Goal: Task Accomplishment & Management: Use online tool/utility

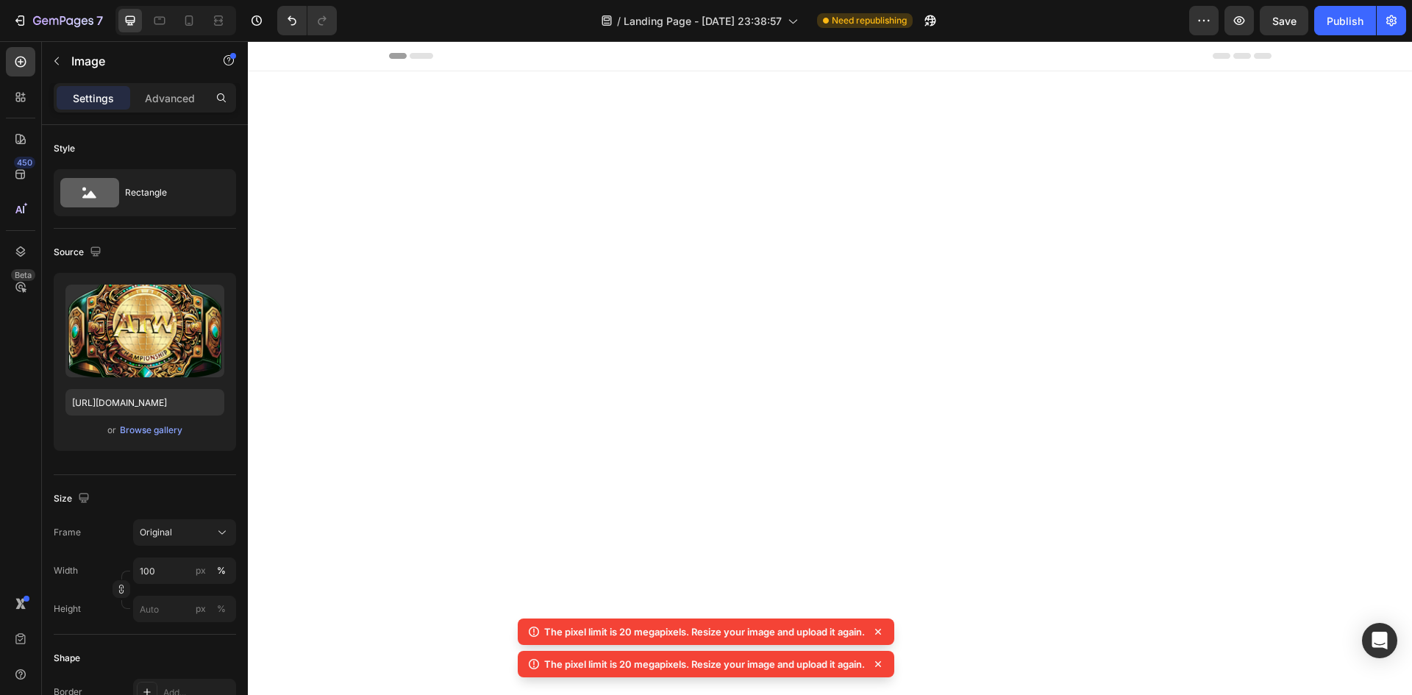
scroll to position [1117, 0]
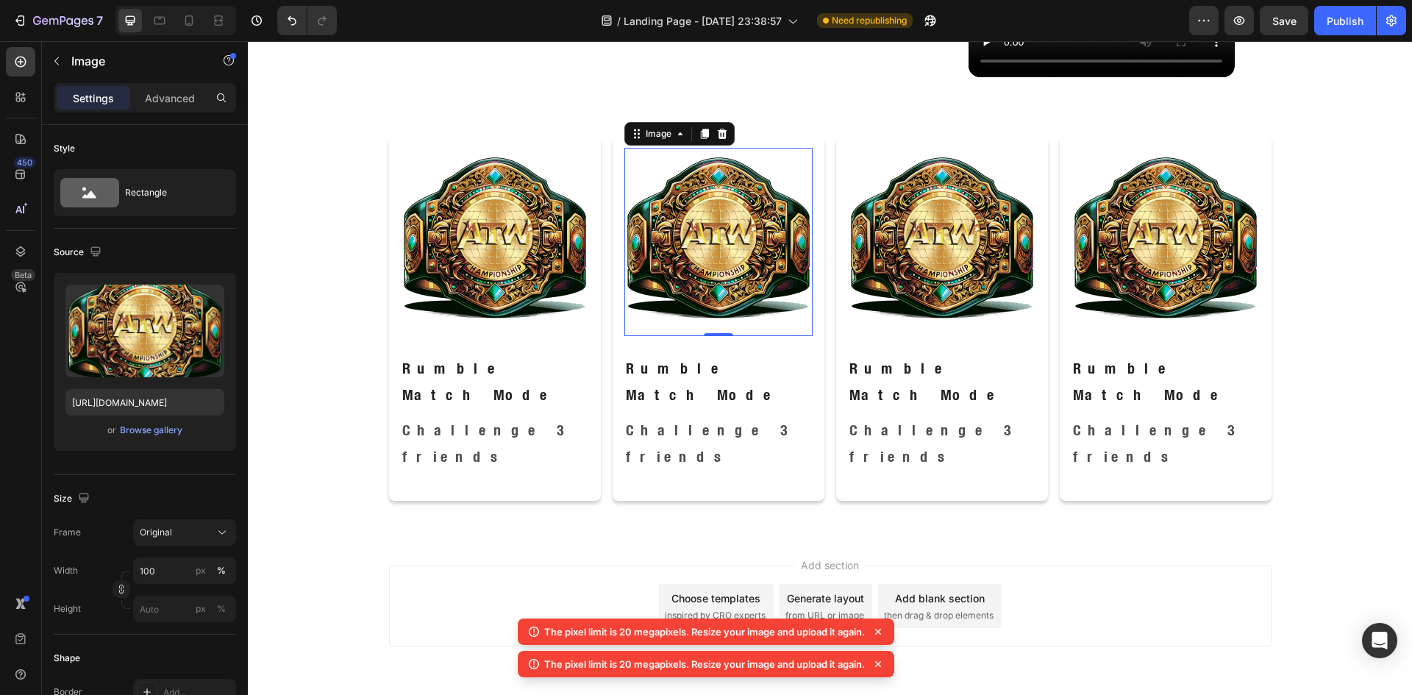
click at [883, 627] on icon at bounding box center [878, 631] width 15 height 15
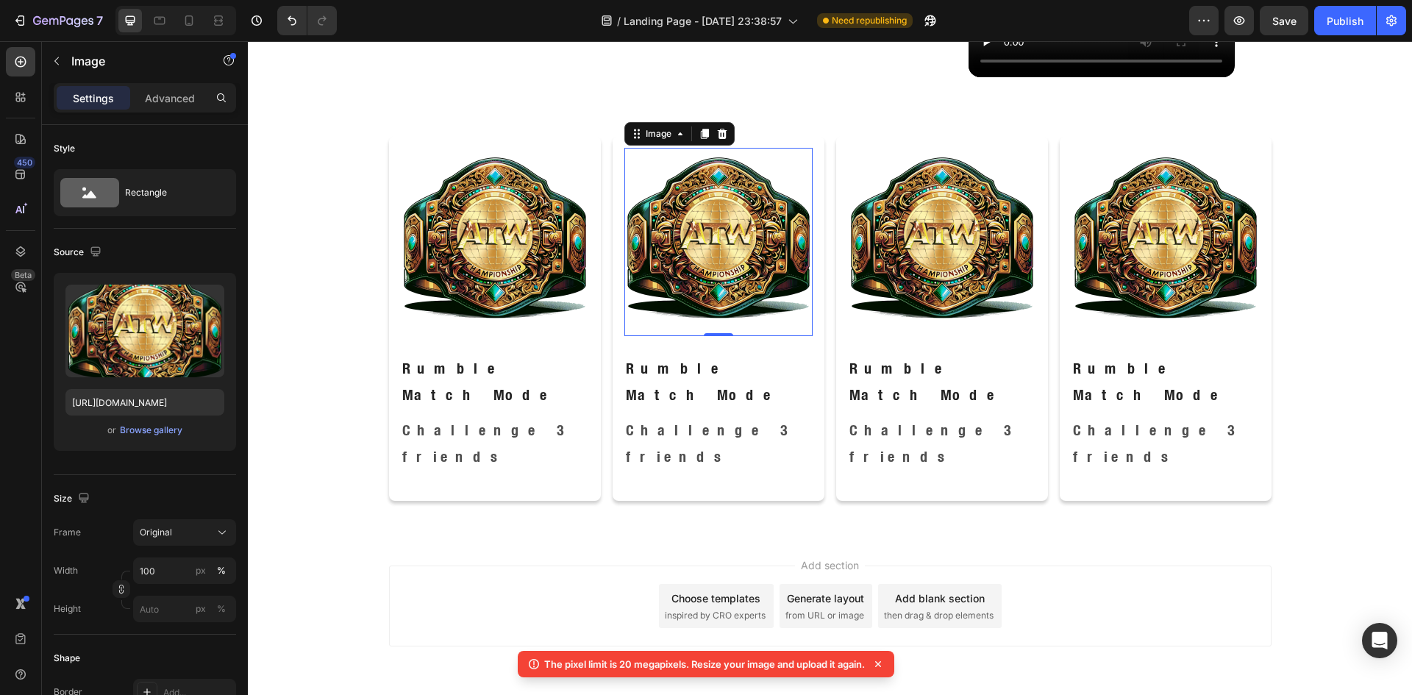
click at [885, 666] on icon at bounding box center [878, 664] width 15 height 15
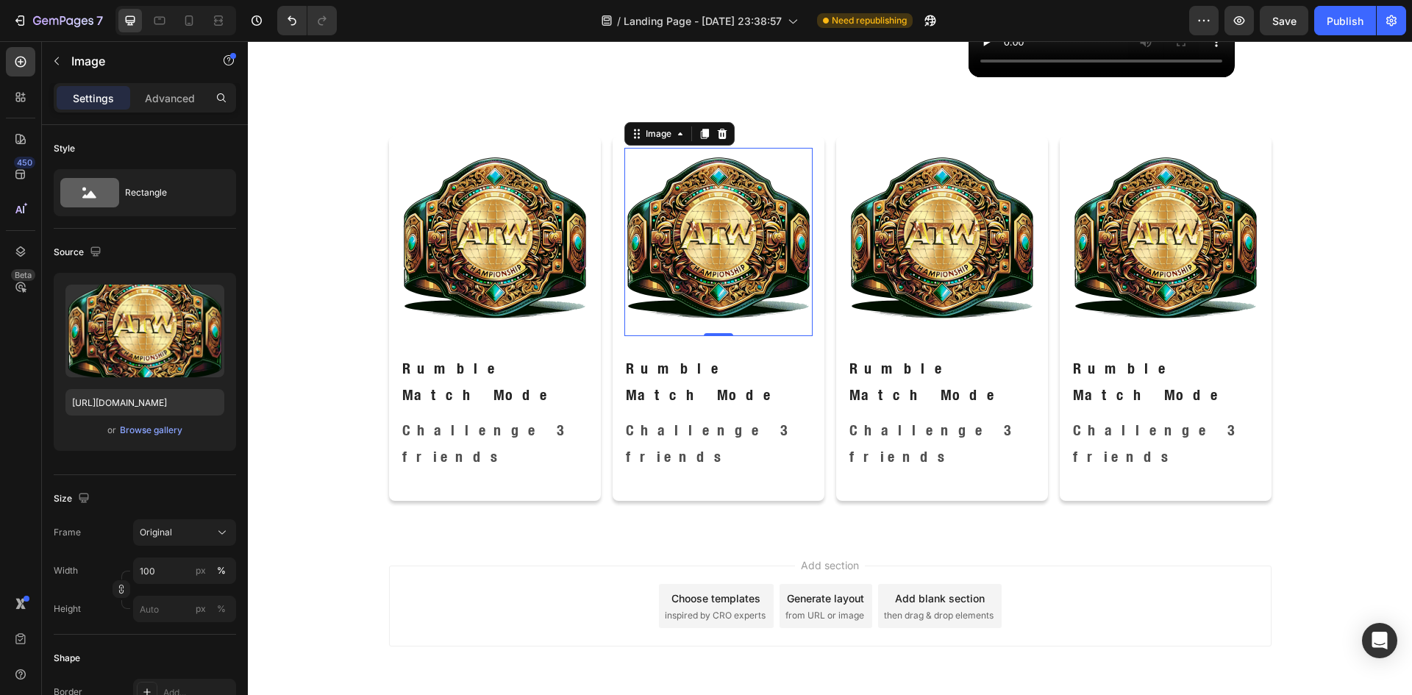
click at [726, 246] on img at bounding box center [718, 242] width 188 height 188
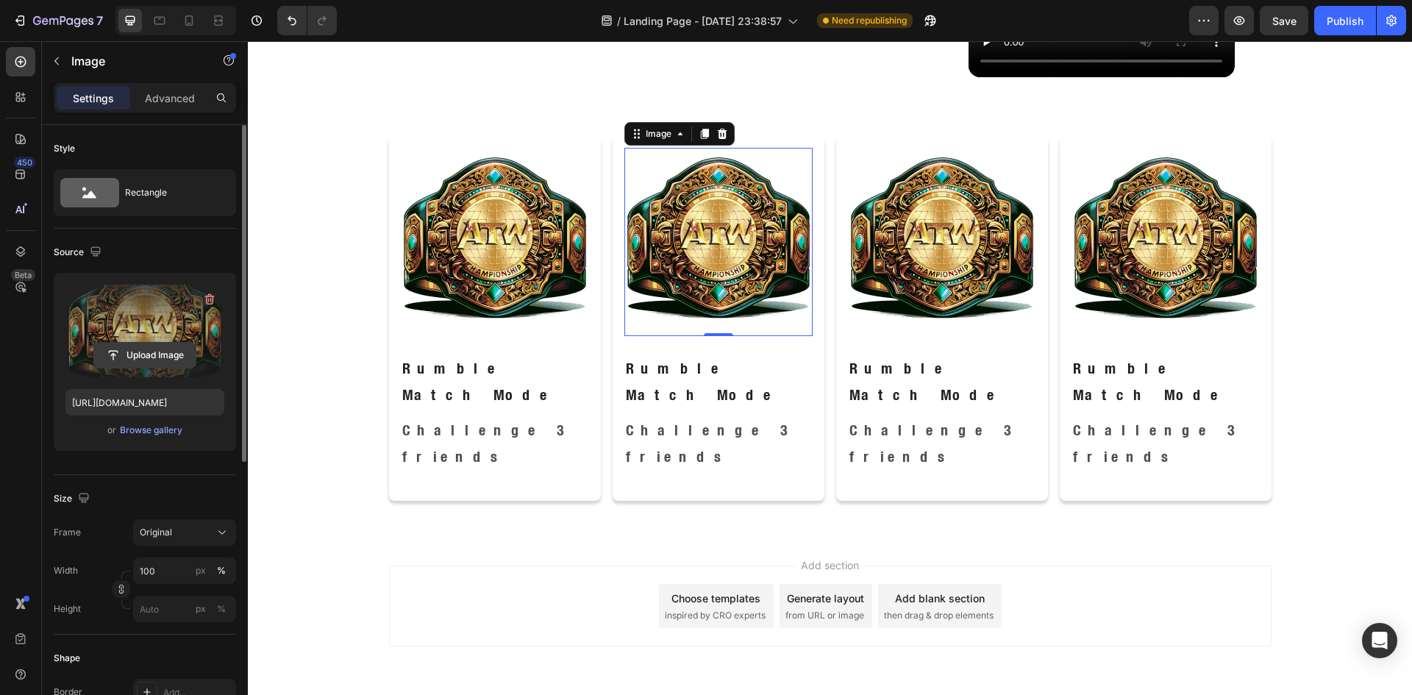
click at [142, 357] on input "file" at bounding box center [144, 355] width 101 height 25
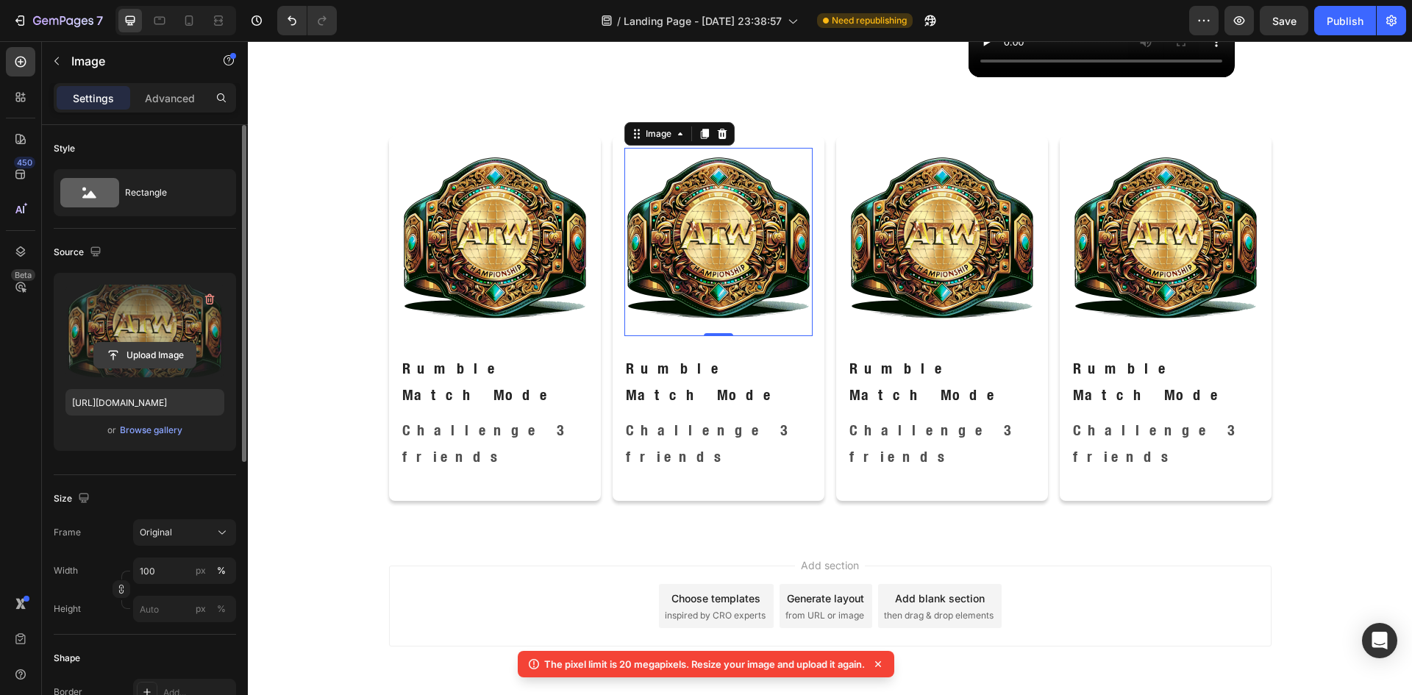
click at [174, 360] on input "file" at bounding box center [144, 355] width 101 height 25
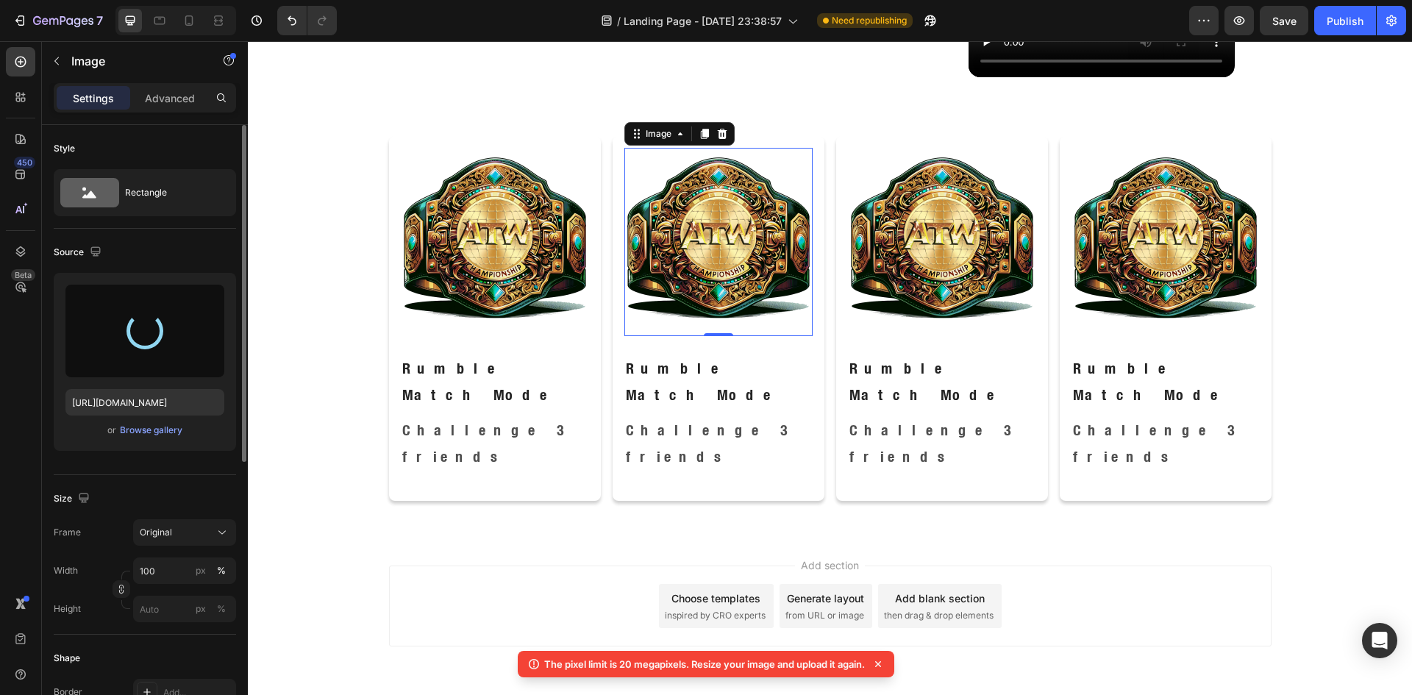
type input "[URL][DOMAIN_NAME]"
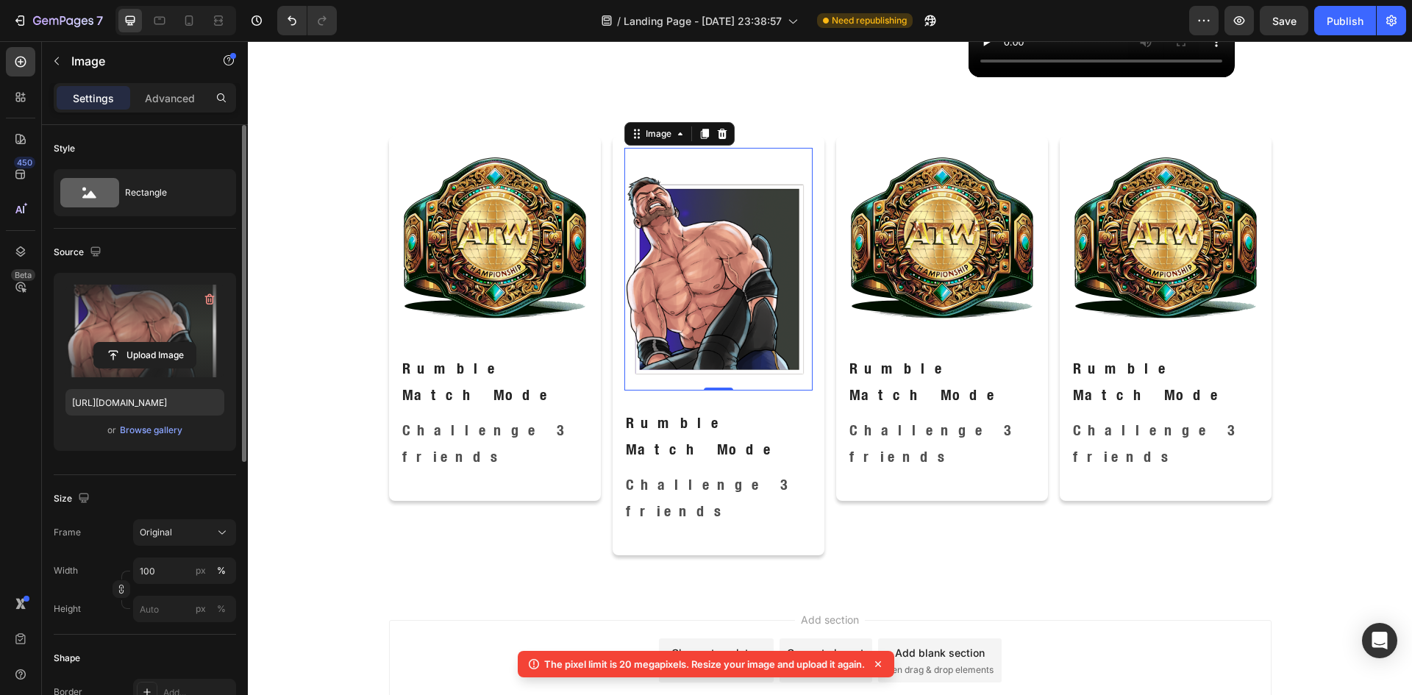
scroll to position [1171, 0]
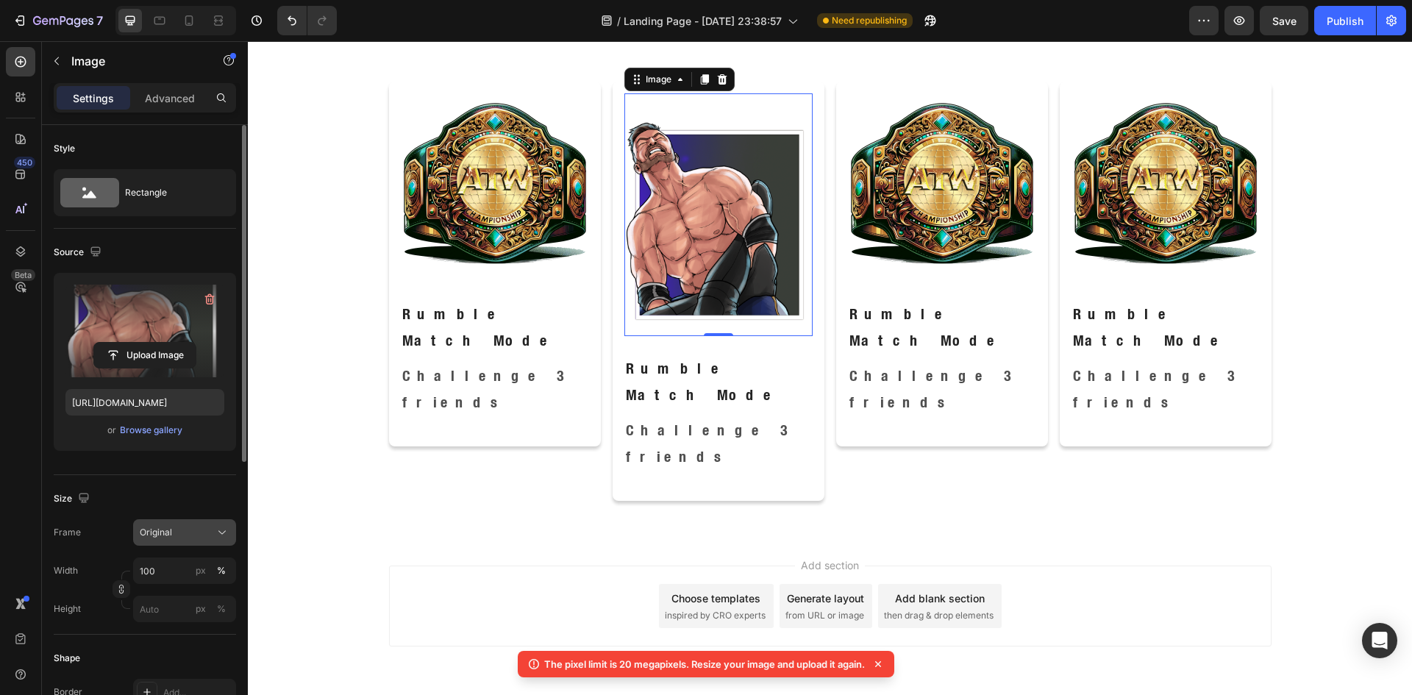
click at [186, 533] on div "Original" at bounding box center [176, 532] width 72 height 13
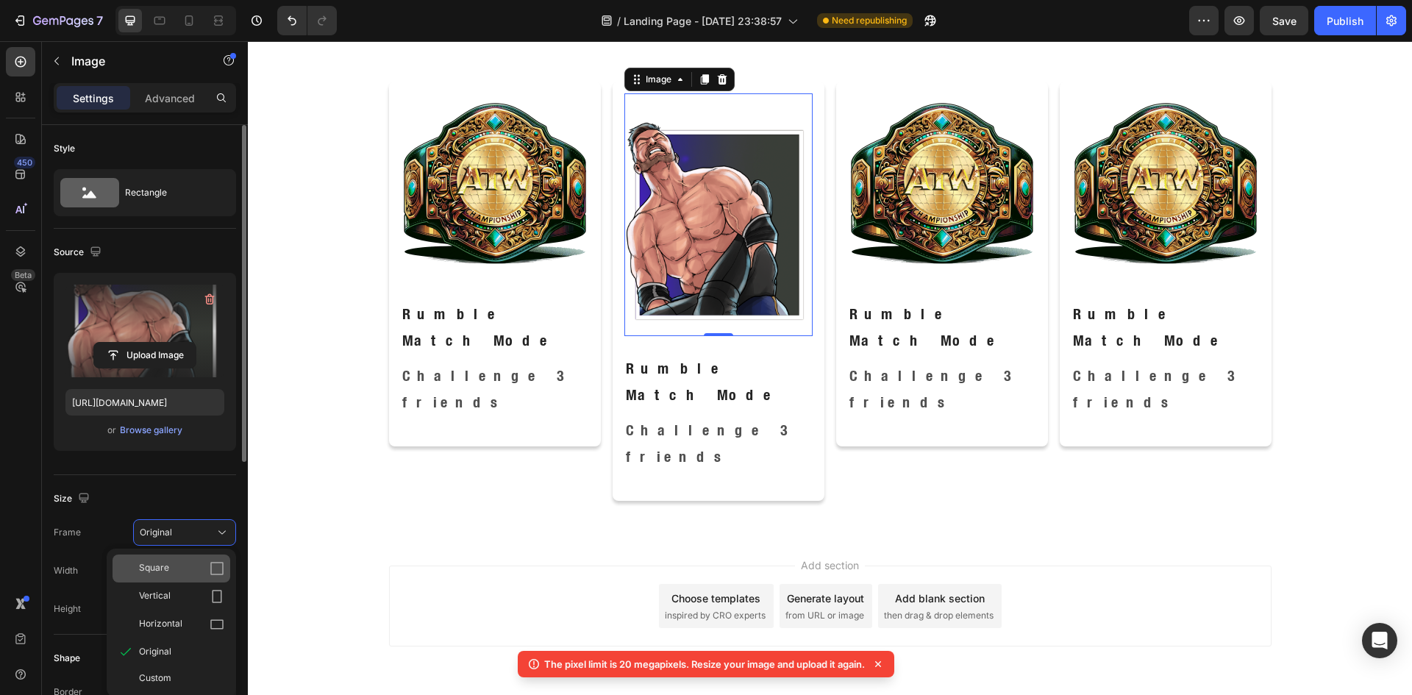
click at [198, 571] on div "Square" at bounding box center [181, 568] width 85 height 15
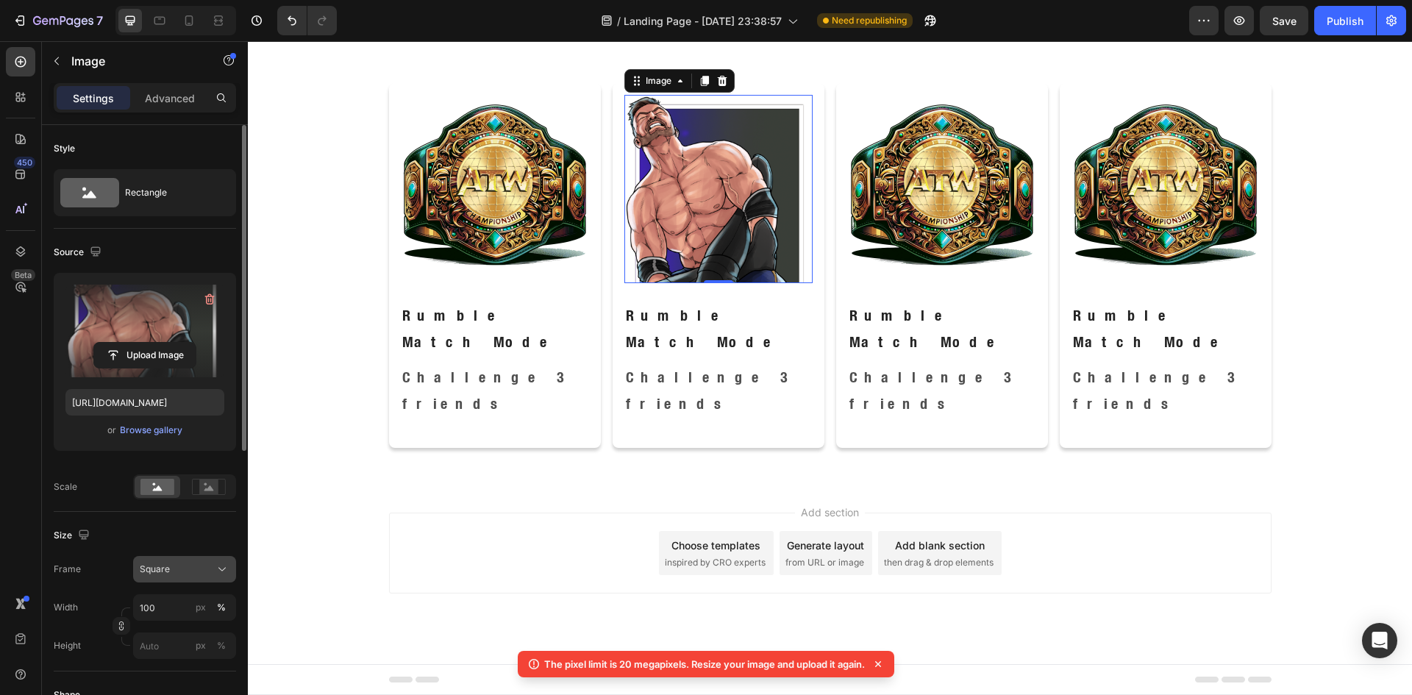
scroll to position [1117, 0]
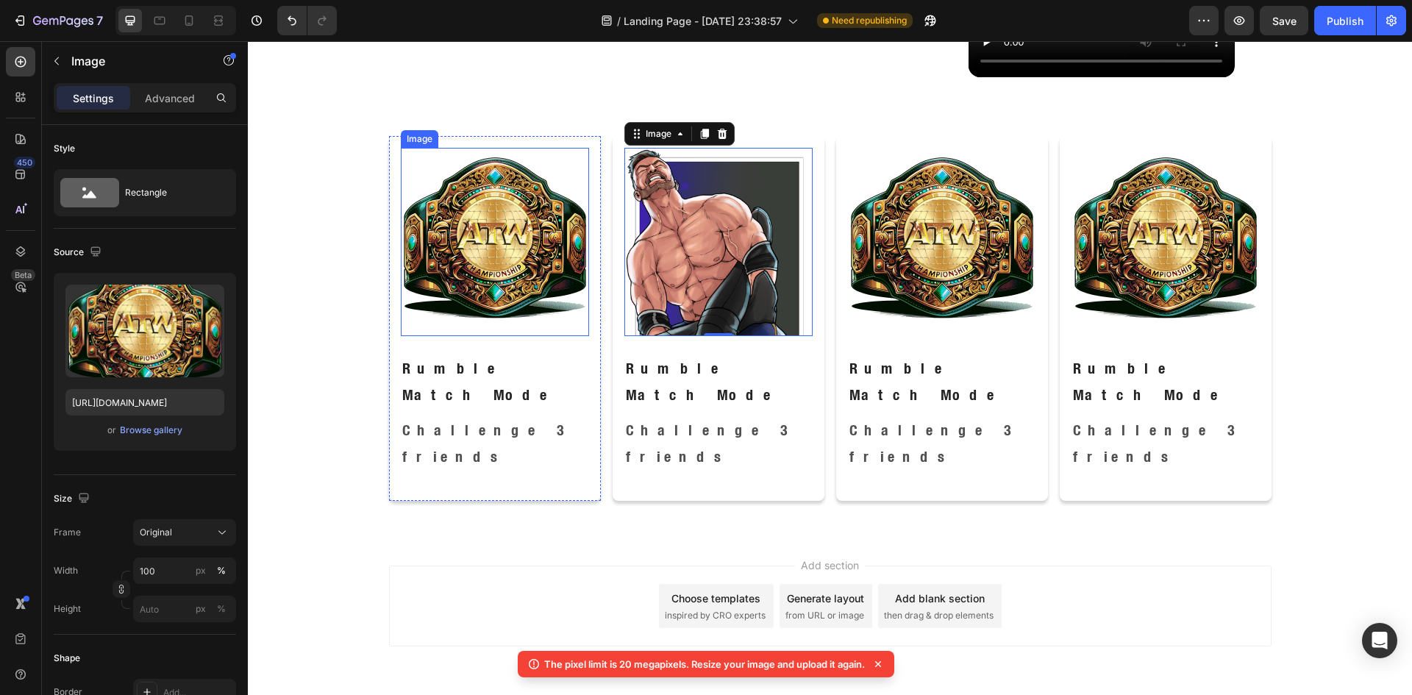
click at [511, 244] on img at bounding box center [495, 242] width 188 height 188
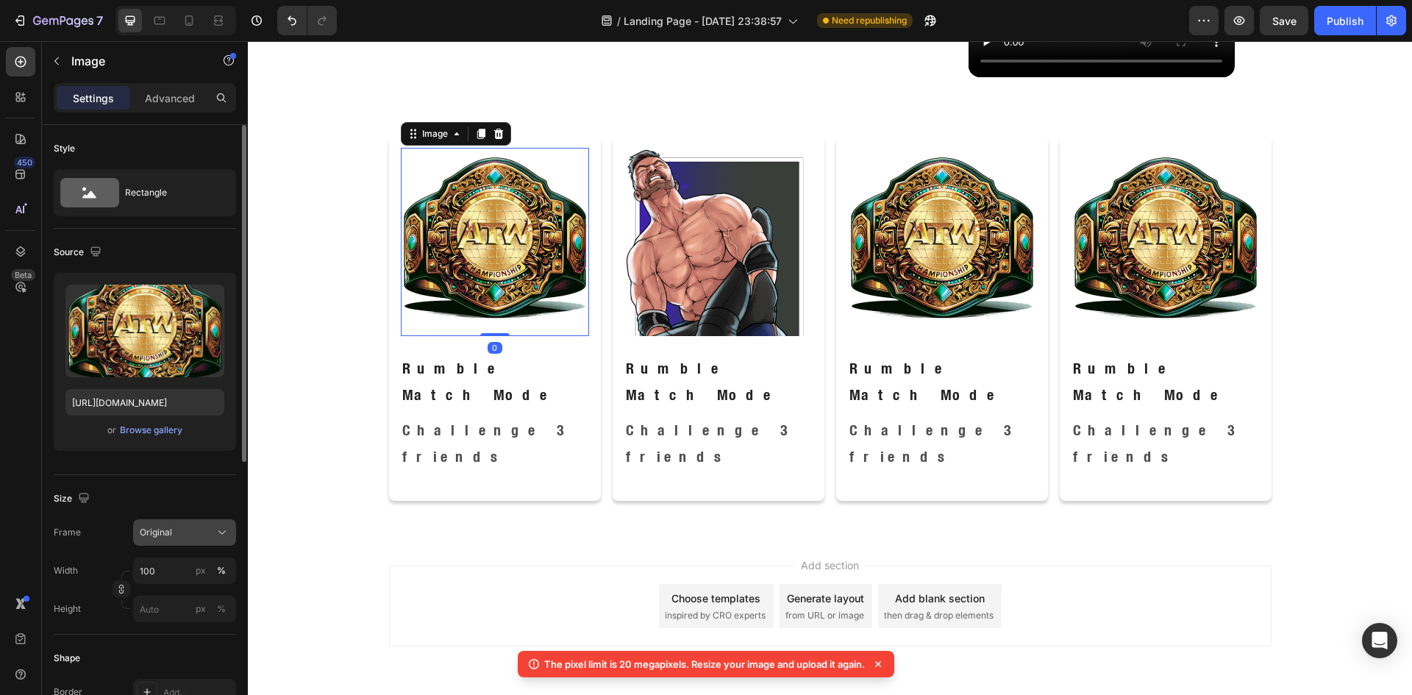
click at [174, 531] on div "Original" at bounding box center [176, 532] width 72 height 13
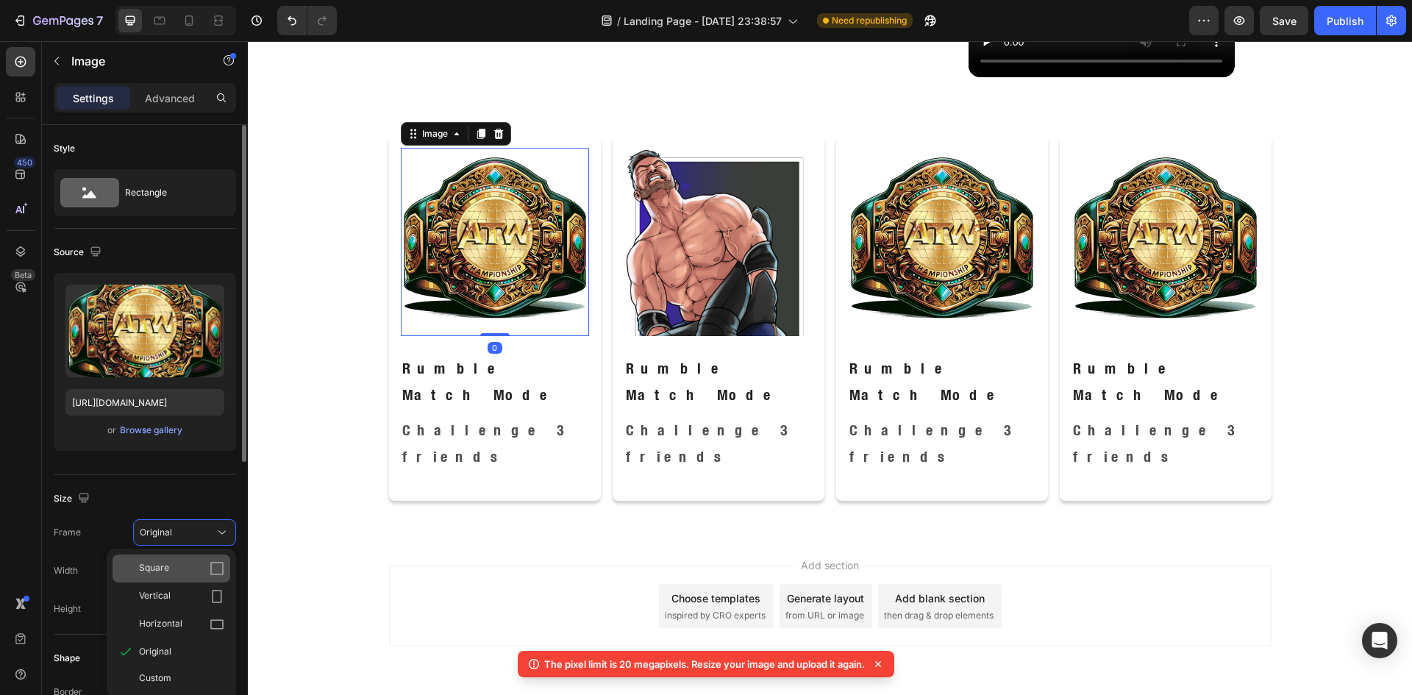
click at [175, 565] on div "Square" at bounding box center [181, 568] width 85 height 15
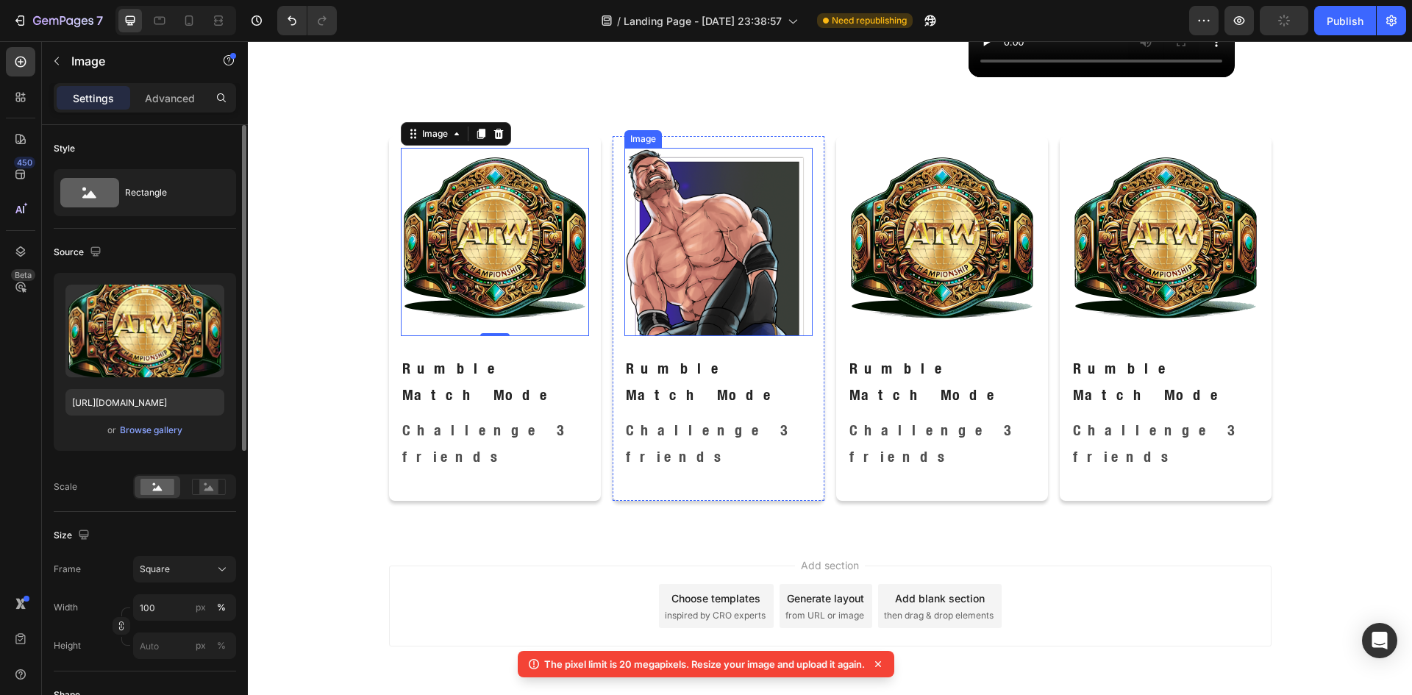
click at [695, 288] on img at bounding box center [718, 242] width 188 height 188
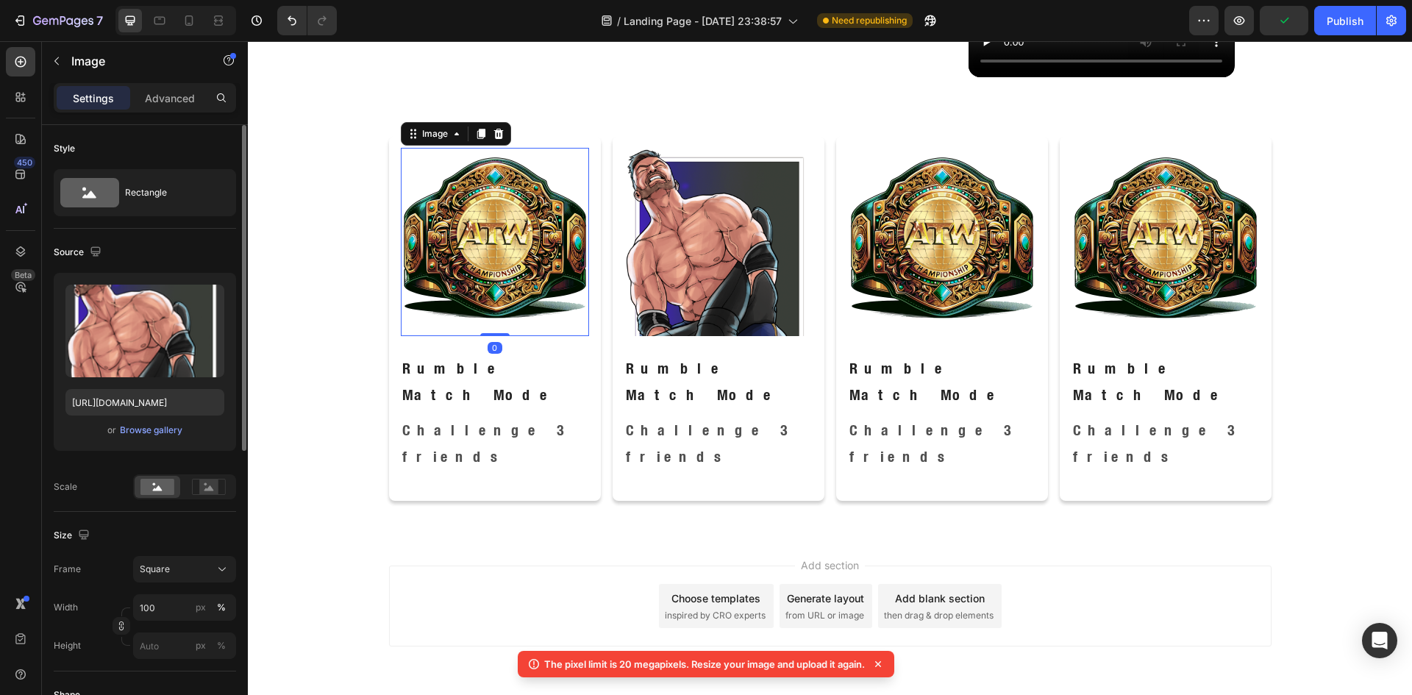
click at [488, 295] on img at bounding box center [495, 242] width 188 height 188
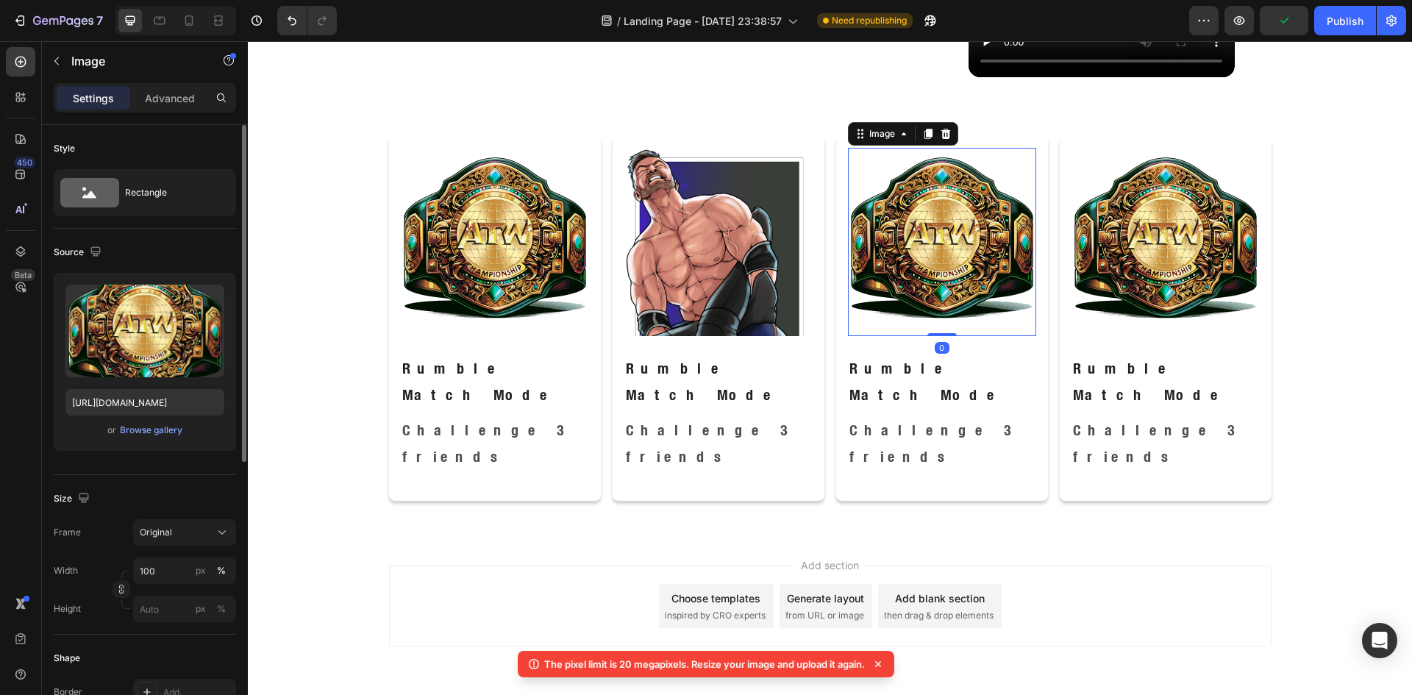
click at [941, 238] on img at bounding box center [942, 242] width 188 height 188
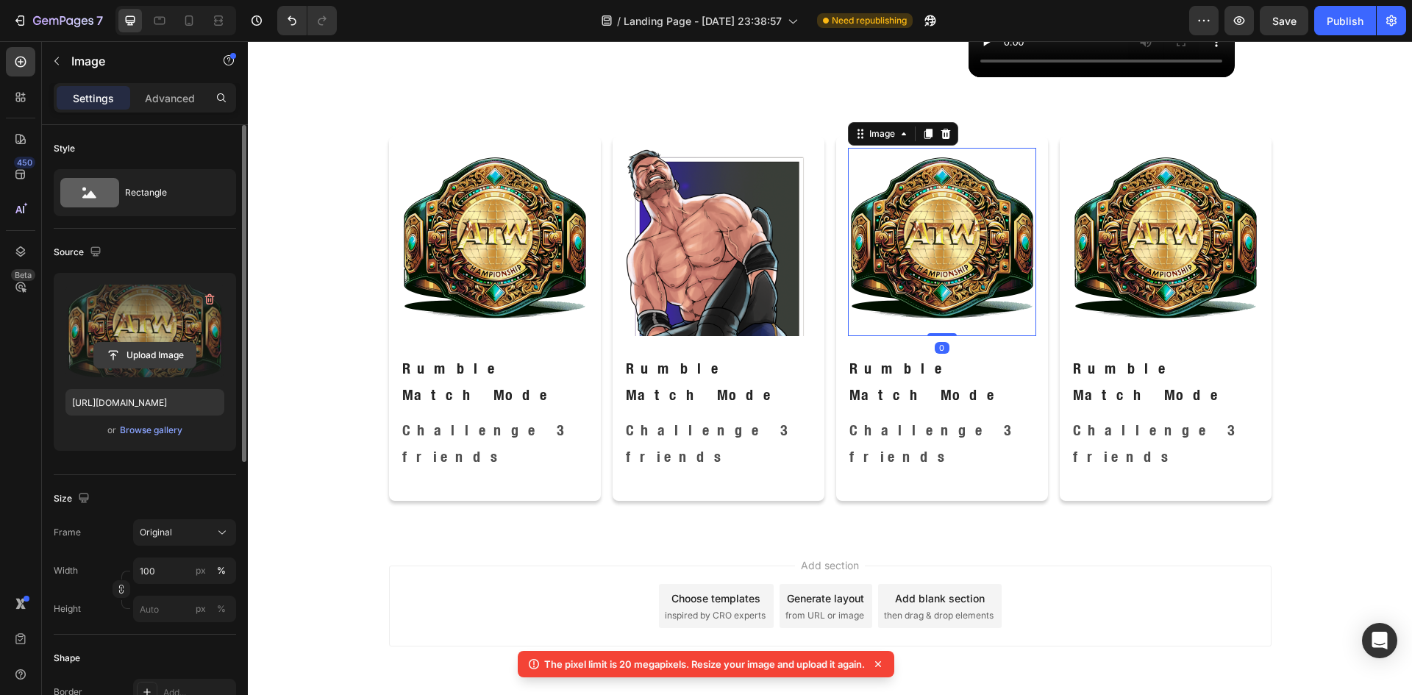
click at [132, 357] on input "file" at bounding box center [144, 355] width 101 height 25
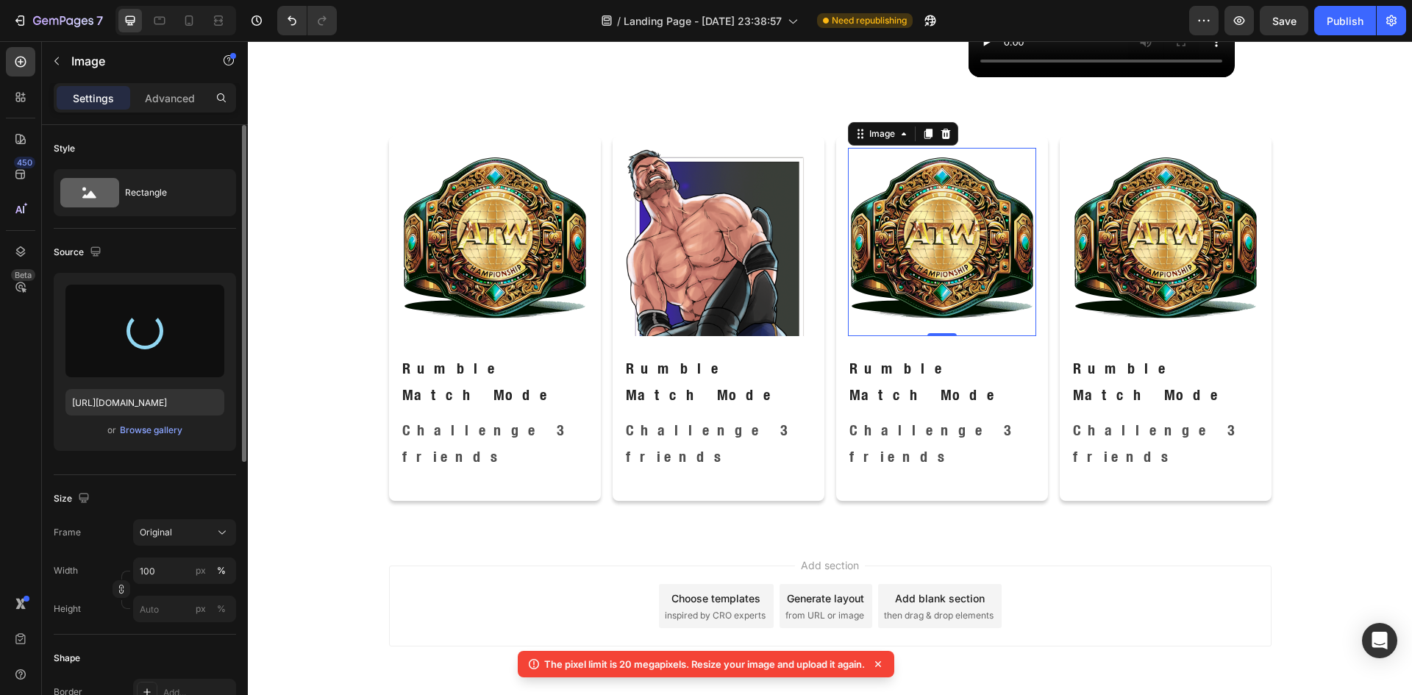
type input "[URL][DOMAIN_NAME]"
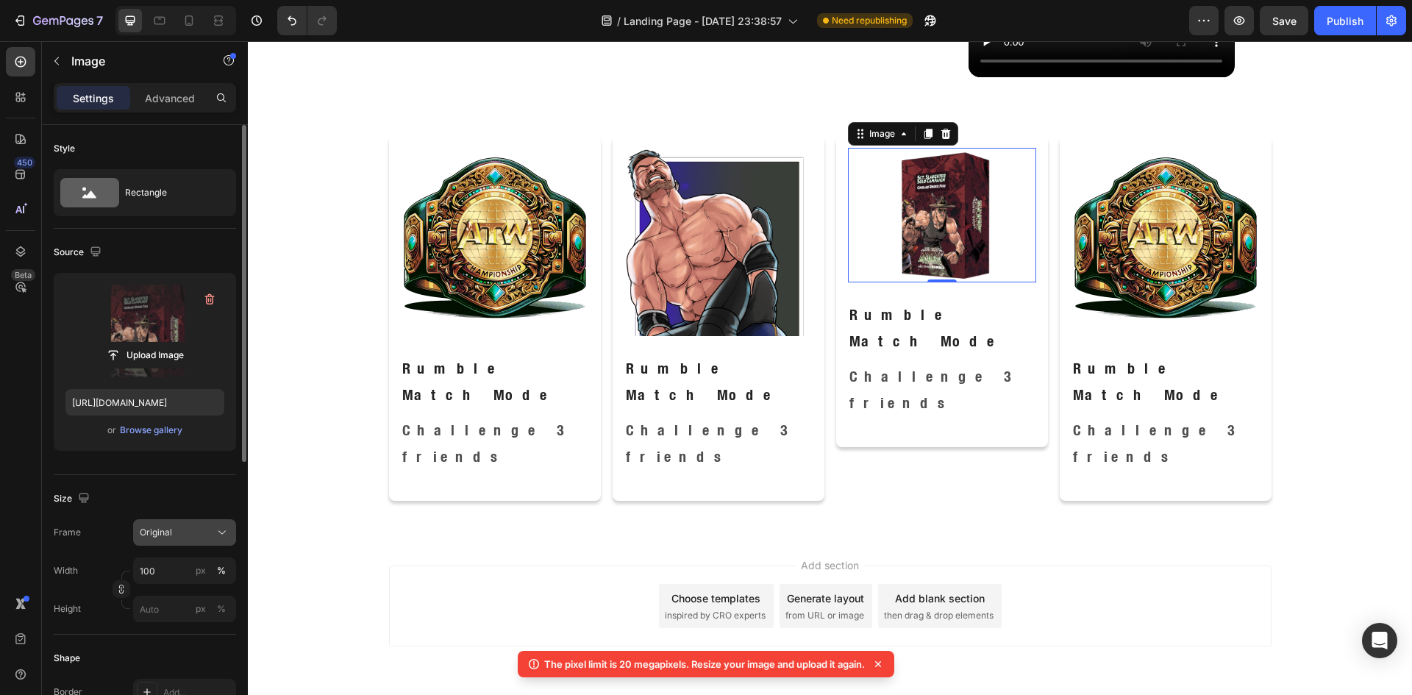
click at [192, 531] on div "Original" at bounding box center [176, 532] width 72 height 13
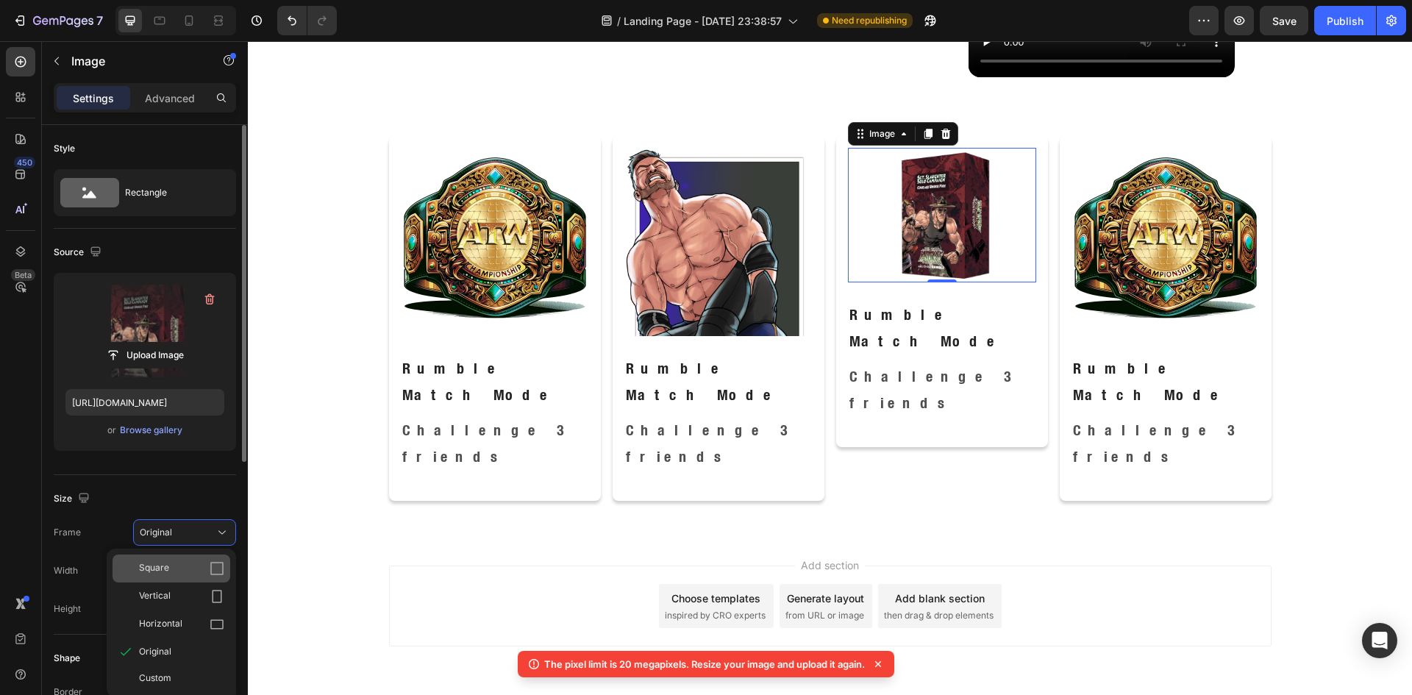
click at [188, 562] on div "Square" at bounding box center [181, 568] width 85 height 15
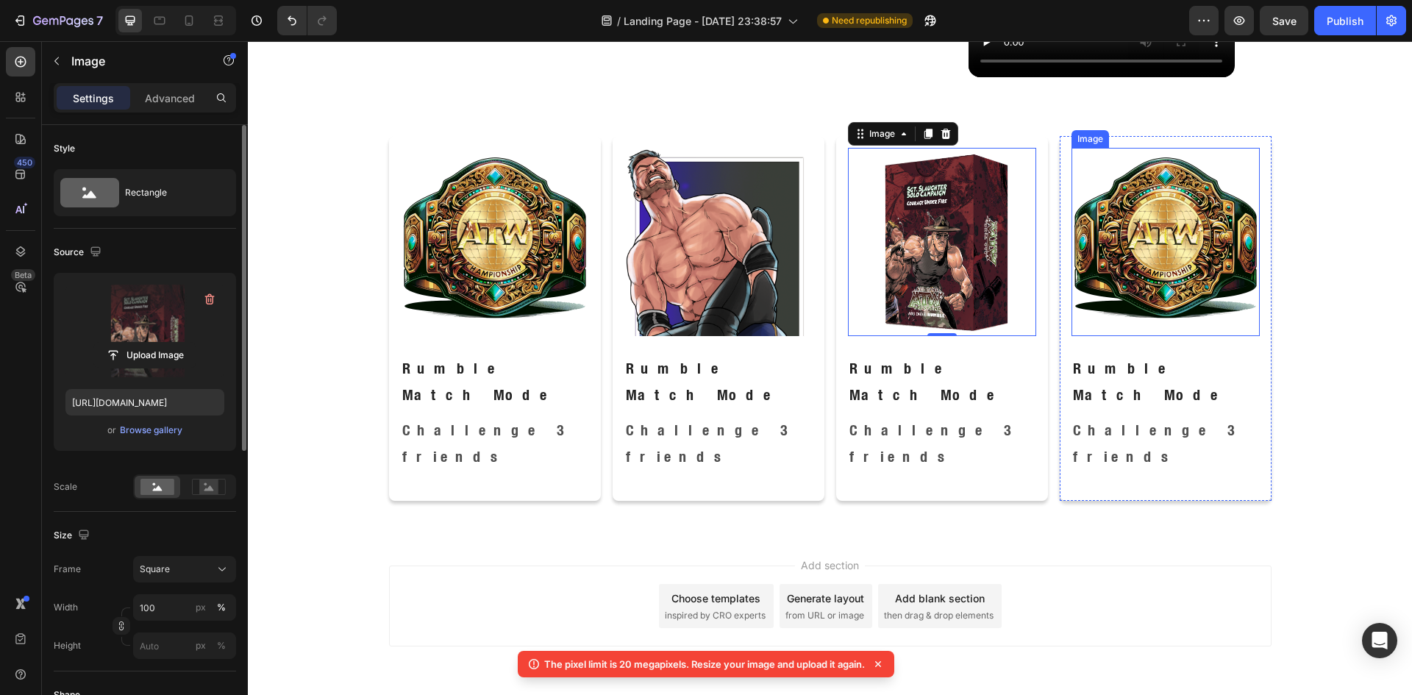
click at [1114, 255] on img at bounding box center [1165, 242] width 188 height 188
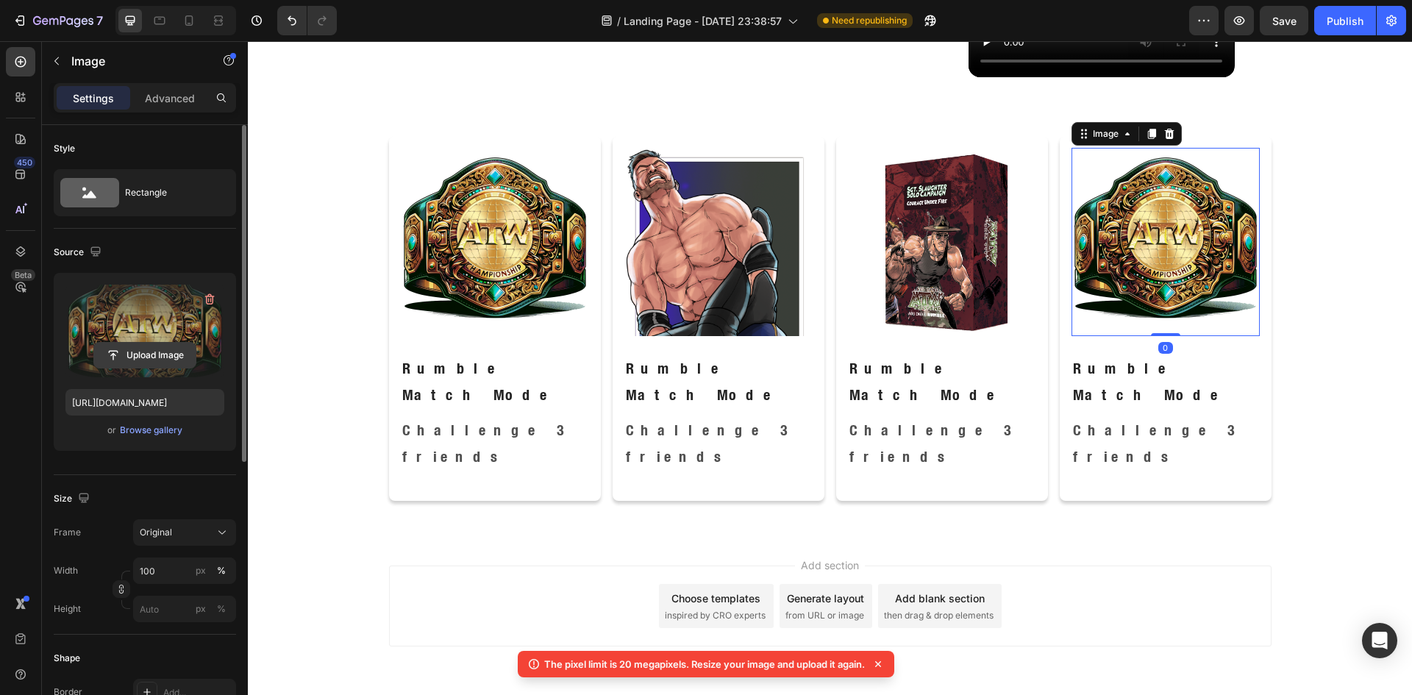
click at [134, 353] on input "file" at bounding box center [144, 355] width 101 height 25
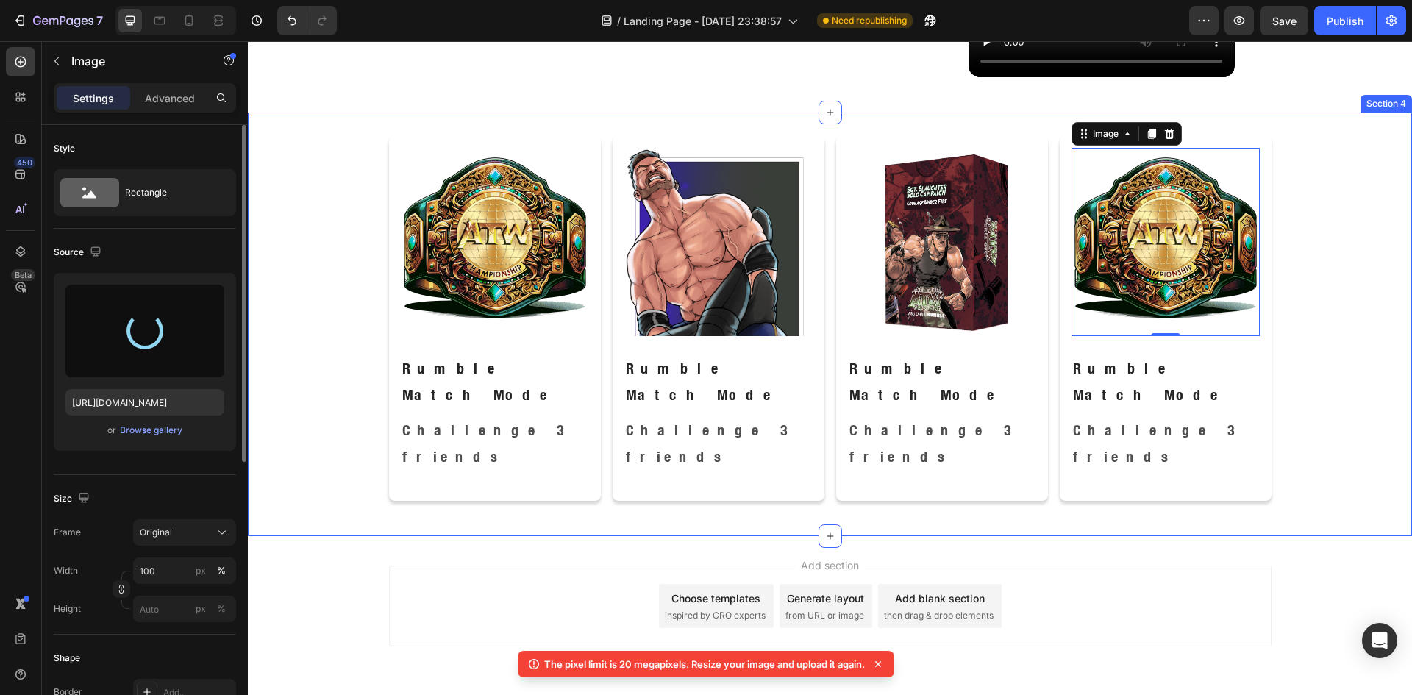
type input "[URL][DOMAIN_NAME]"
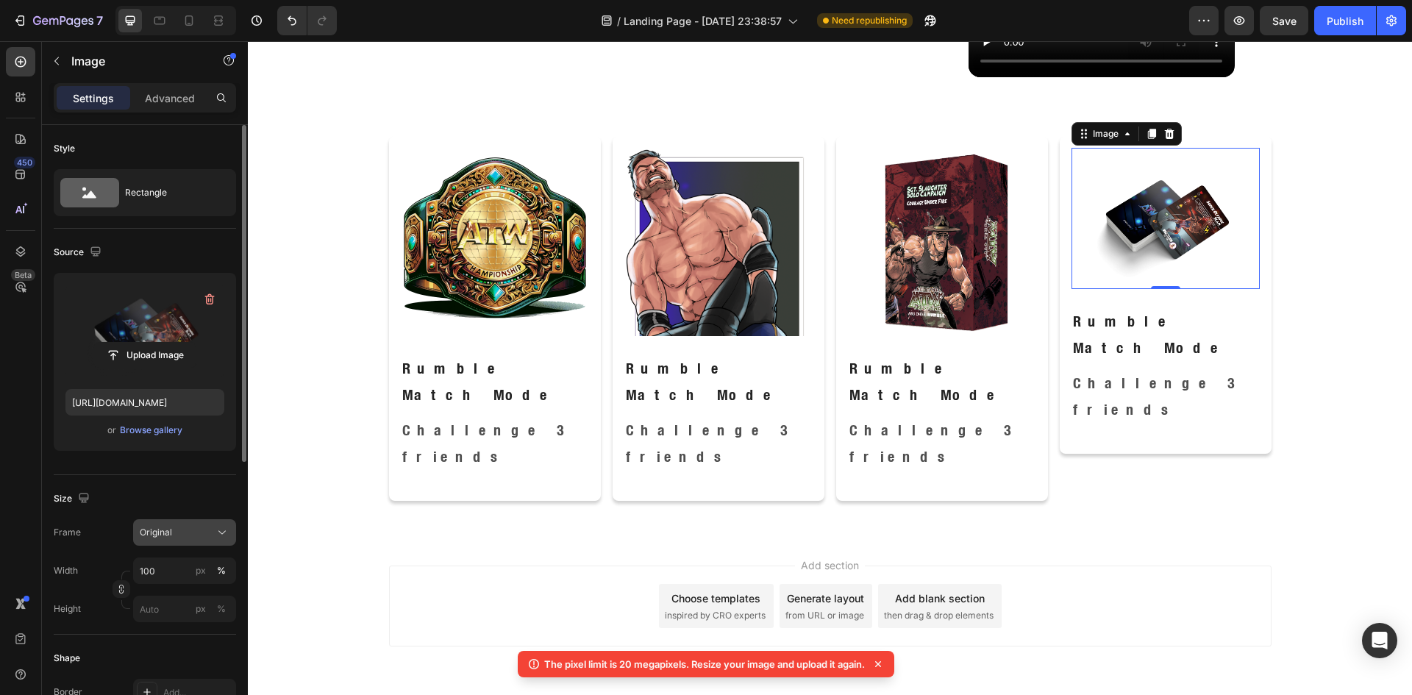
click at [153, 532] on span "Original" at bounding box center [156, 532] width 32 height 13
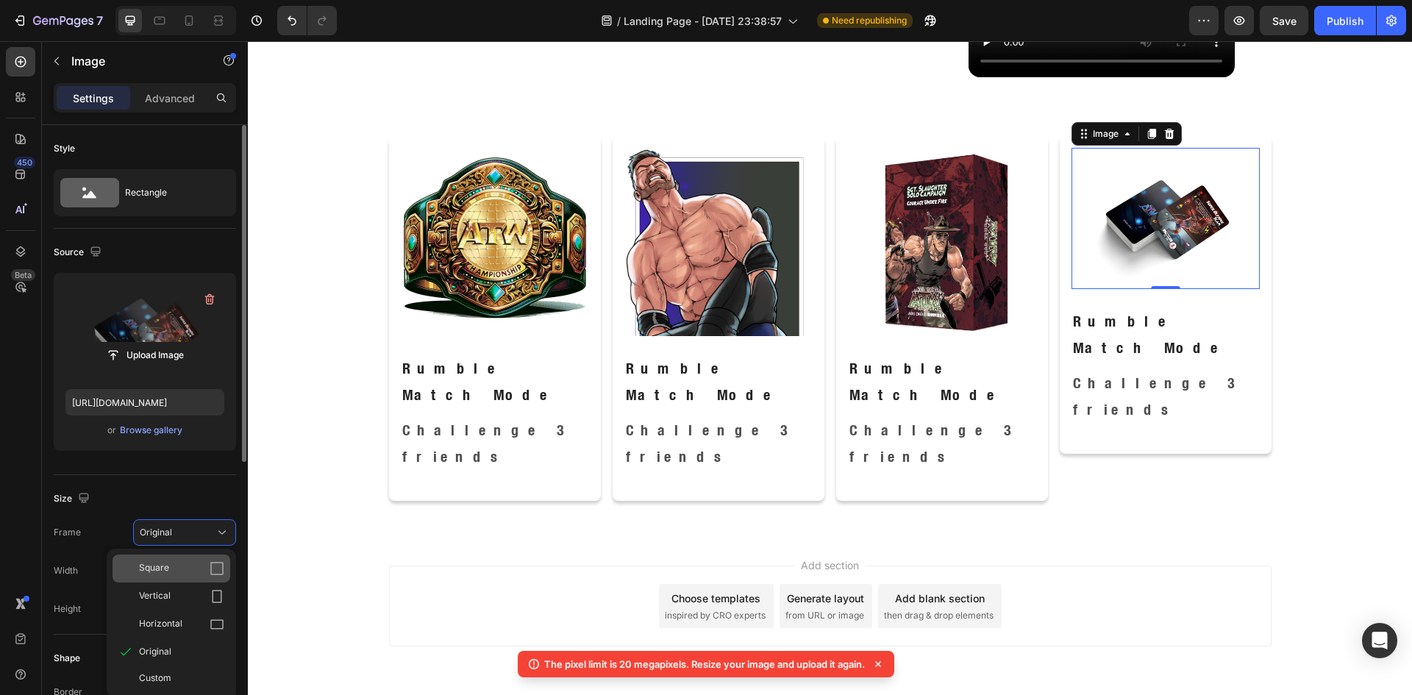
click at [187, 571] on div "Square" at bounding box center [181, 568] width 85 height 15
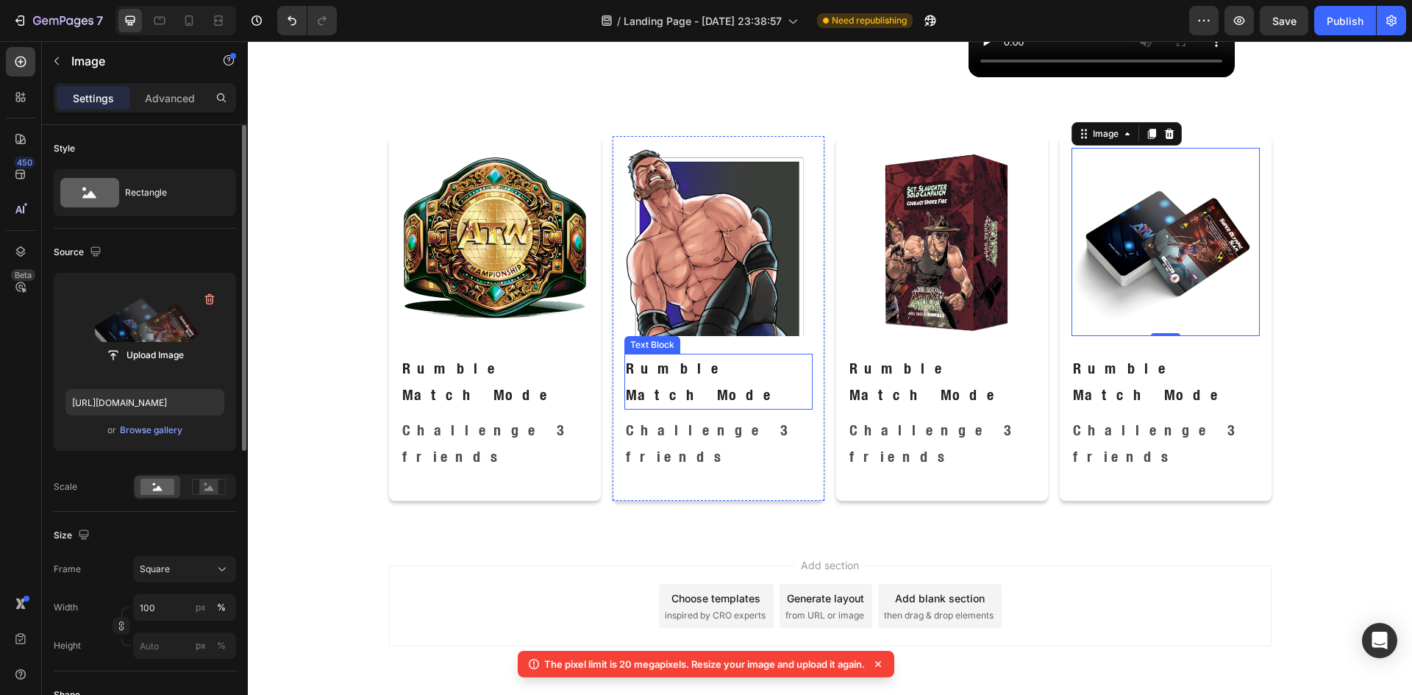
click at [698, 358] on p "Rumble Match Mode" at bounding box center [718, 381] width 185 height 53
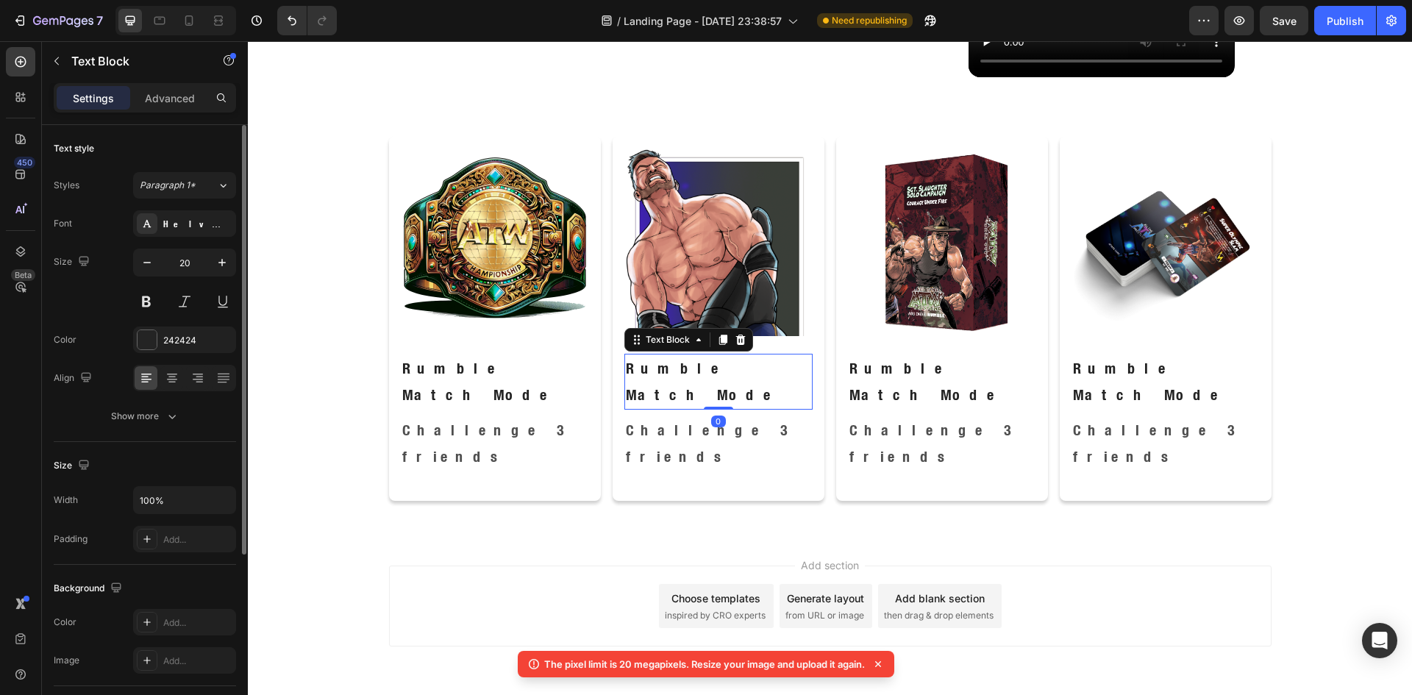
click at [698, 360] on p "Rumble Match Mode" at bounding box center [718, 381] width 185 height 53
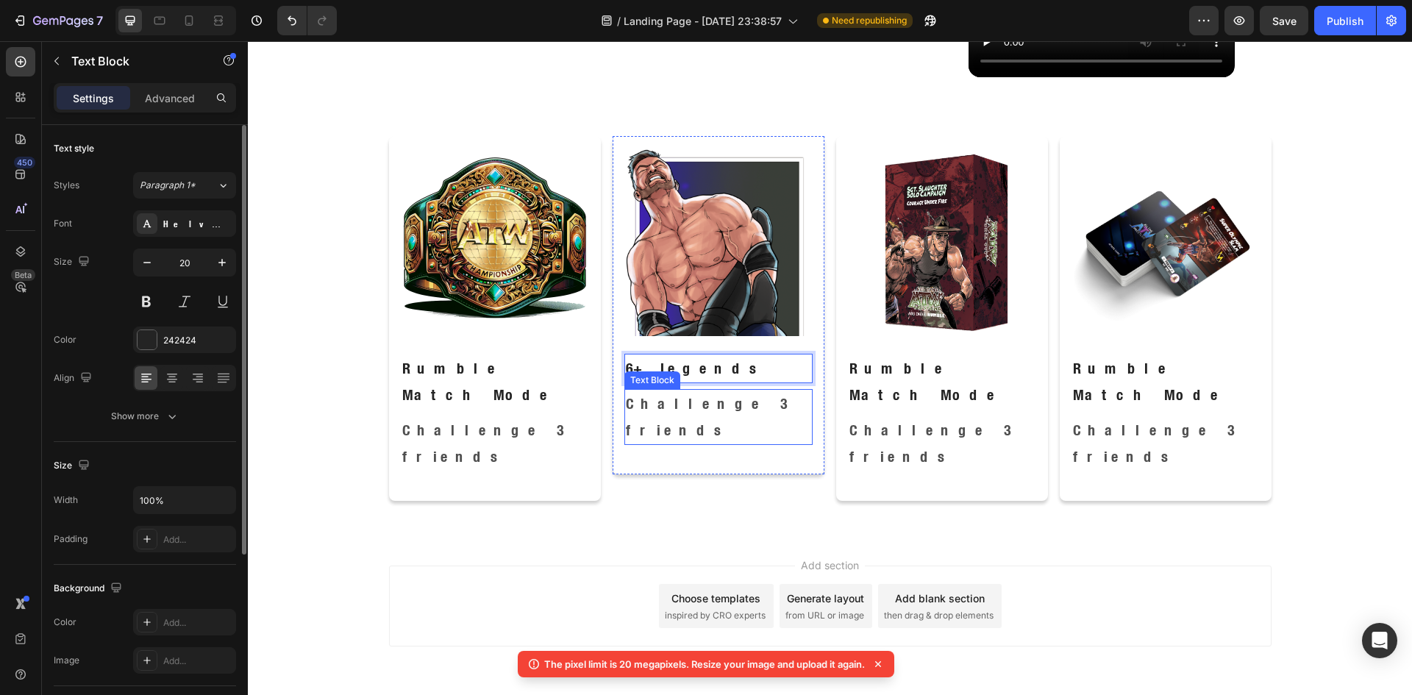
click at [695, 399] on p "Challenge 3 friends" at bounding box center [718, 416] width 185 height 53
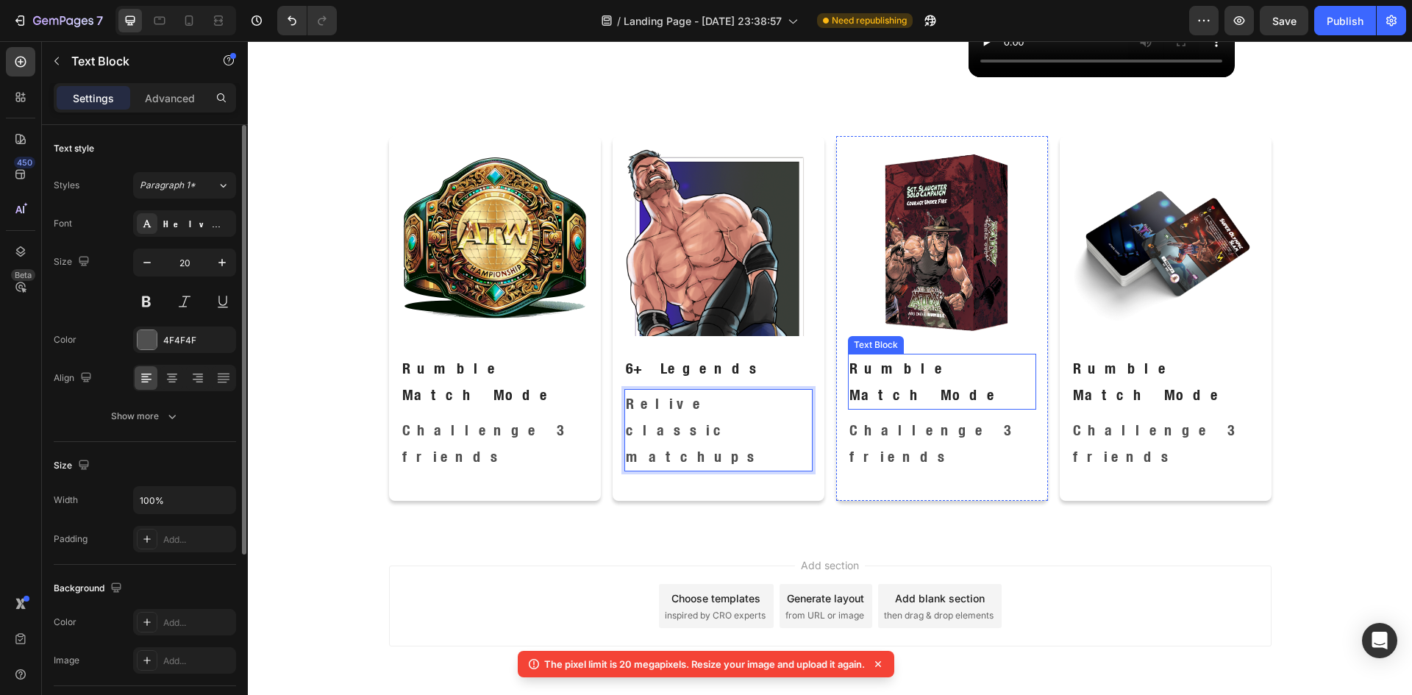
click at [896, 366] on p "Rumble Match Mode" at bounding box center [941, 381] width 185 height 53
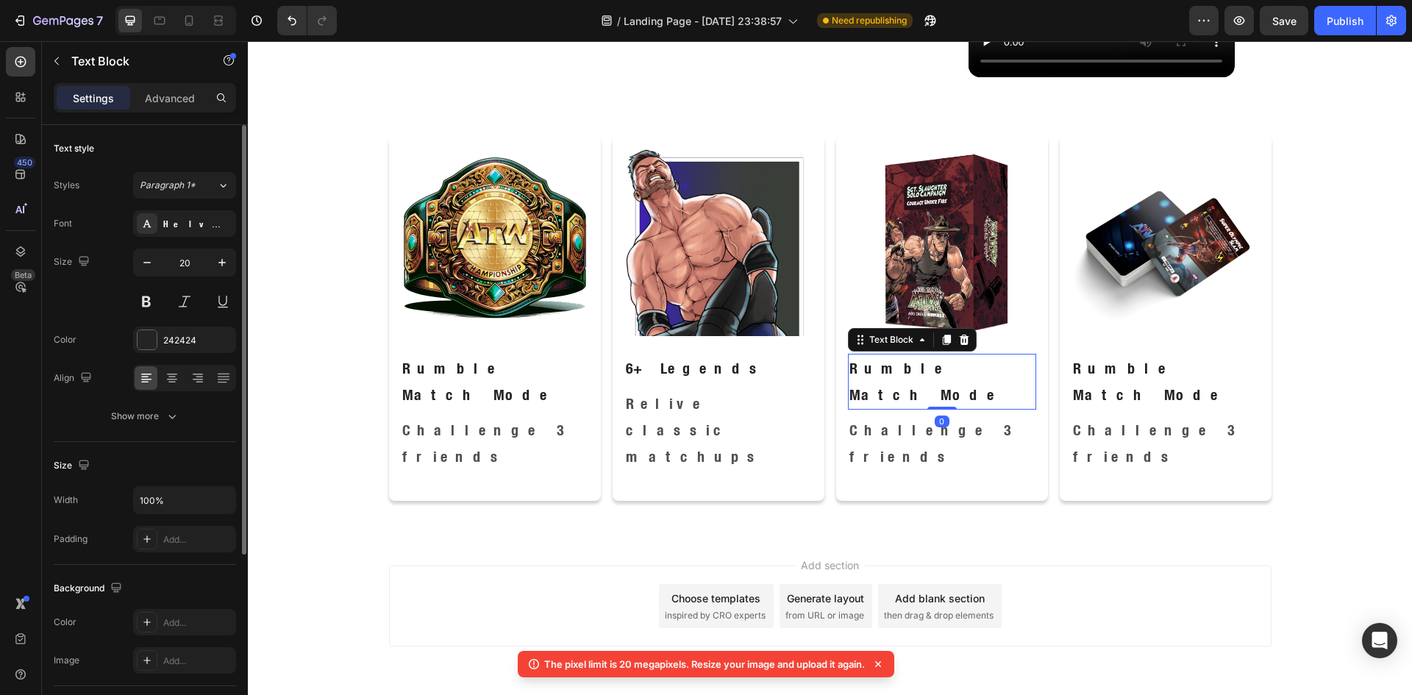
click at [896, 366] on p "Rumble Match Mode" at bounding box center [941, 381] width 185 height 53
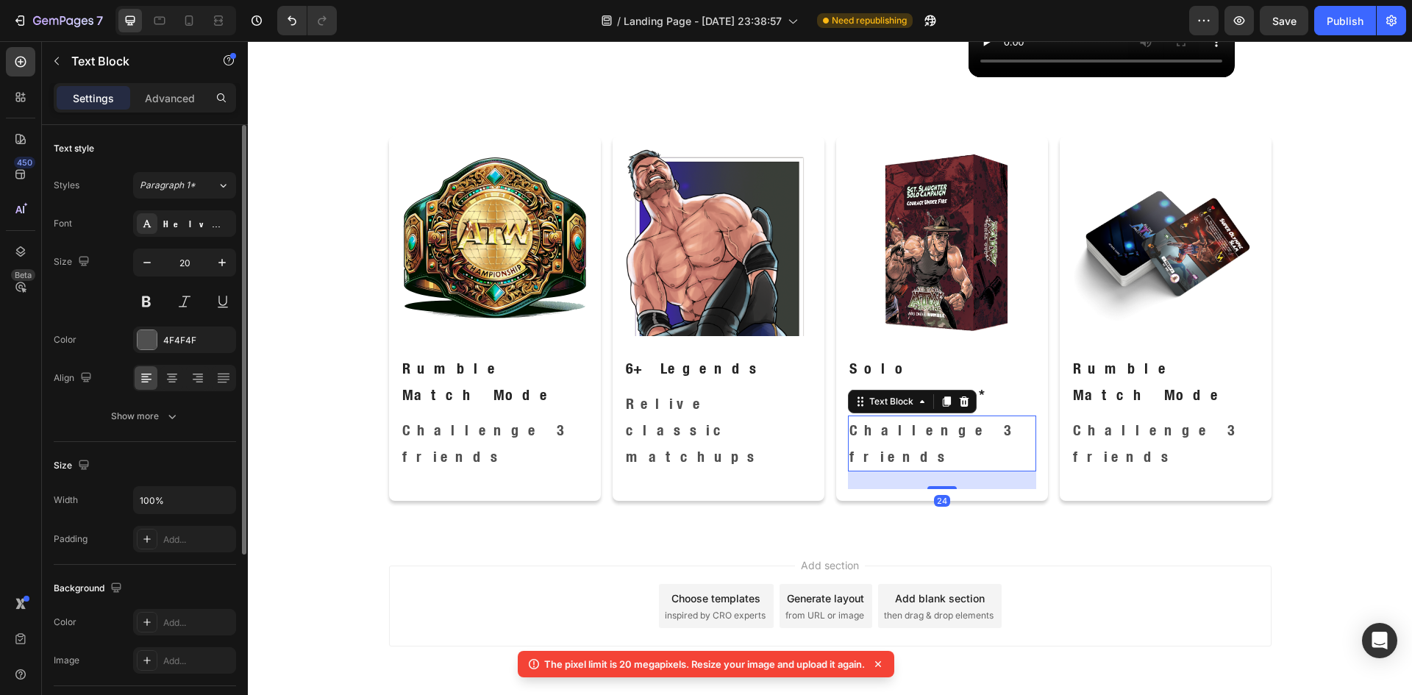
click at [861, 417] on p "Challenge 3 friends" at bounding box center [941, 443] width 185 height 53
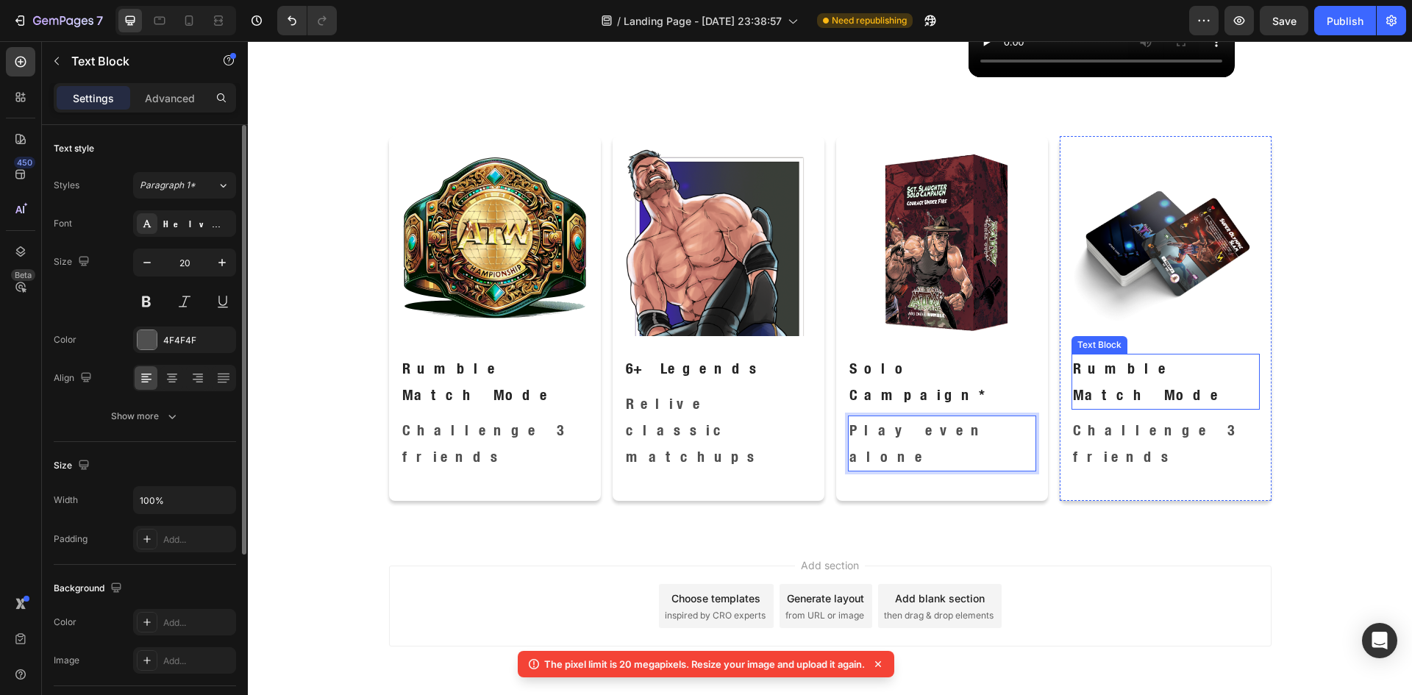
click at [1168, 368] on p "Rumble Match Mode" at bounding box center [1165, 381] width 185 height 53
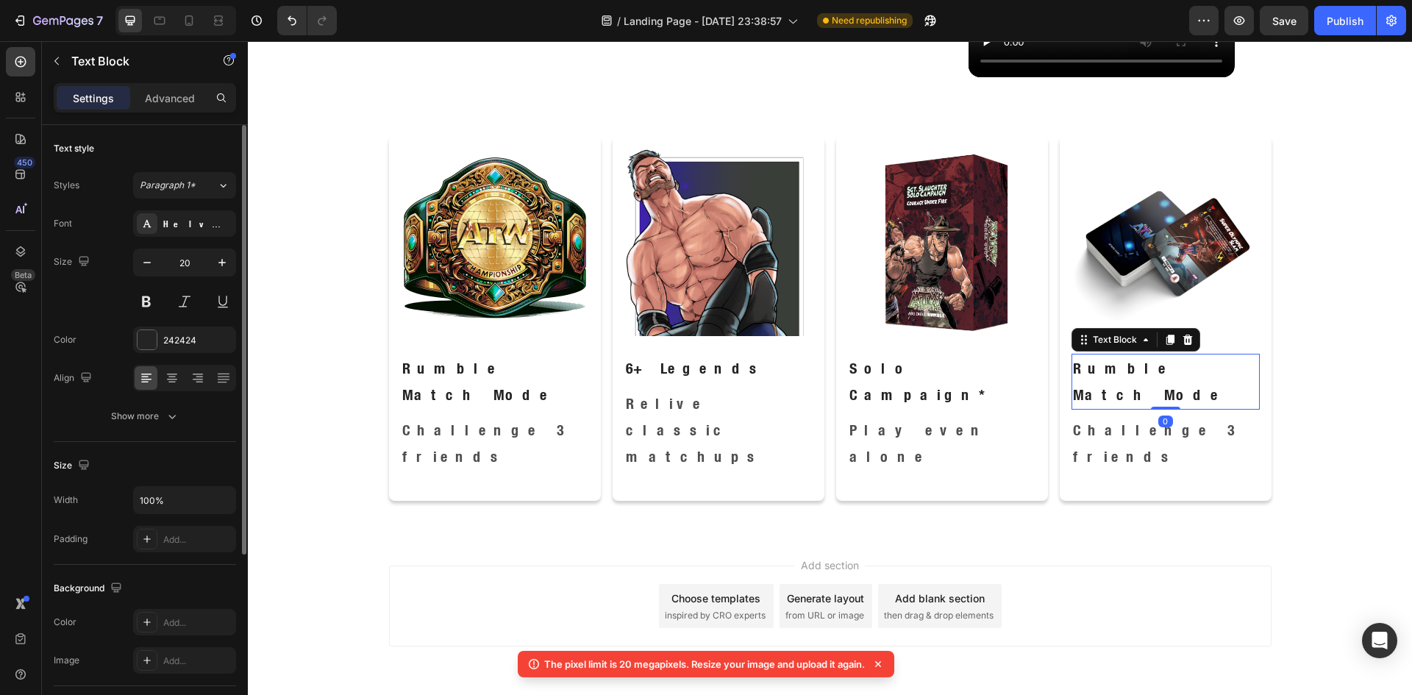
click at [1168, 368] on p "Rumble Match Mode" at bounding box center [1165, 381] width 185 height 53
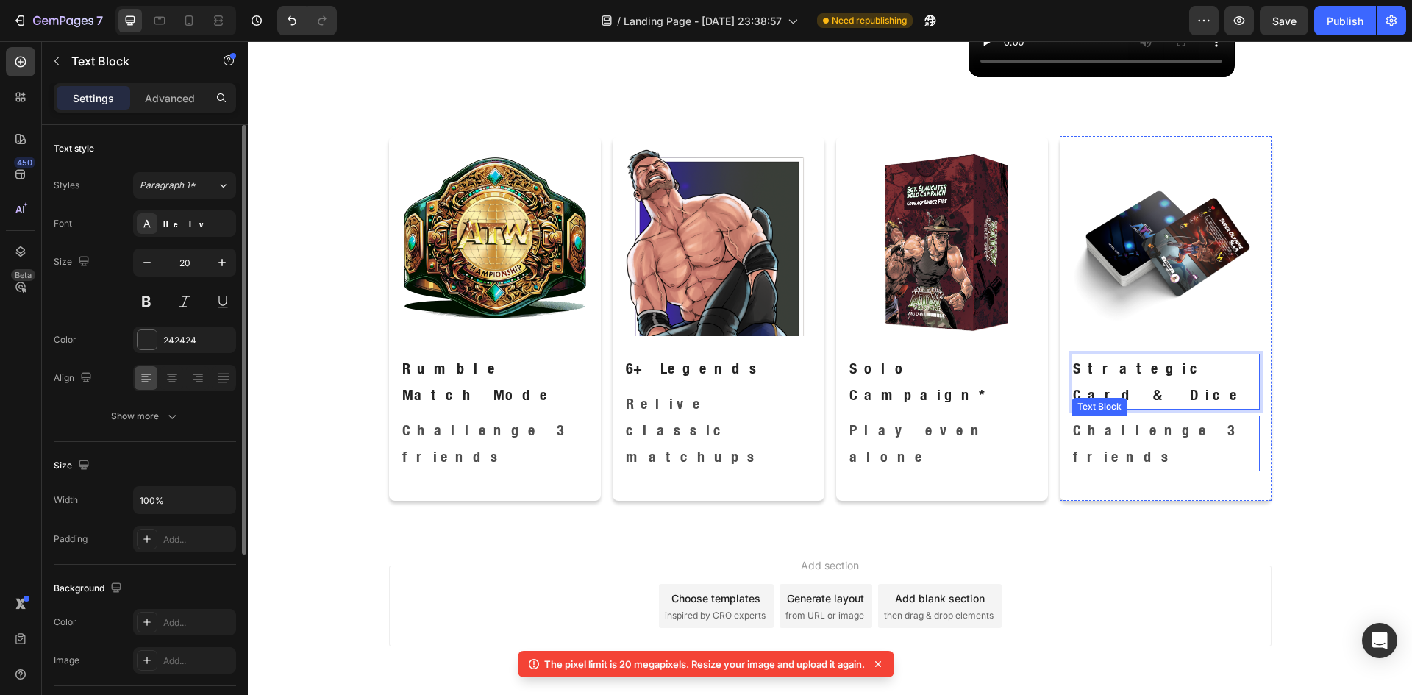
click at [1146, 417] on p "Challenge 3 friends" at bounding box center [1165, 443] width 185 height 53
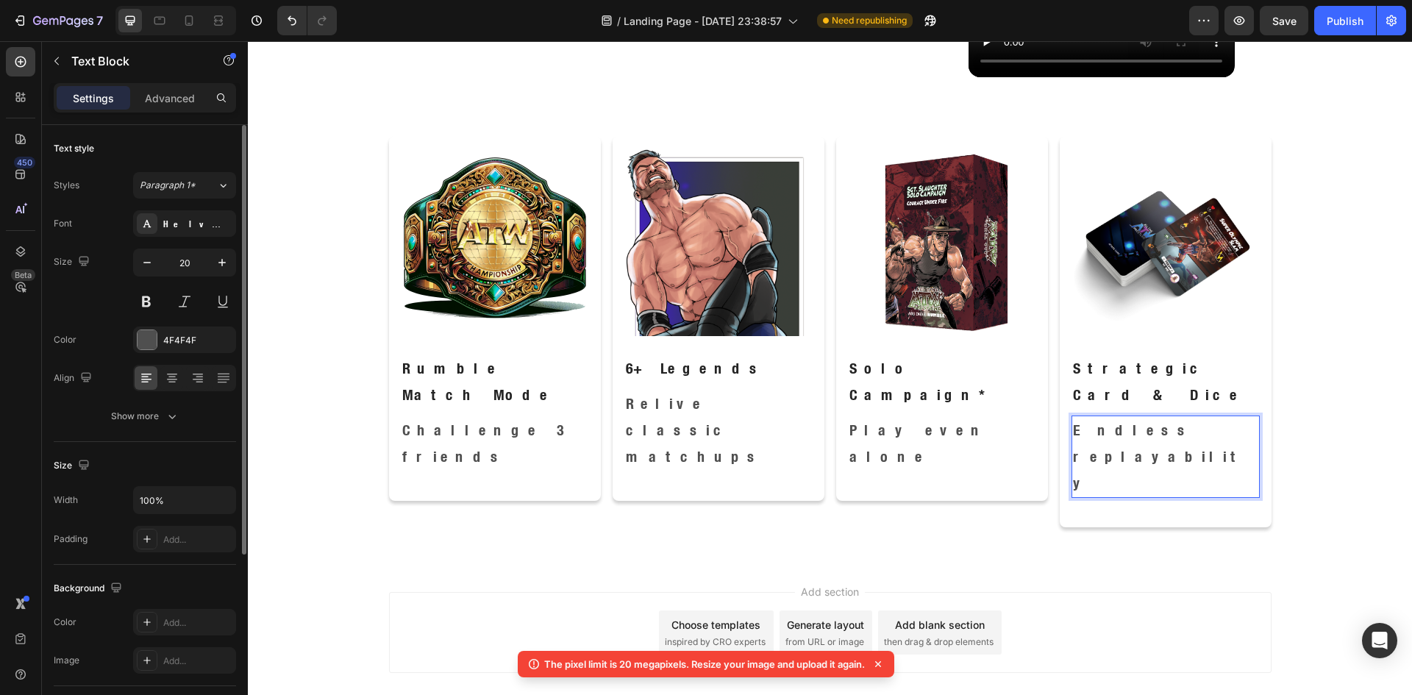
click at [881, 663] on icon at bounding box center [878, 664] width 6 height 6
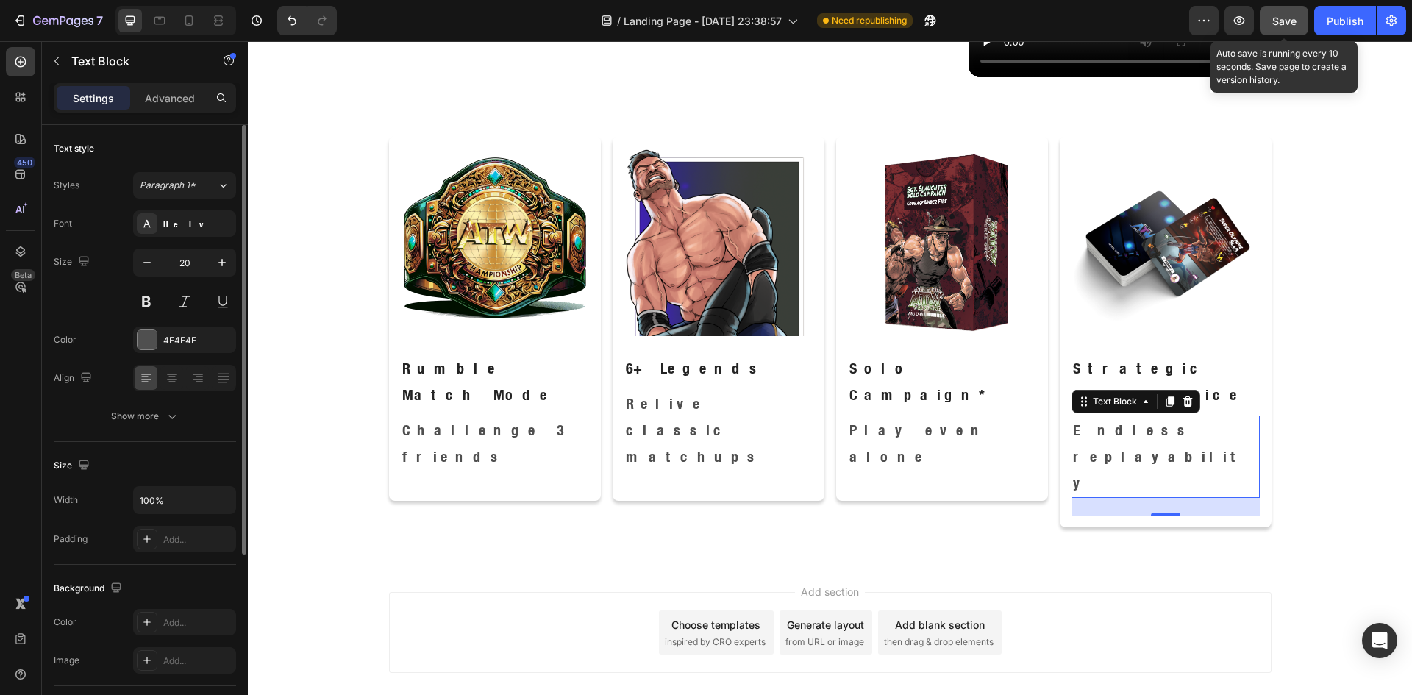
click at [1280, 13] on div "Save" at bounding box center [1284, 20] width 24 height 15
click at [1308, 170] on div "Image Rumble Match Mode Text Block Challenge 3 friends Text Block Row Image 6+ …" at bounding box center [830, 337] width 1164 height 403
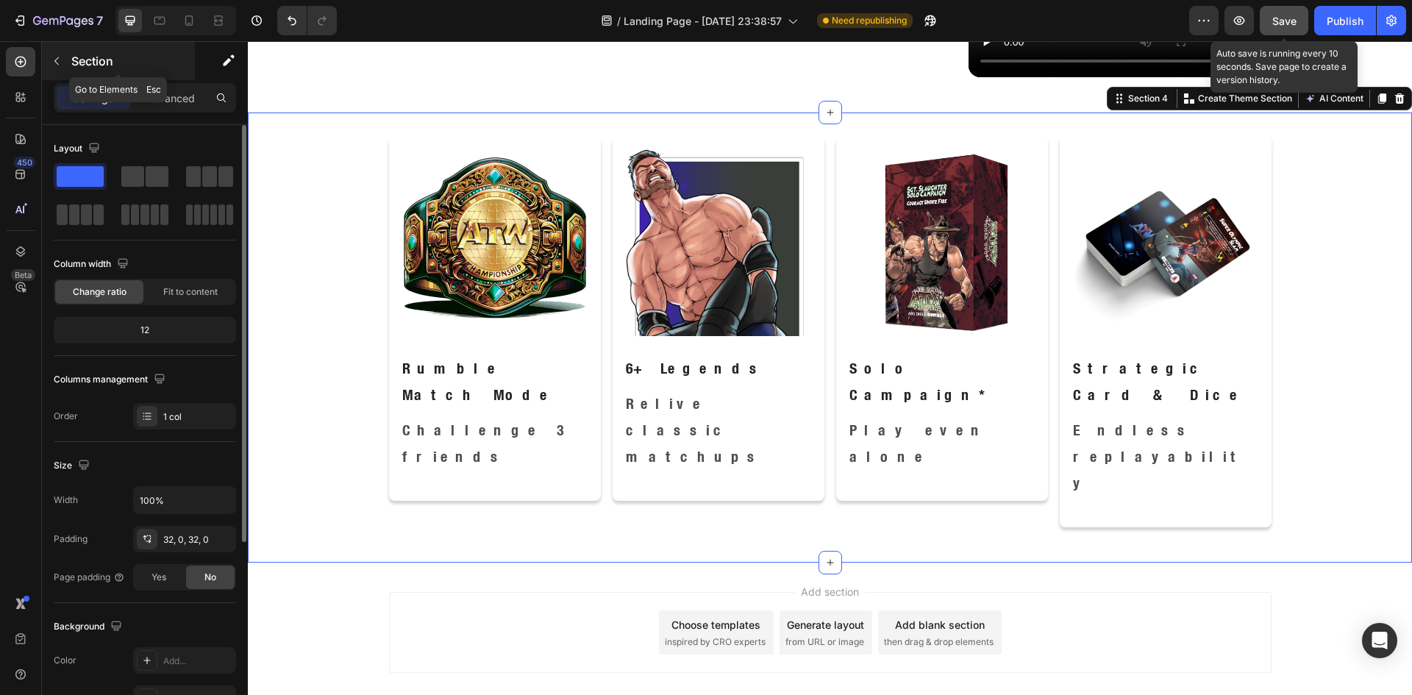
click at [55, 57] on icon "button" at bounding box center [57, 61] width 12 height 12
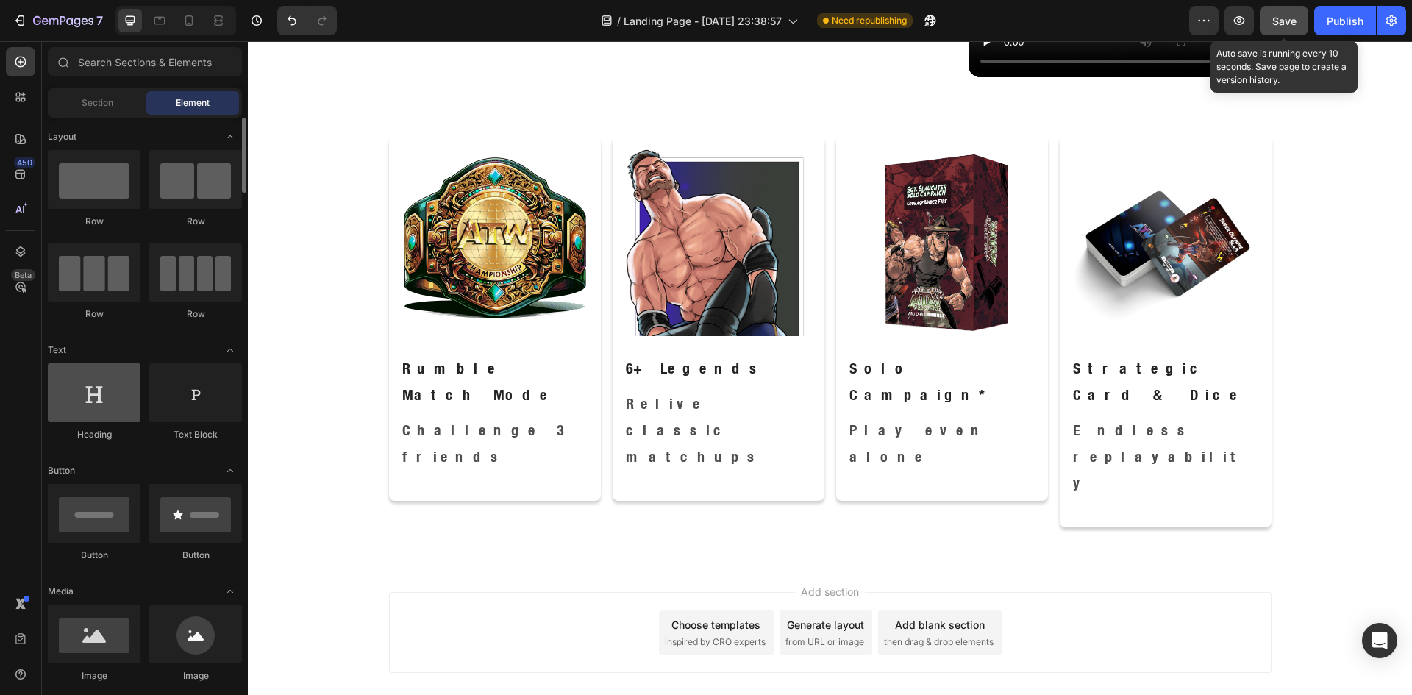
scroll to position [0, 0]
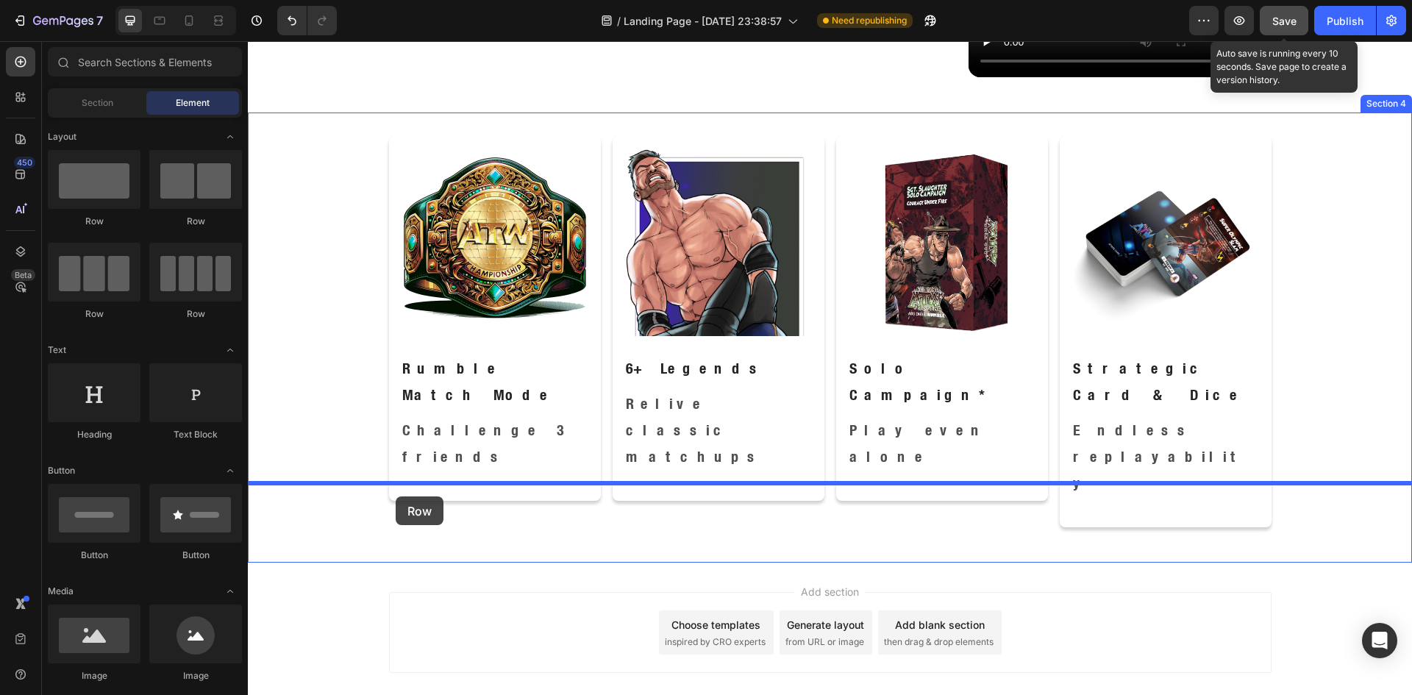
drag, startPoint x: 335, startPoint y: 232, endPoint x: 396, endPoint y: 496, distance: 271.7
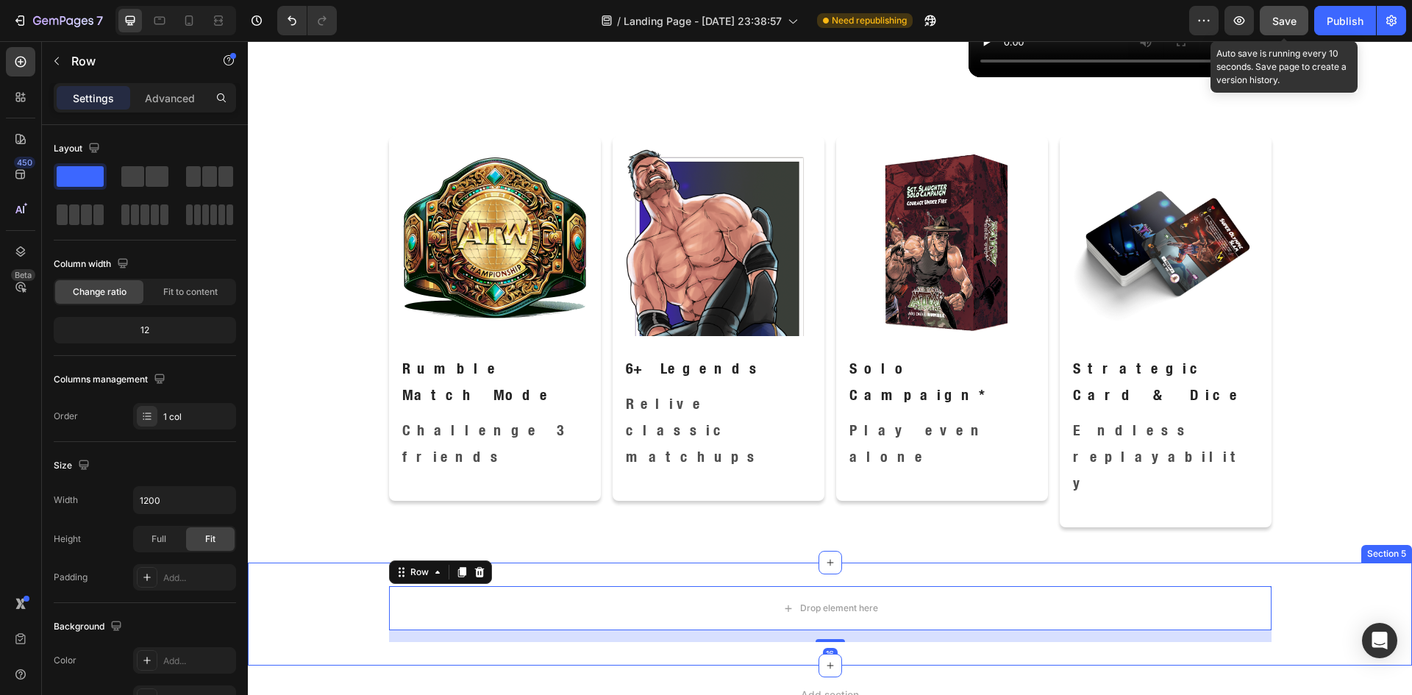
click at [343, 586] on div "Drop element here Row 16" at bounding box center [830, 614] width 1164 height 56
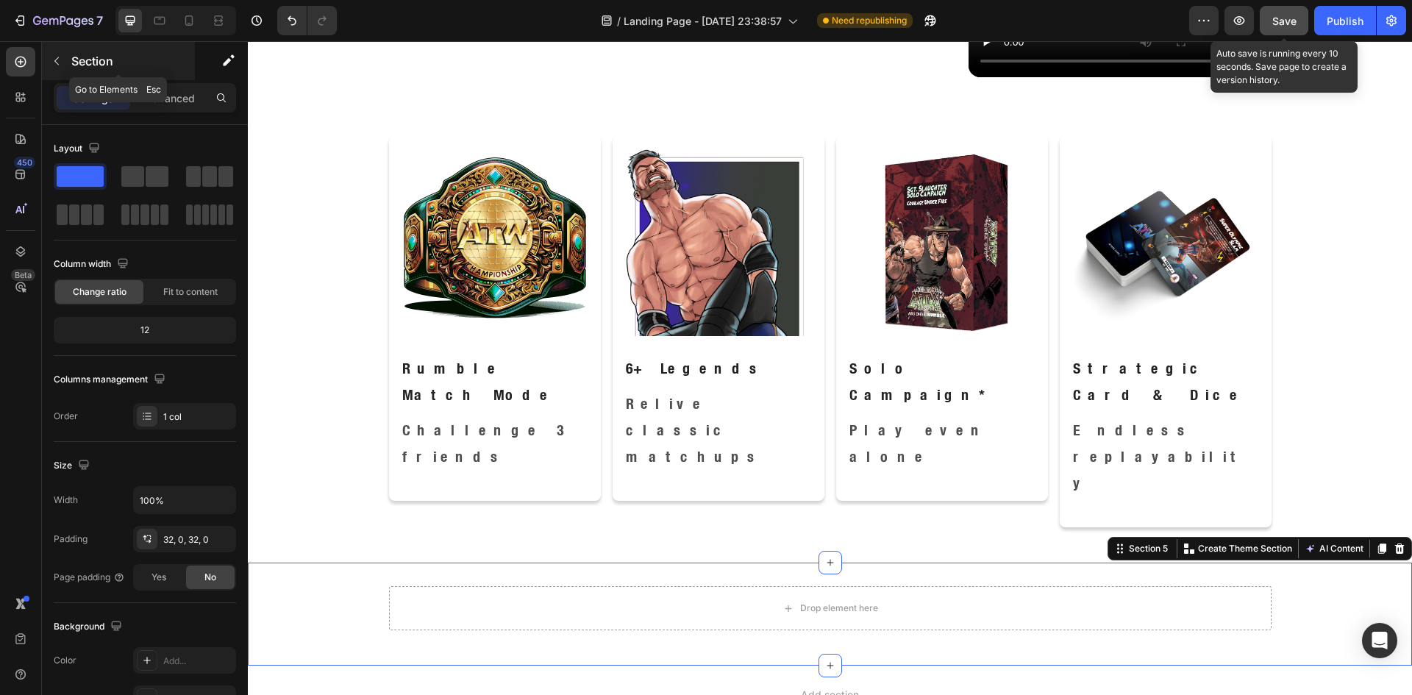
click at [56, 56] on icon "button" at bounding box center [57, 61] width 12 height 12
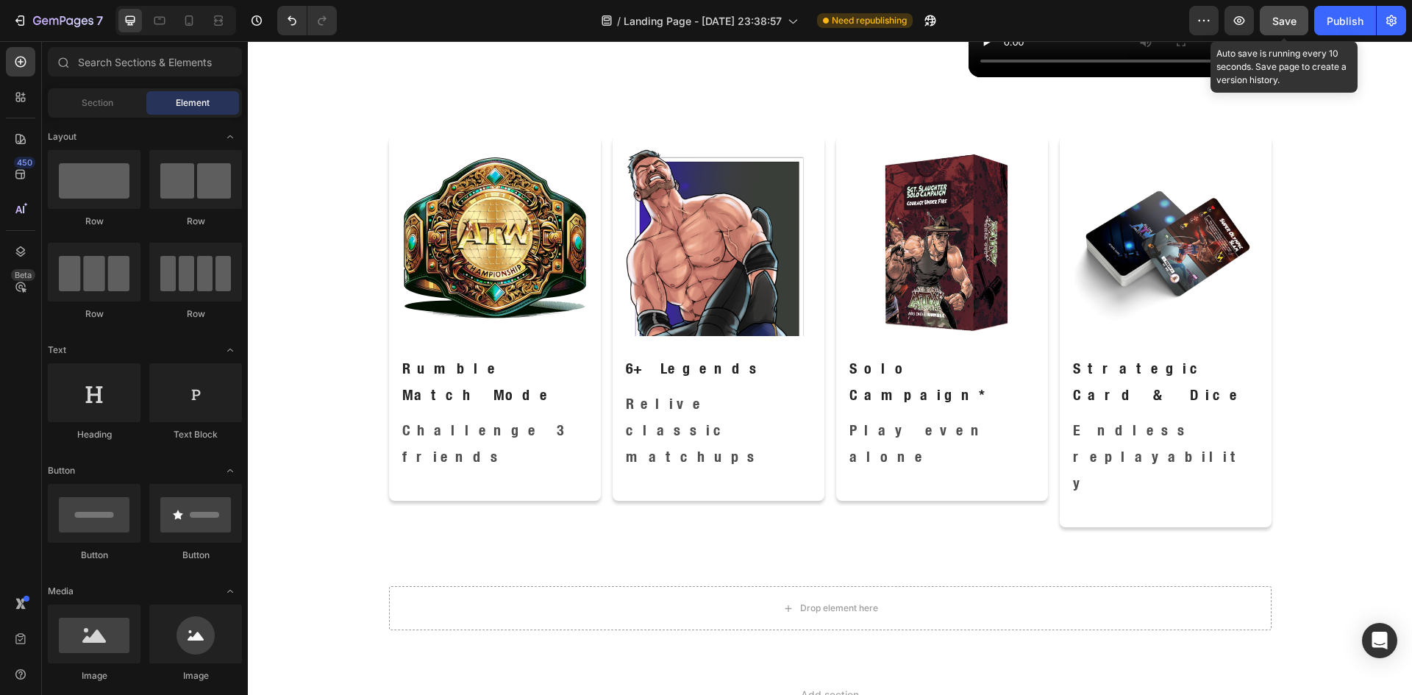
click at [1269, 25] on button "Save" at bounding box center [1284, 20] width 49 height 29
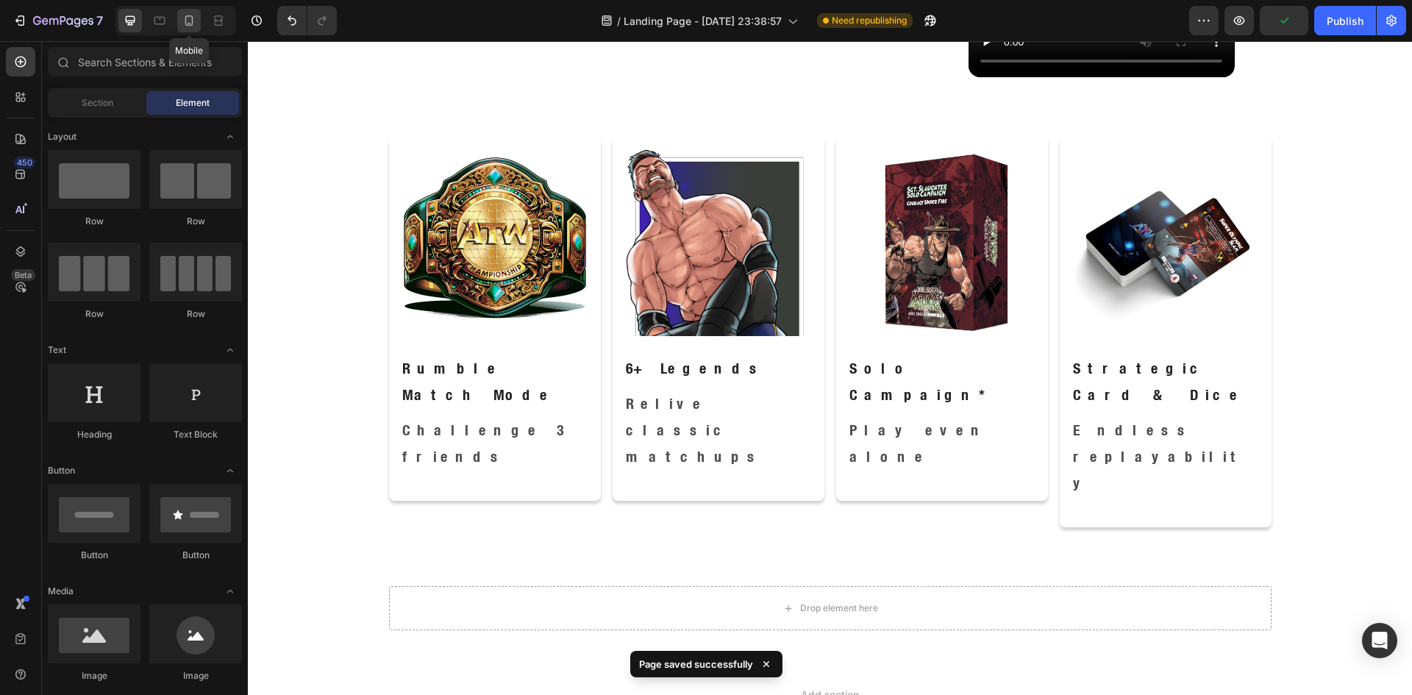
click at [188, 16] on icon at bounding box center [189, 20] width 8 height 10
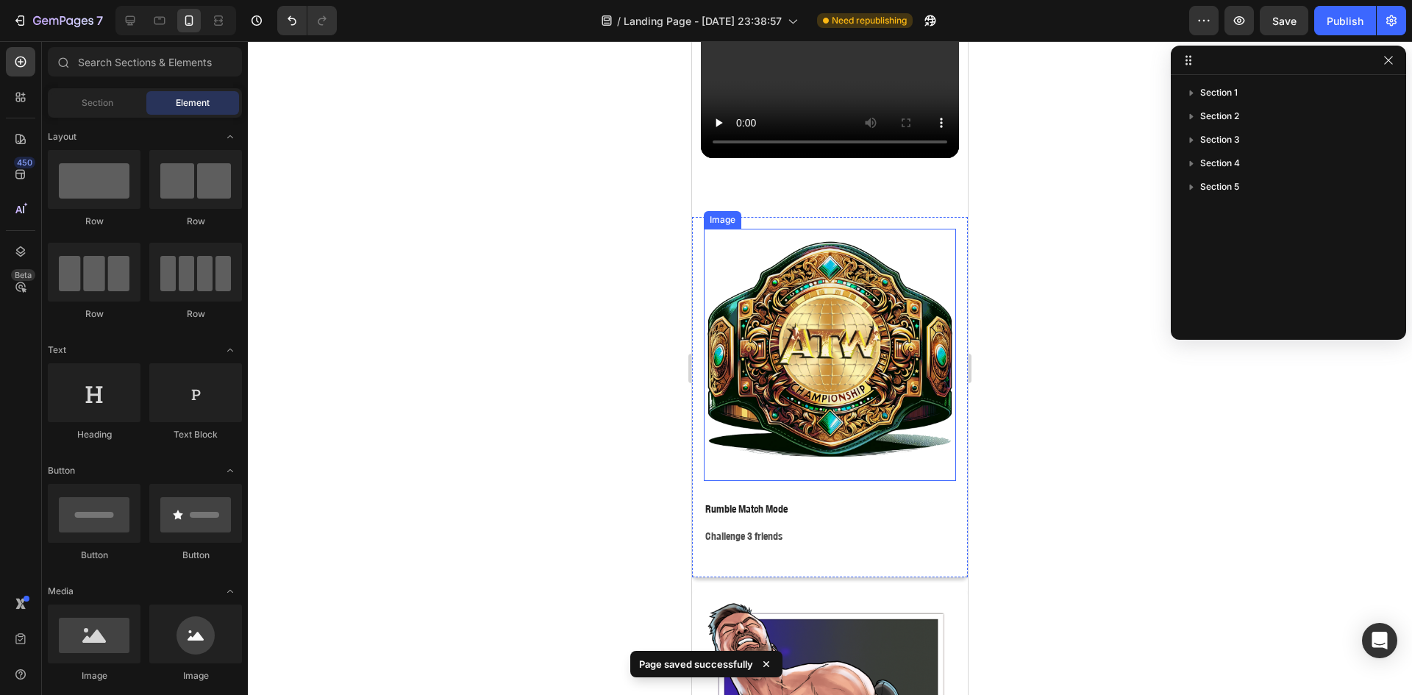
scroll to position [1607, 0]
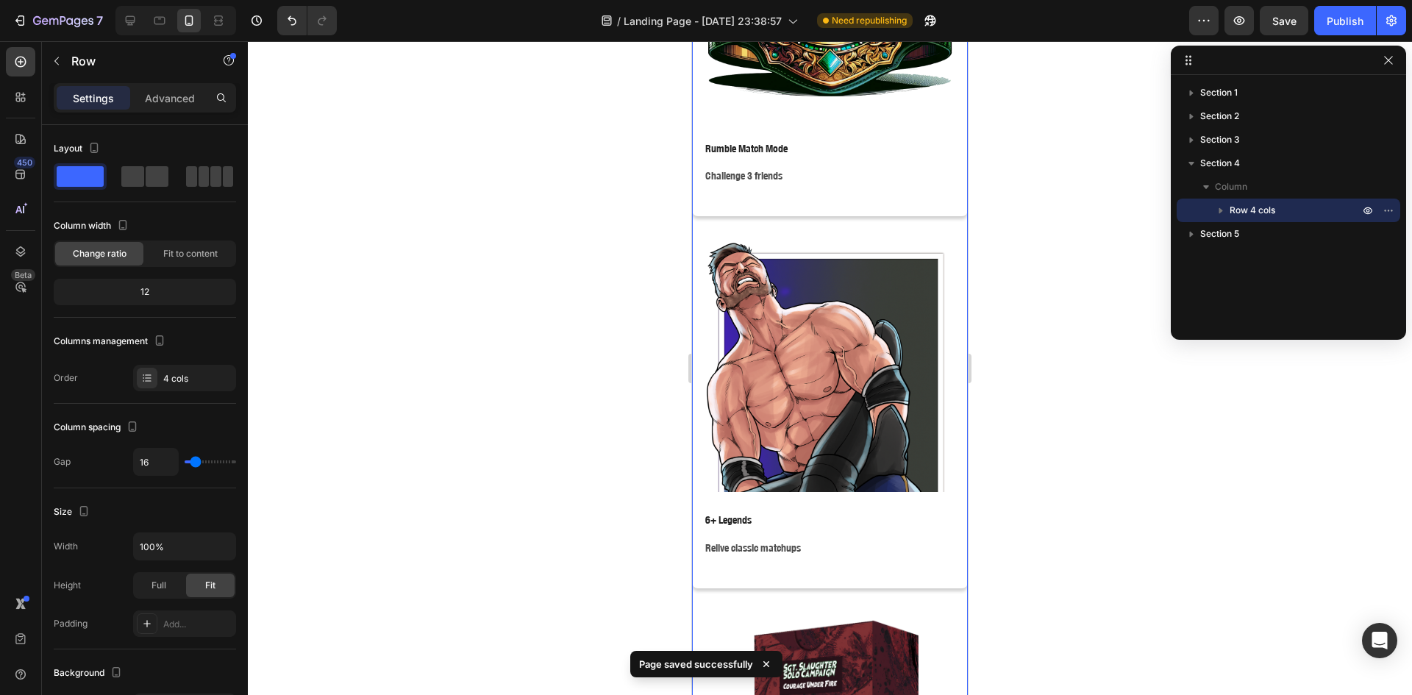
click at [849, 213] on div "Image Rumble Match Mode Text Block Challenge 3 friends Text Block Row Image 6+ …" at bounding box center [830, 594] width 276 height 1475
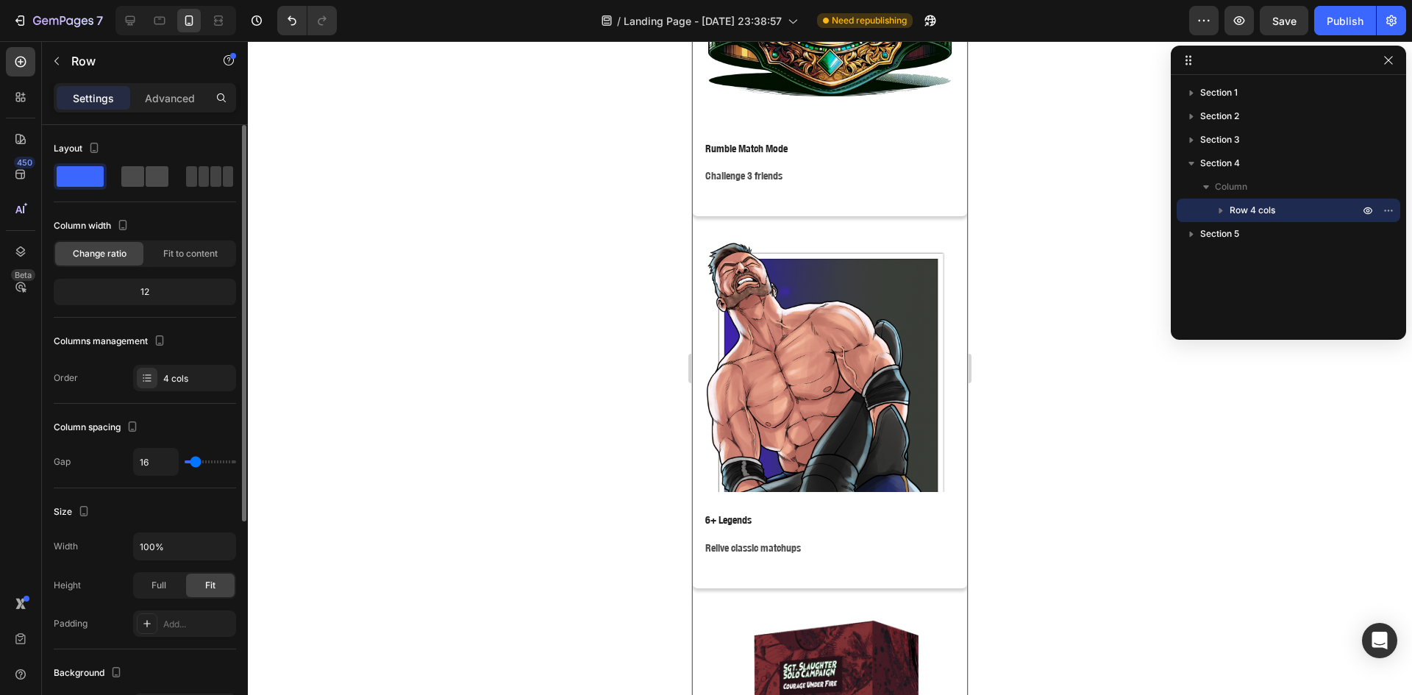
click at [165, 180] on span at bounding box center [157, 176] width 23 height 21
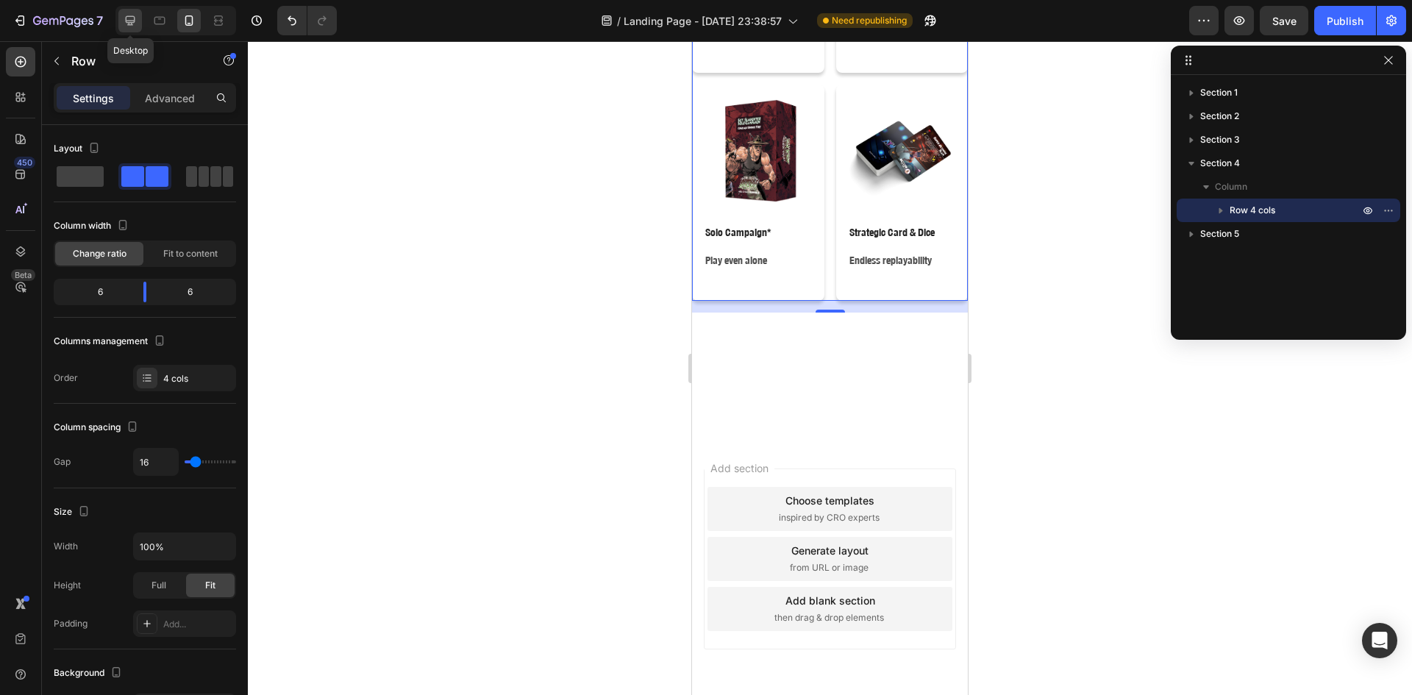
click at [126, 24] on icon at bounding box center [130, 20] width 15 height 15
type input "1200"
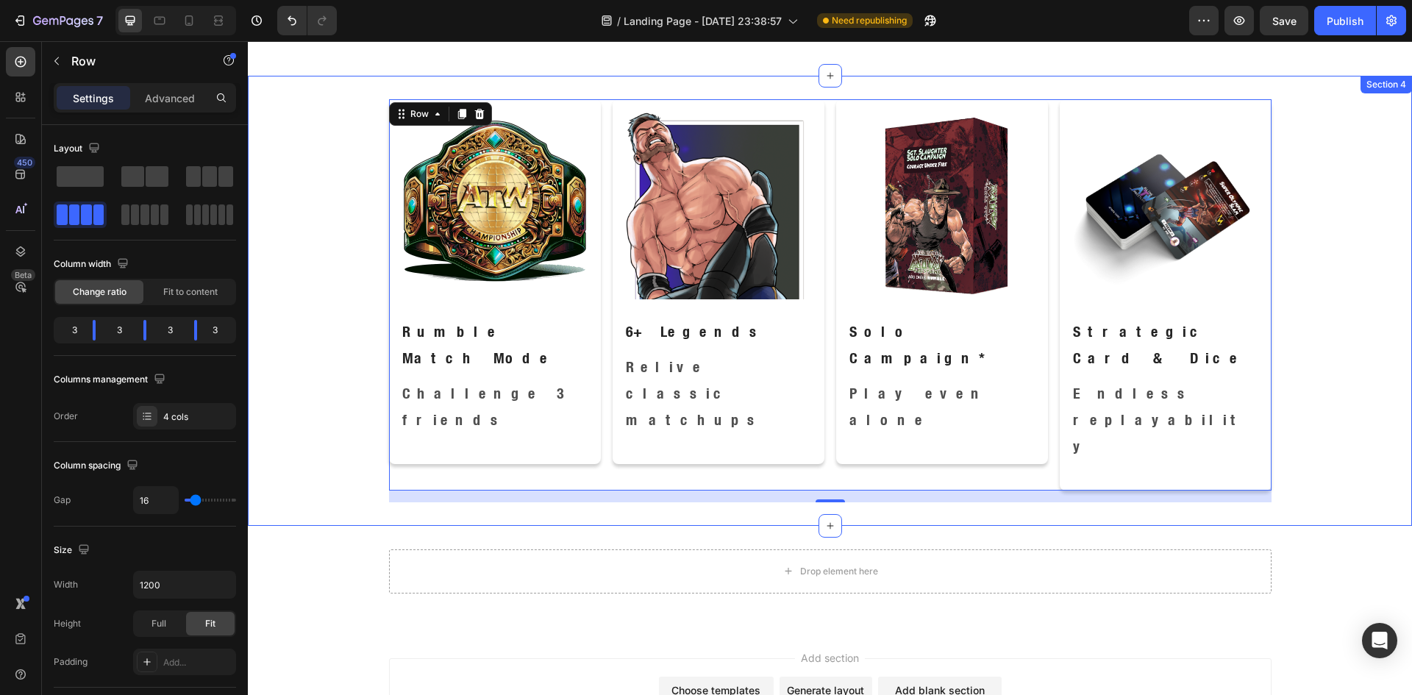
scroll to position [1371, 0]
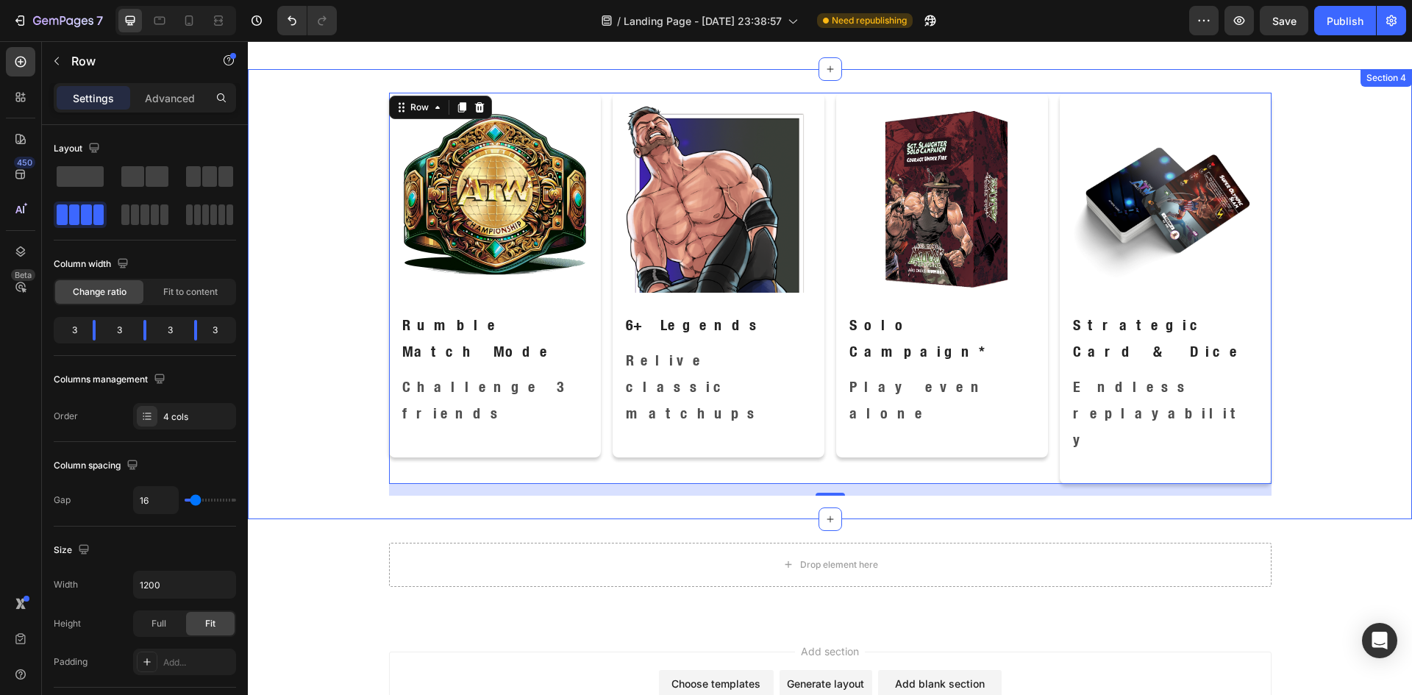
click at [340, 183] on div "Image Rumble Match Mode Text Block Challenge 3 friends Text Block Row Image 6+ …" at bounding box center [830, 294] width 1164 height 403
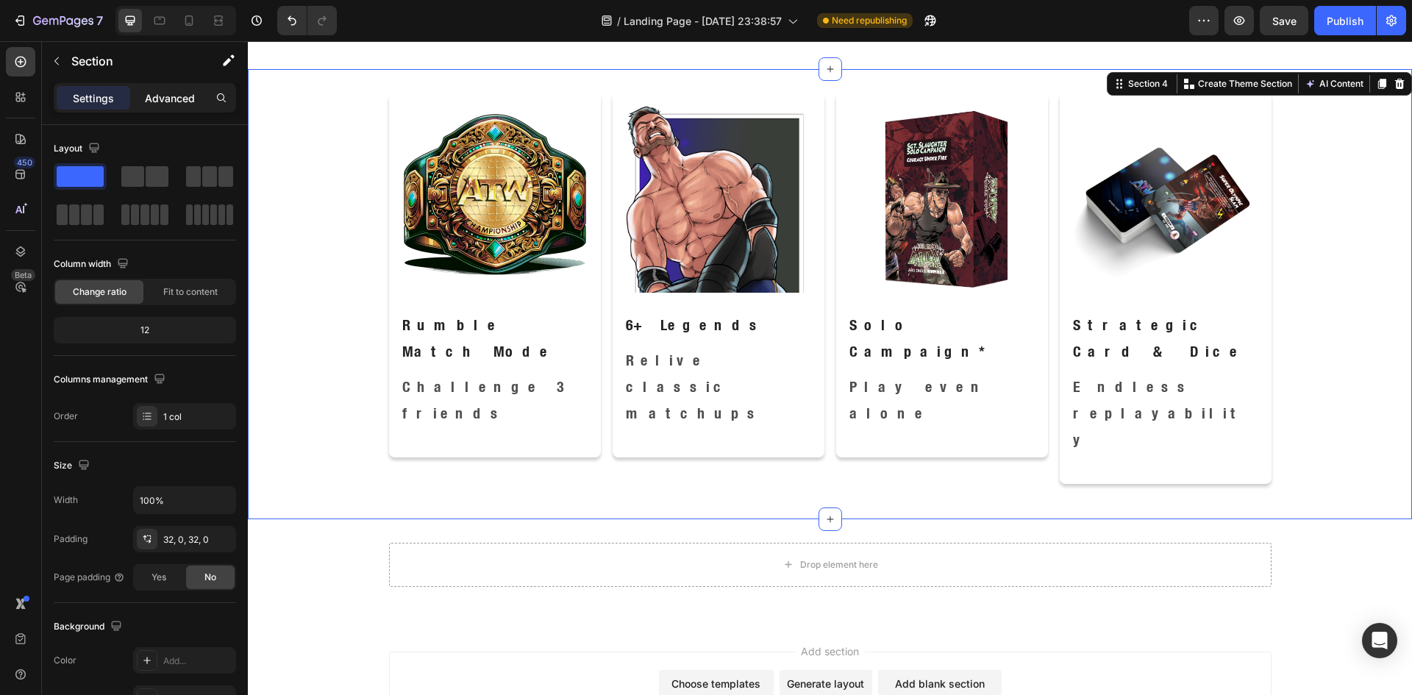
click at [171, 104] on p "Advanced" at bounding box center [170, 97] width 50 height 15
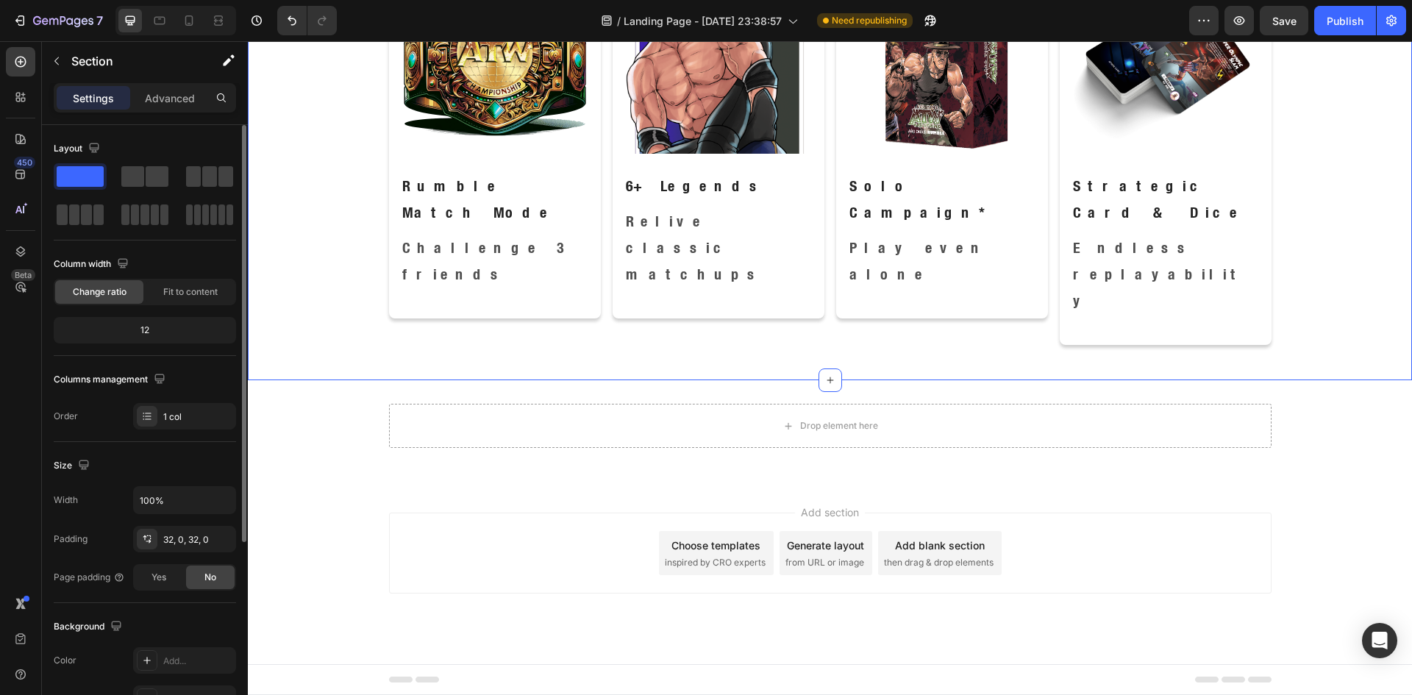
scroll to position [1220, 0]
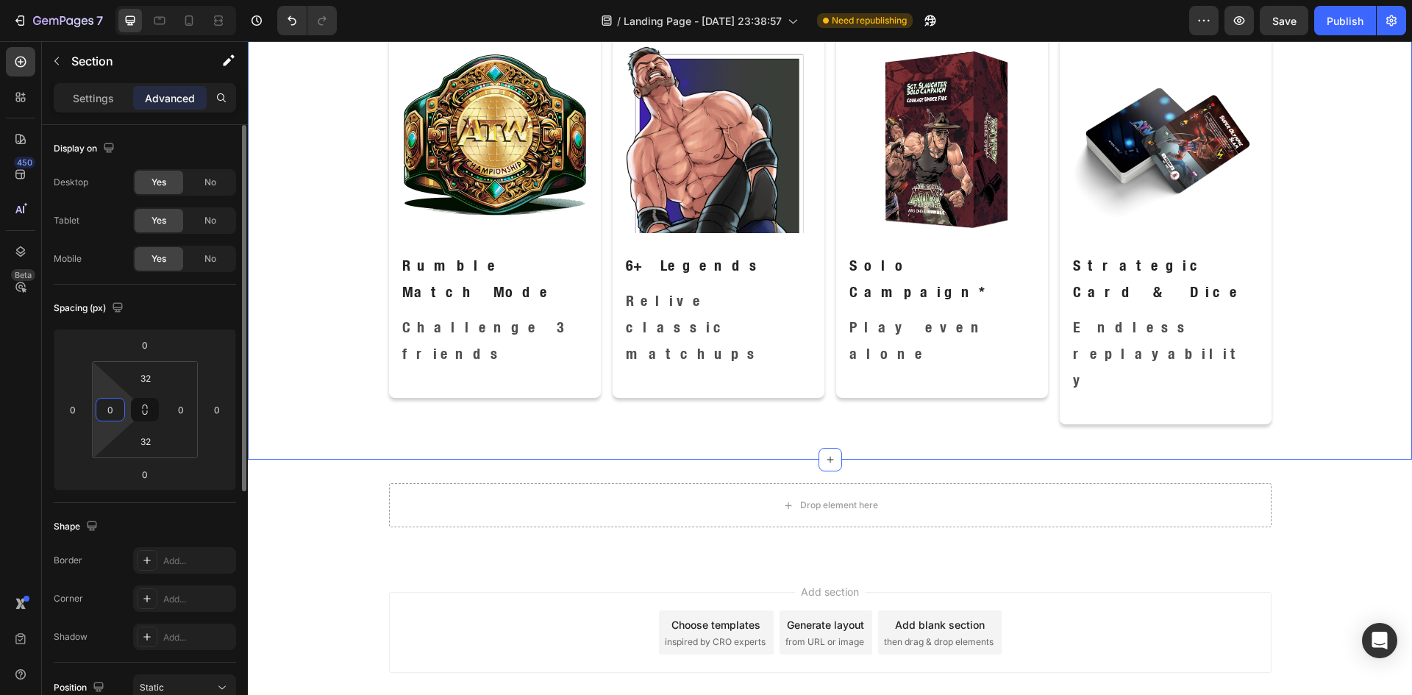
click at [113, 401] on input "0" at bounding box center [110, 410] width 22 height 22
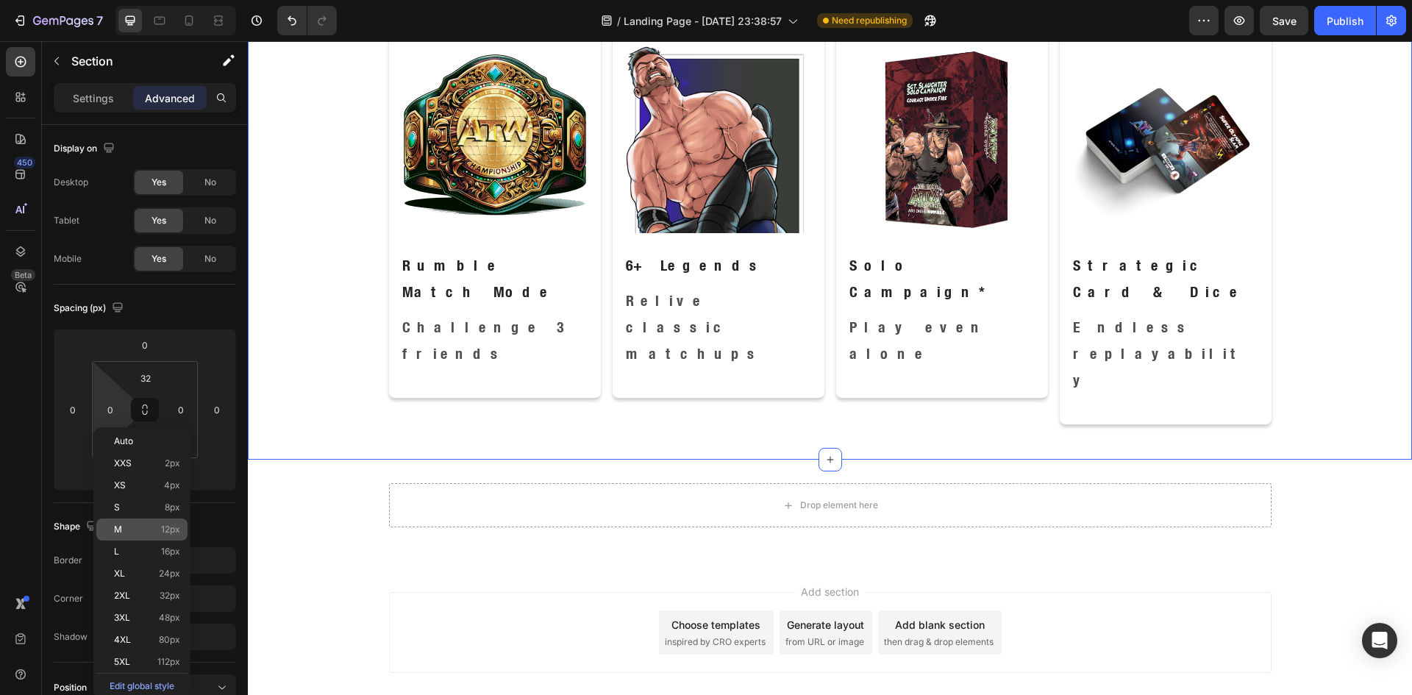
click at [146, 528] on p "M 12px" at bounding box center [147, 529] width 66 height 10
type input "12"
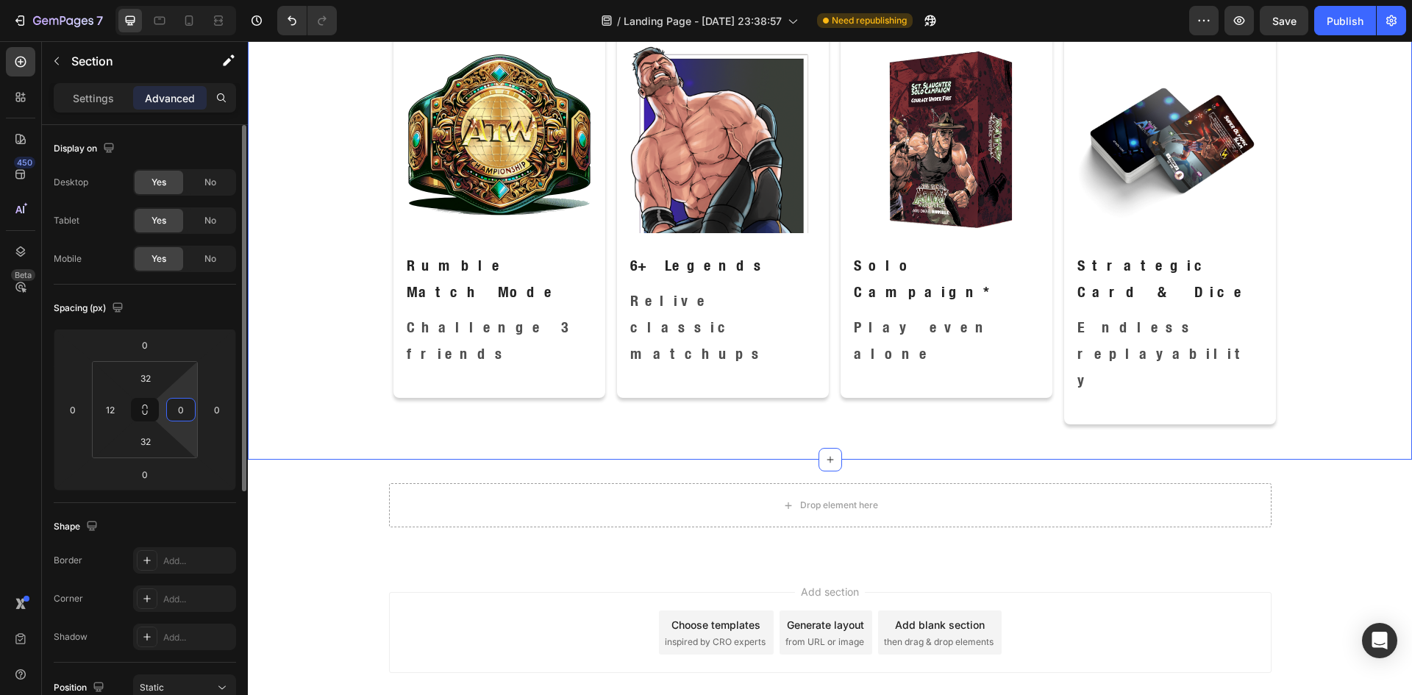
click at [184, 404] on input "0" at bounding box center [181, 410] width 22 height 22
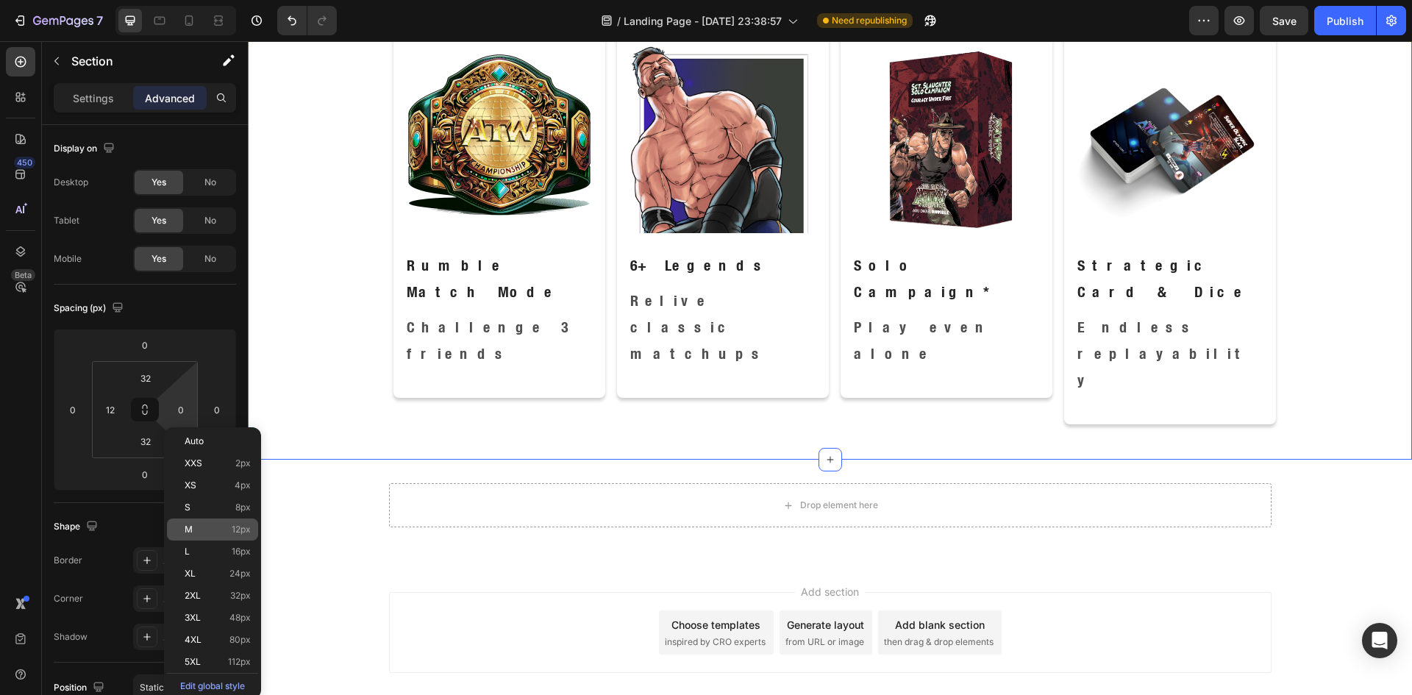
click at [195, 536] on div "M 12px" at bounding box center [212, 529] width 91 height 22
type input "12"
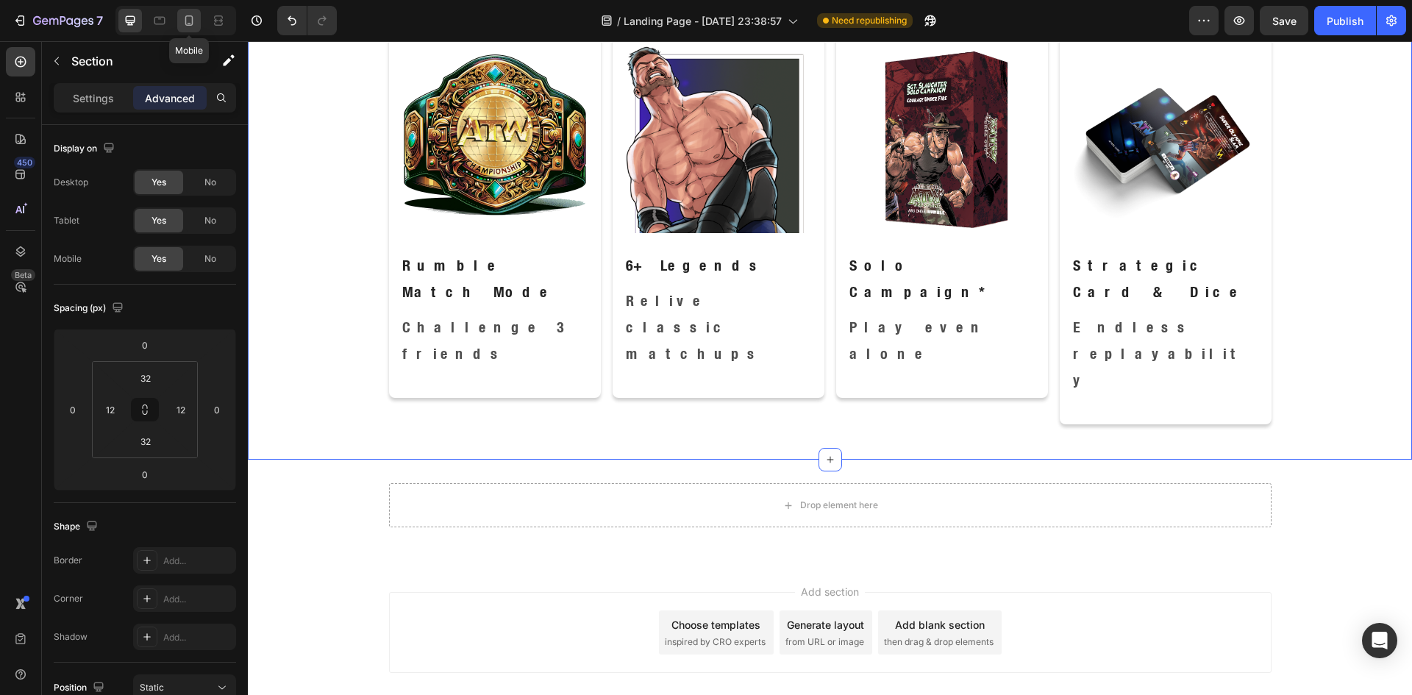
click at [193, 24] on icon at bounding box center [189, 20] width 8 height 10
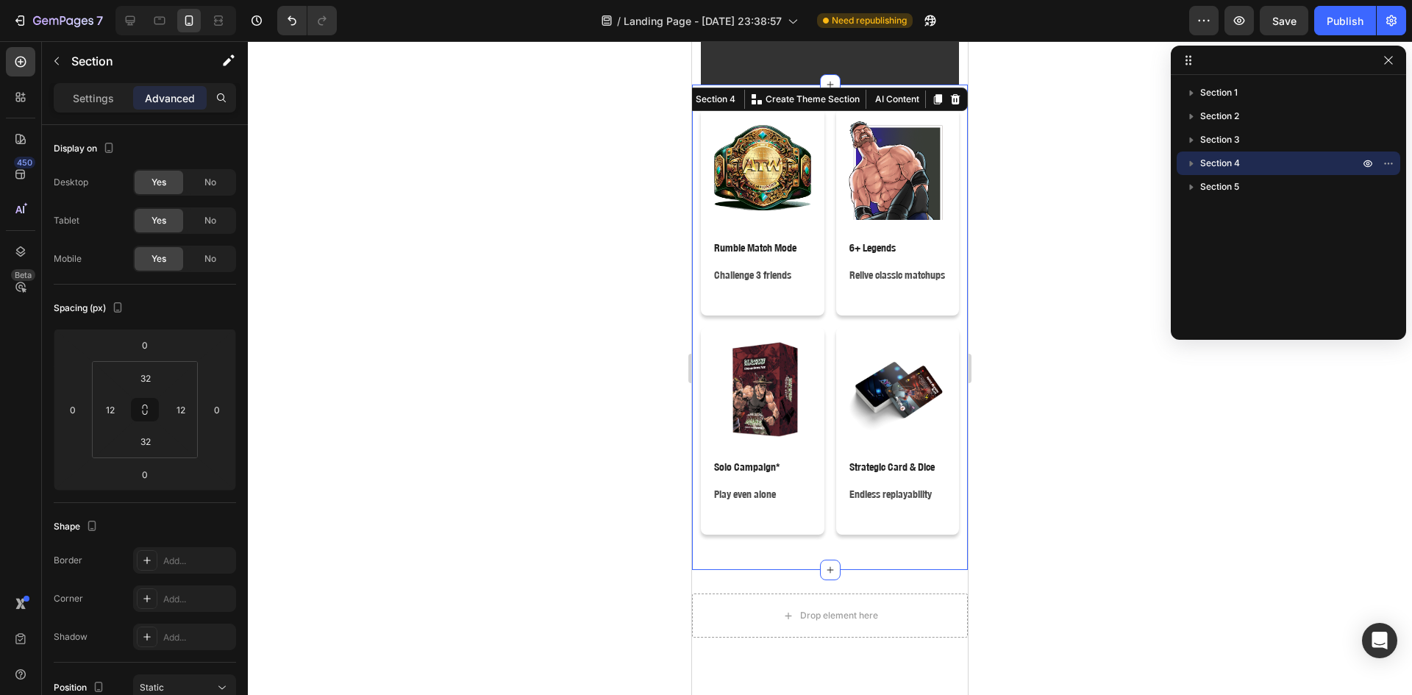
scroll to position [1137, 0]
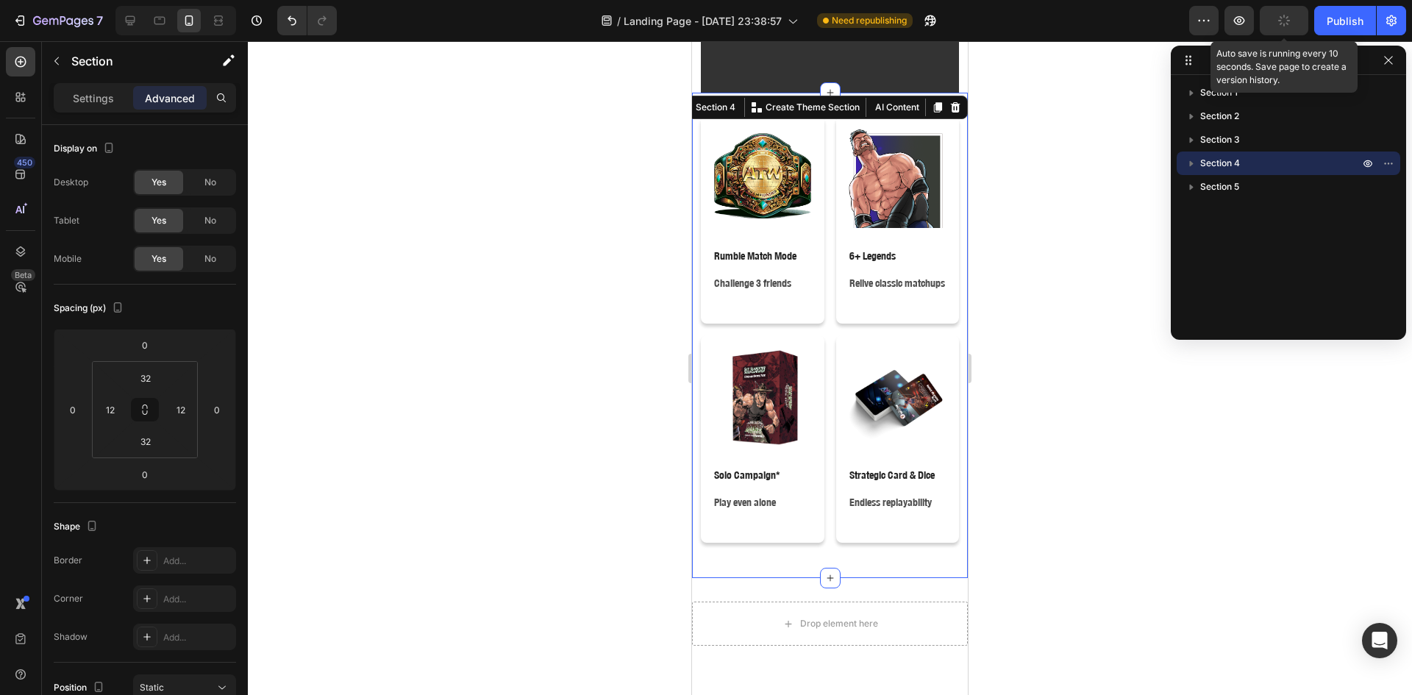
click at [1294, 18] on button "button" at bounding box center [1284, 20] width 49 height 29
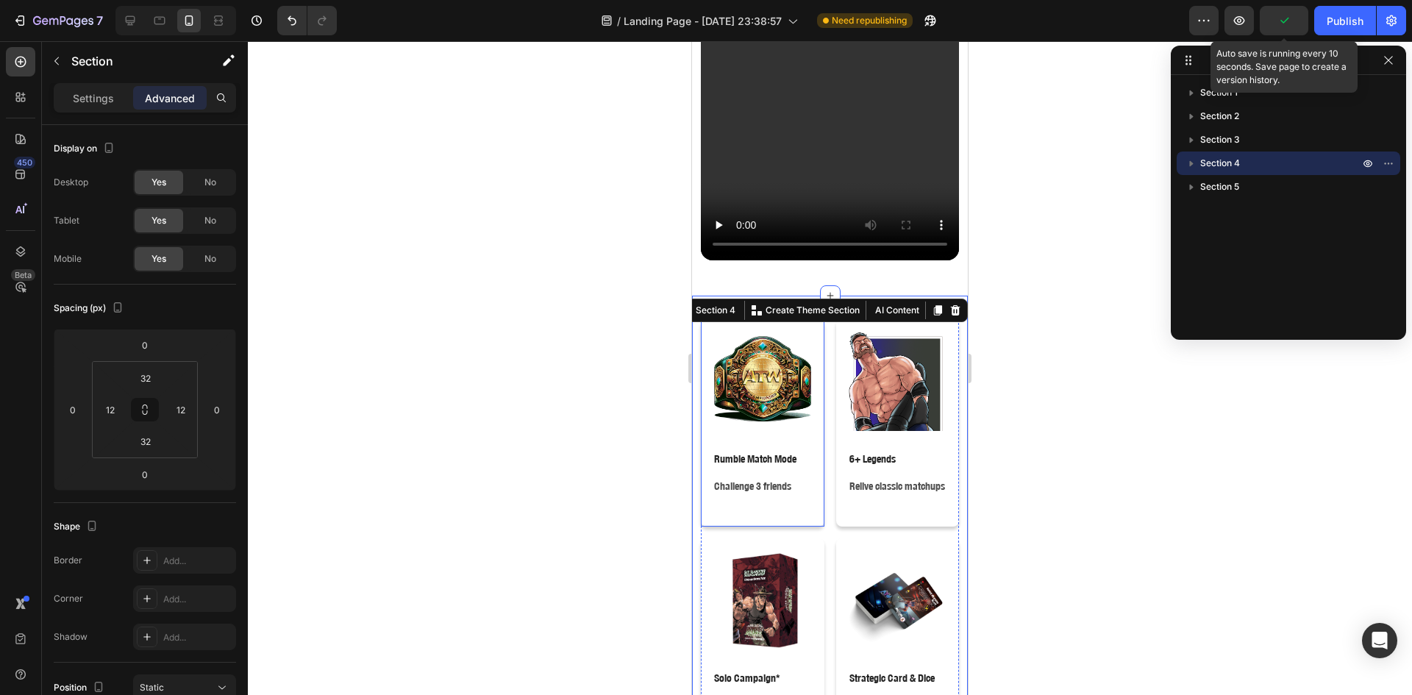
click at [799, 514] on div "Image Rumble Match Mode Text Block Challenge 3 friends Text Block" at bounding box center [763, 423] width 100 height 184
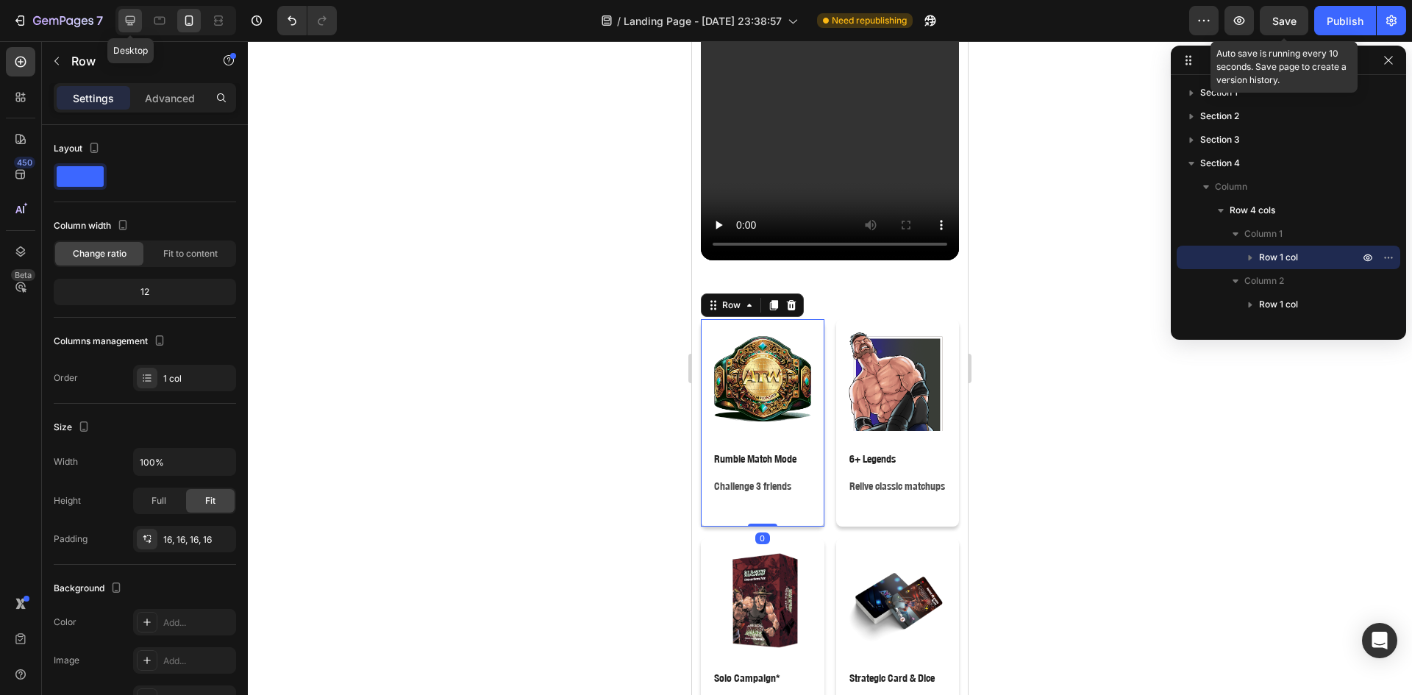
click at [129, 23] on icon at bounding box center [131, 21] width 10 height 10
type input "1200"
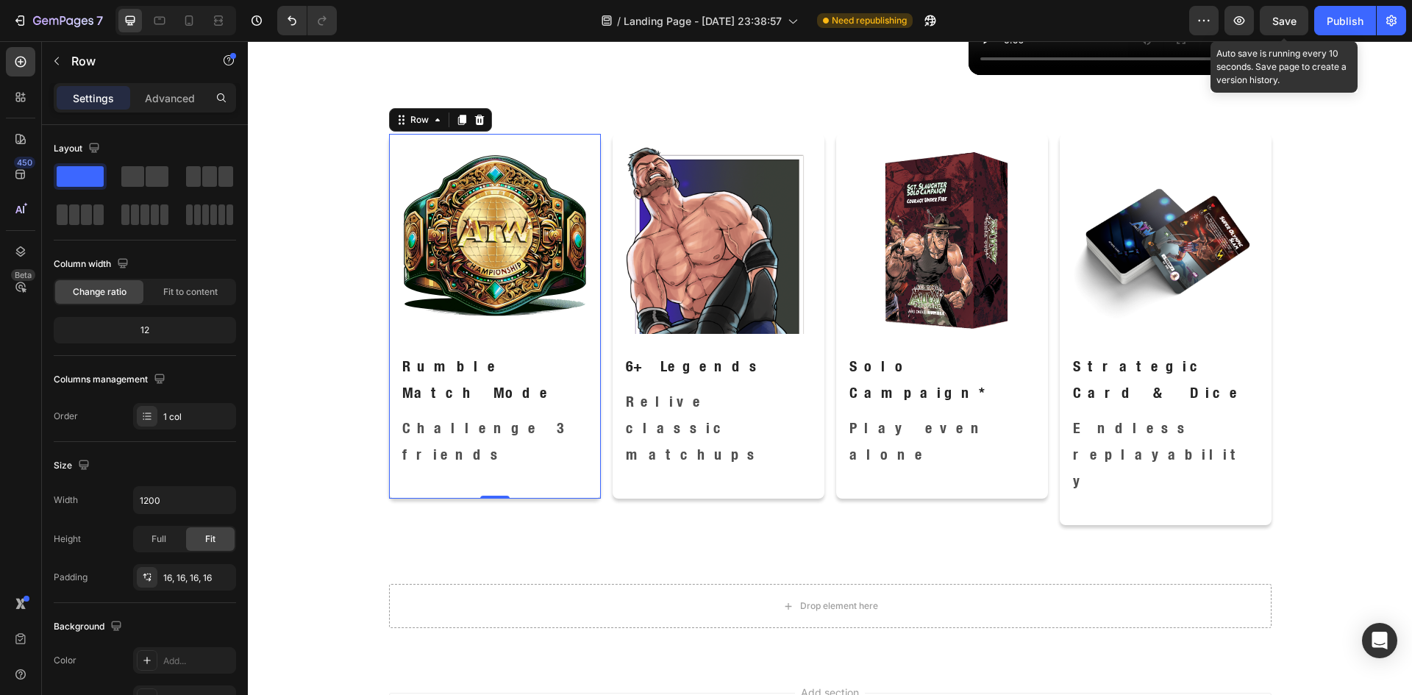
scroll to position [1160, 0]
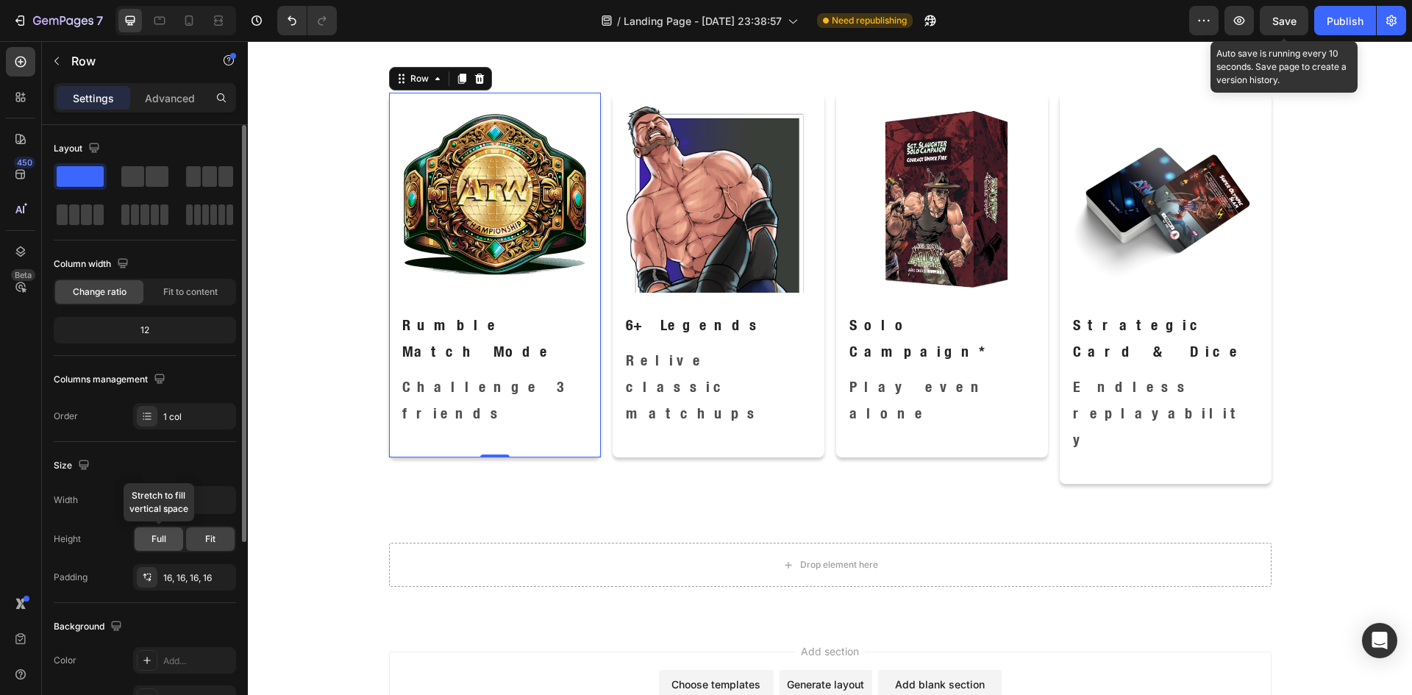
click at [159, 544] on span "Full" at bounding box center [158, 538] width 15 height 13
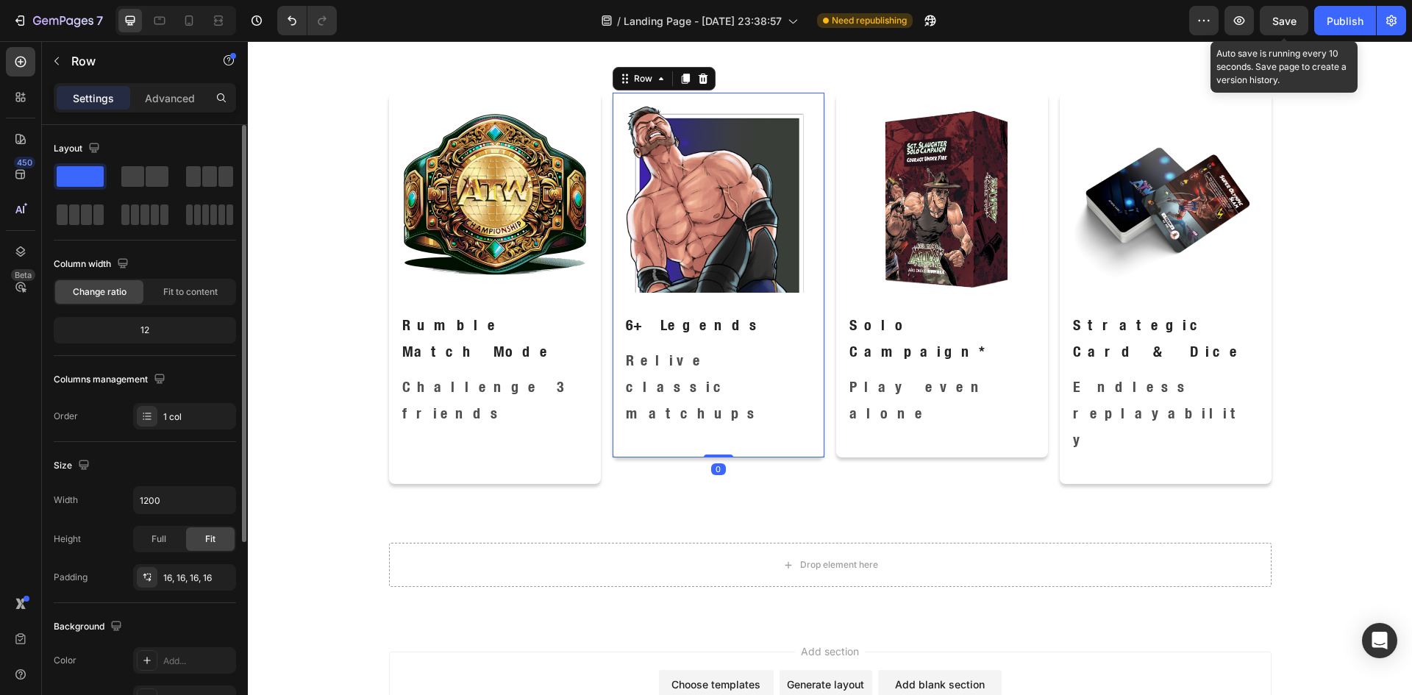
click at [613, 379] on div "Image 6+ Legends Text Block Relive classic matchups Text Block Row 0" at bounding box center [719, 275] width 212 height 365
click at [167, 540] on div "Full" at bounding box center [159, 539] width 49 height 24
click at [837, 380] on div "Image Solo Campaign* Text Block Play even alone Text Block Row" at bounding box center [942, 275] width 212 height 365
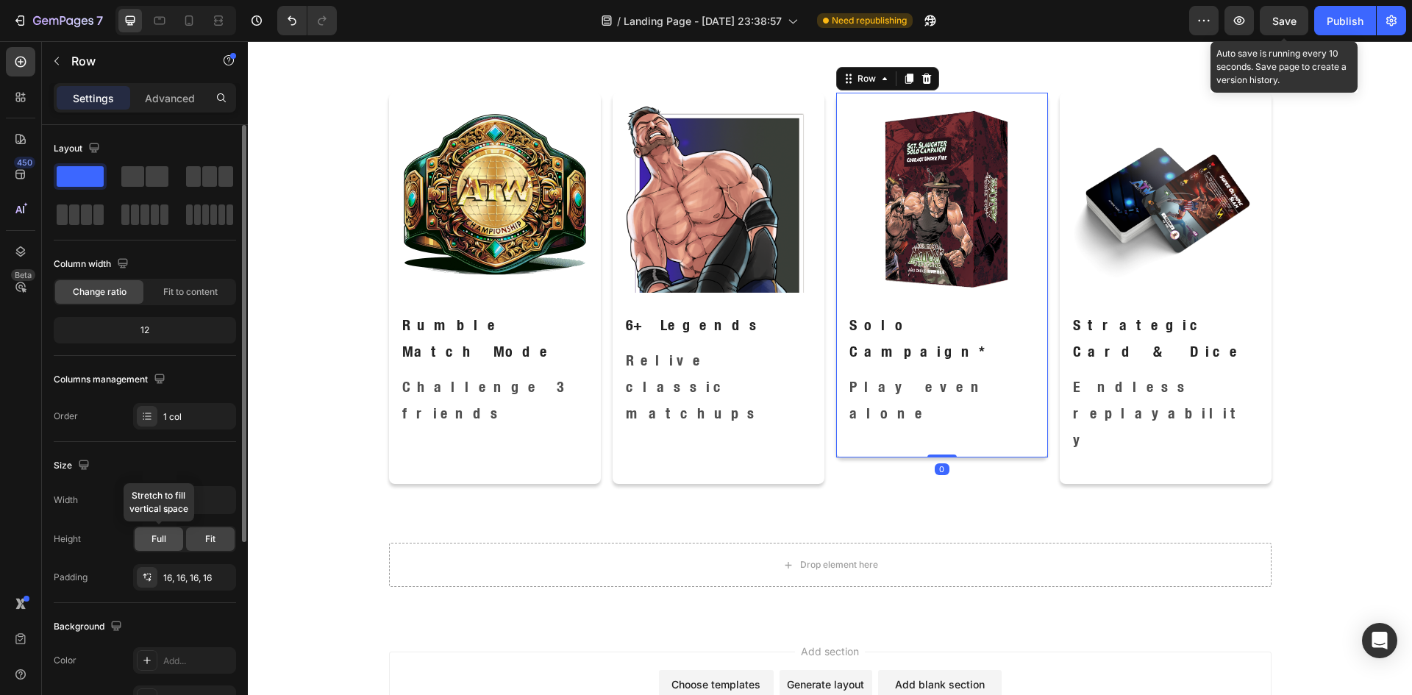
click at [170, 536] on div "Full" at bounding box center [159, 539] width 49 height 24
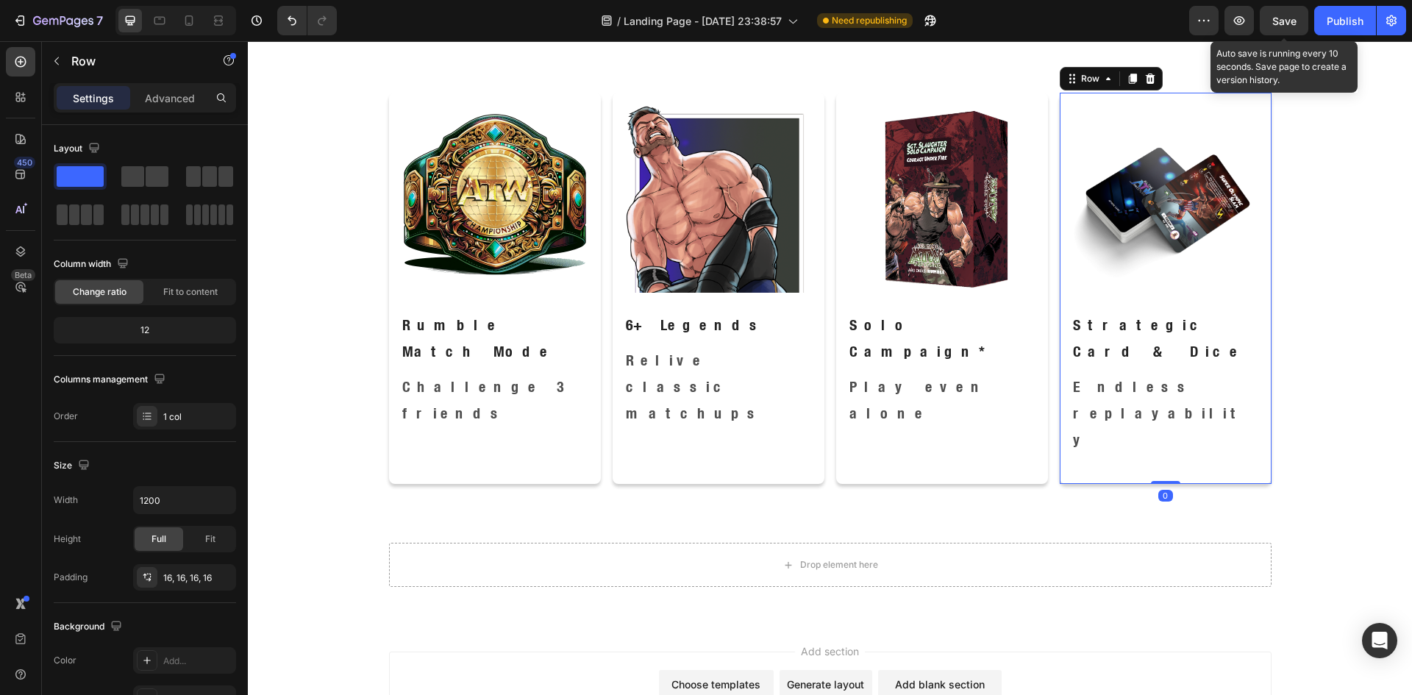
click at [1069, 396] on div "Image Strategic Card & Dice Text Block Endless replayability Text Block Row 0" at bounding box center [1166, 288] width 212 height 391
click at [174, 540] on div "Full" at bounding box center [159, 539] width 49 height 24
click at [187, 19] on icon at bounding box center [189, 20] width 15 height 15
type input "100%"
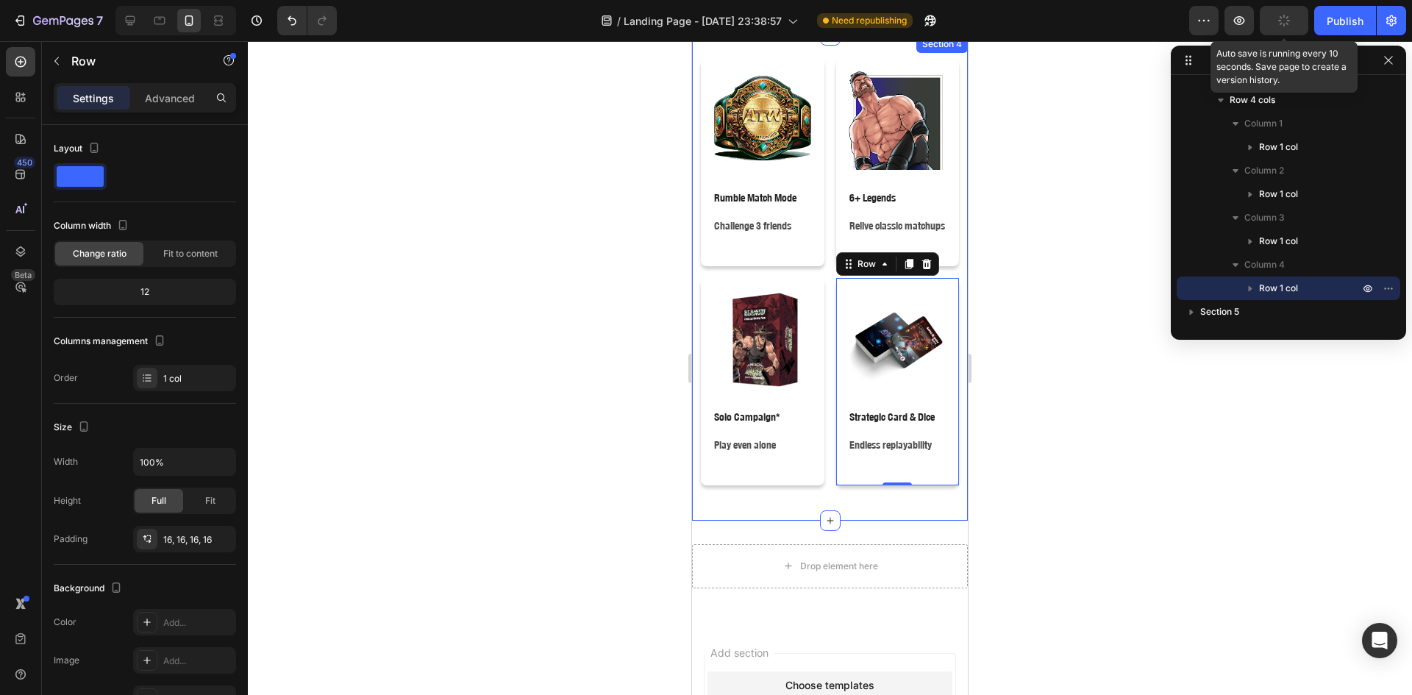
scroll to position [1358, 0]
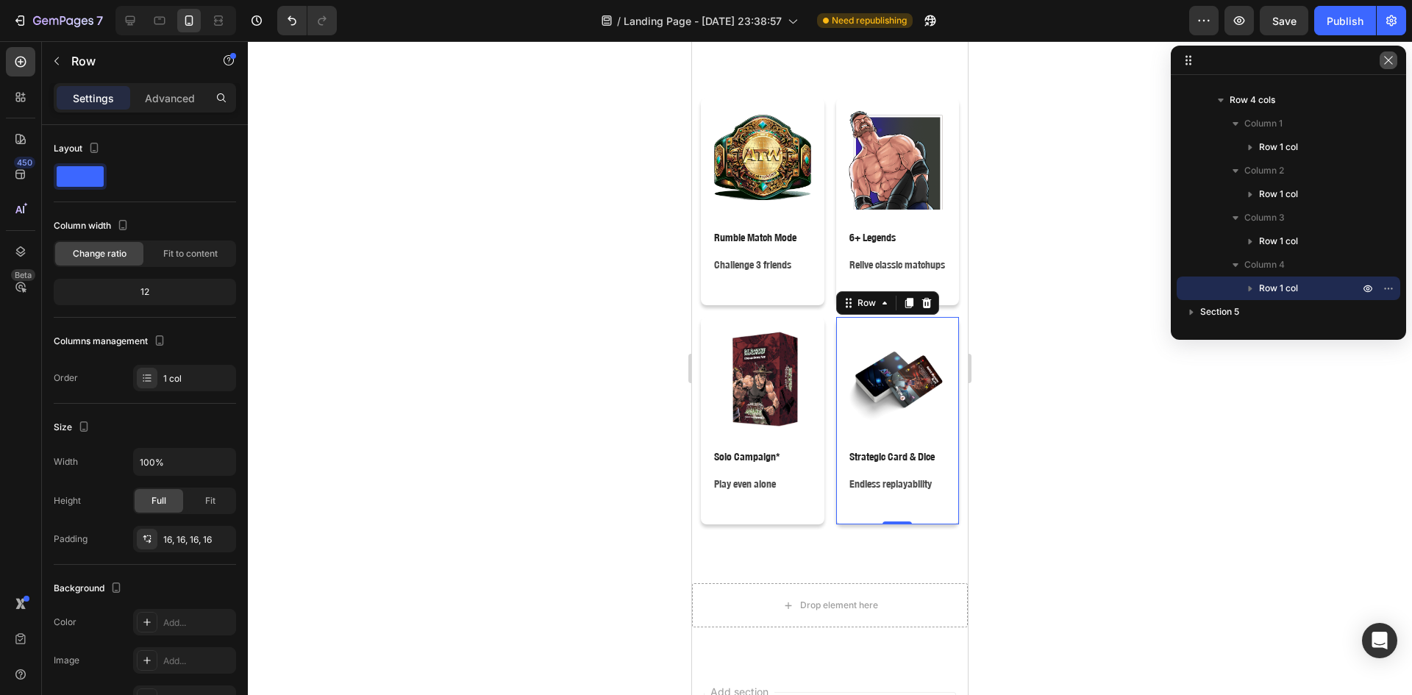
click at [1382, 60] on button "button" at bounding box center [1389, 60] width 18 height 18
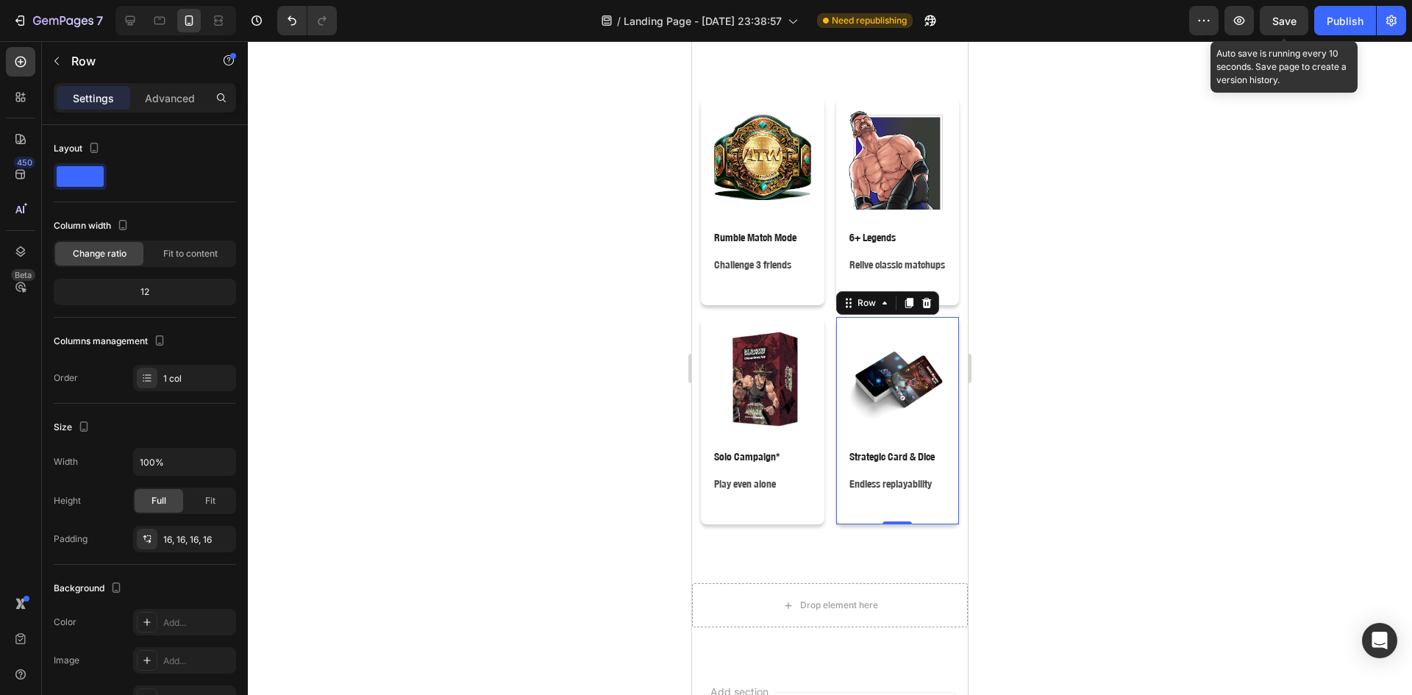
click at [1275, 21] on span "Save" at bounding box center [1284, 21] width 24 height 13
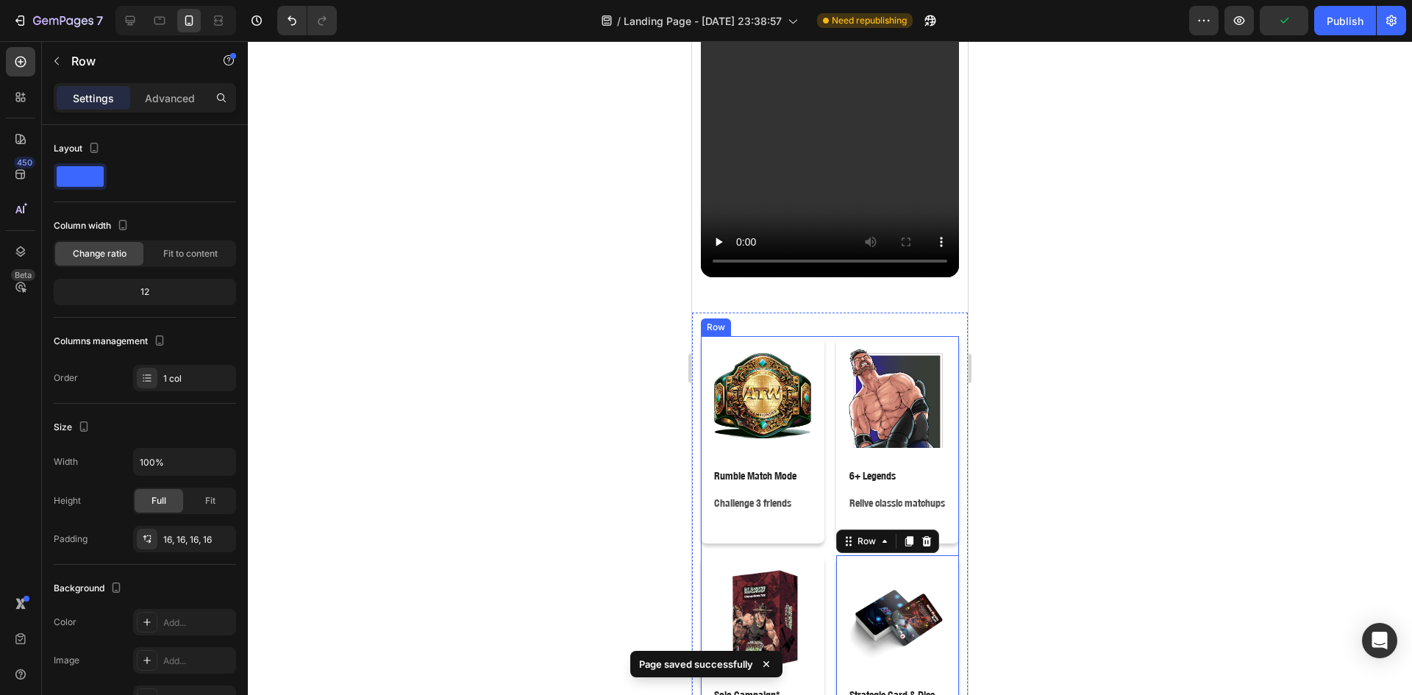
scroll to position [1113, 0]
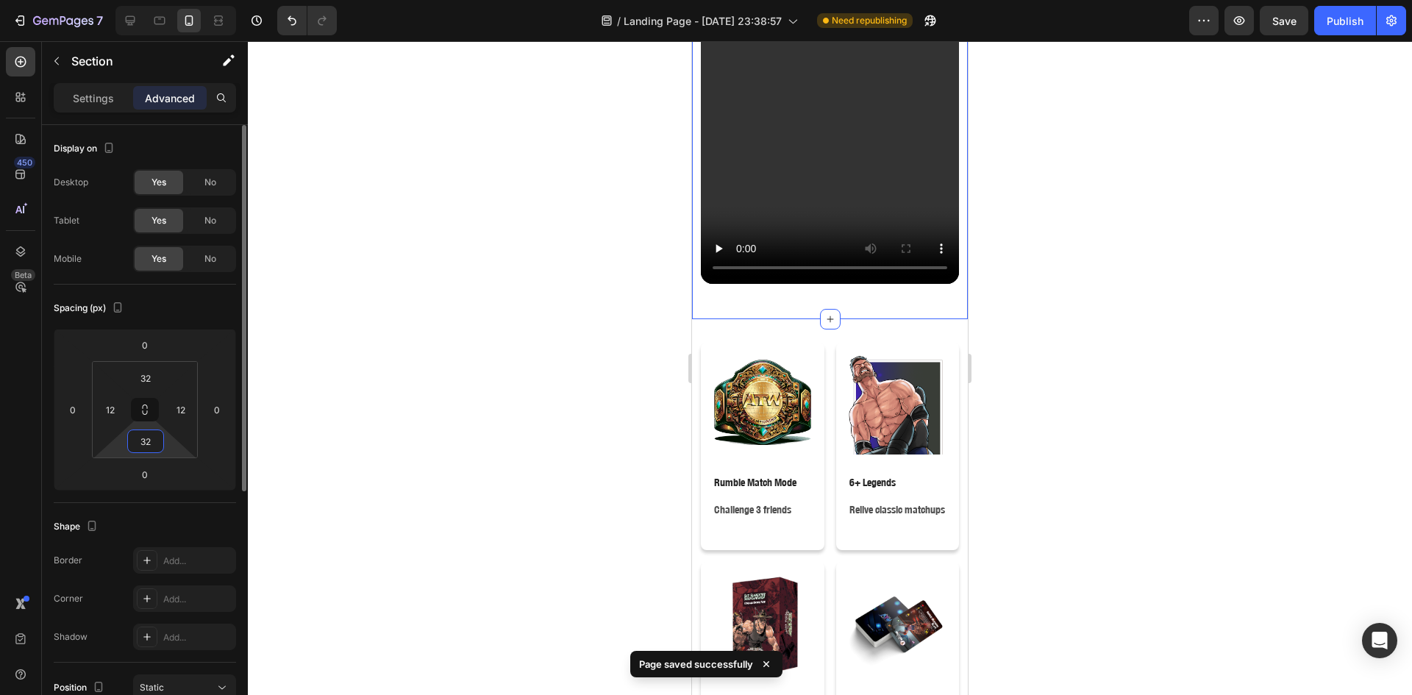
click at [140, 435] on input "32" at bounding box center [145, 441] width 29 height 22
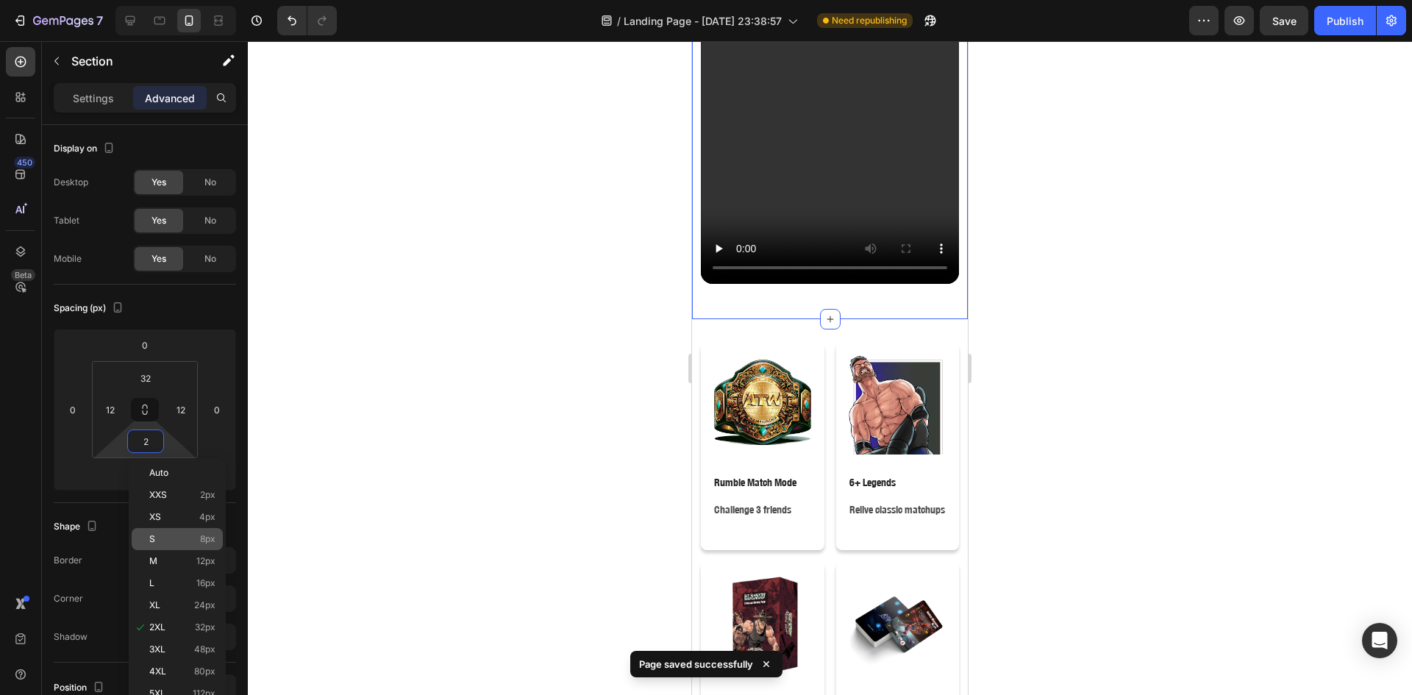
click at [171, 549] on div "S 8px" at bounding box center [177, 539] width 91 height 22
type input "8"
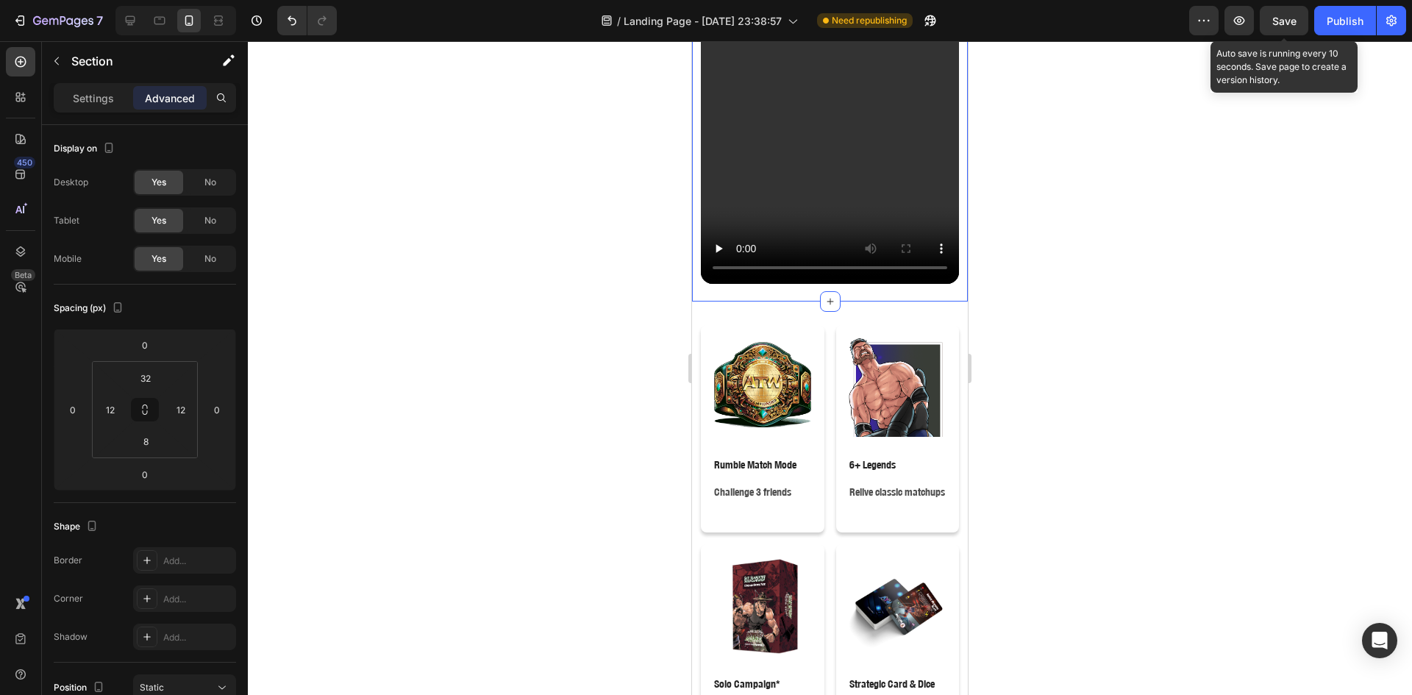
click at [1285, 22] on span "Save" at bounding box center [1284, 21] width 24 height 13
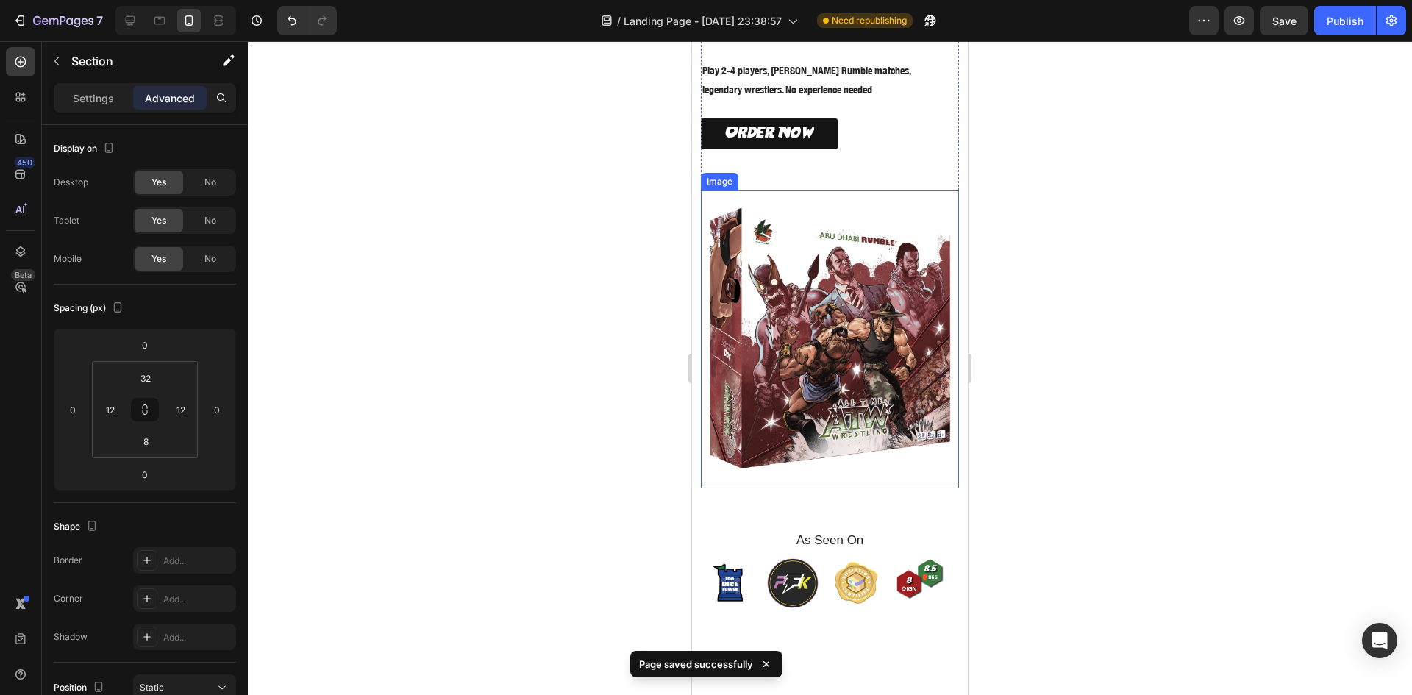
scroll to position [10, 0]
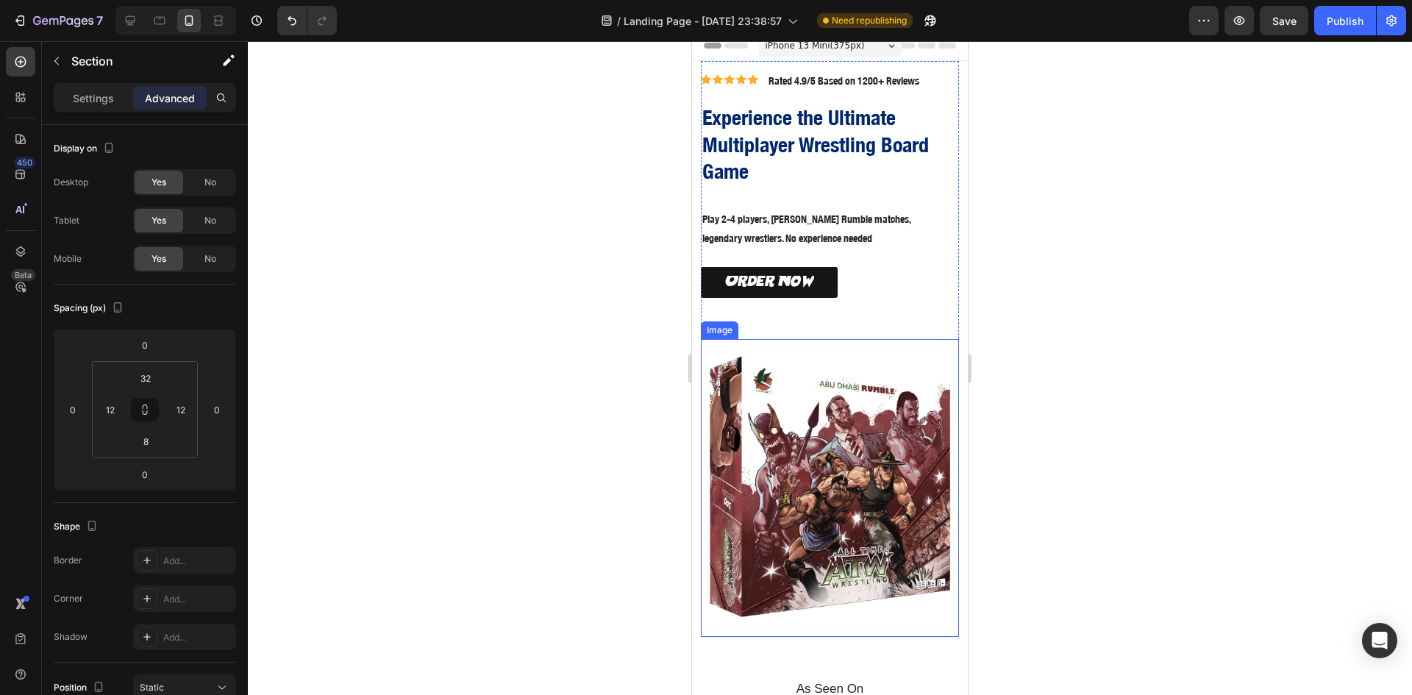
click at [890, 425] on img at bounding box center [830, 487] width 258 height 297
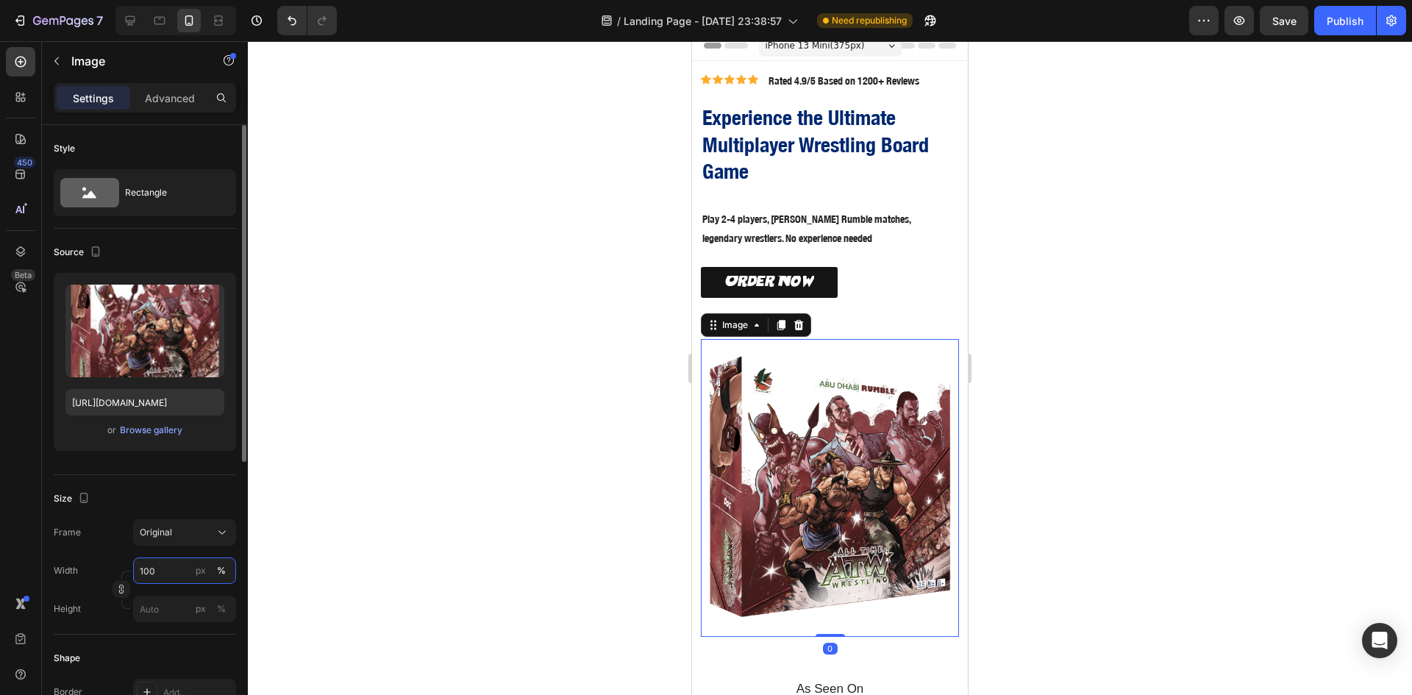
click at [167, 563] on input "100" at bounding box center [184, 570] width 103 height 26
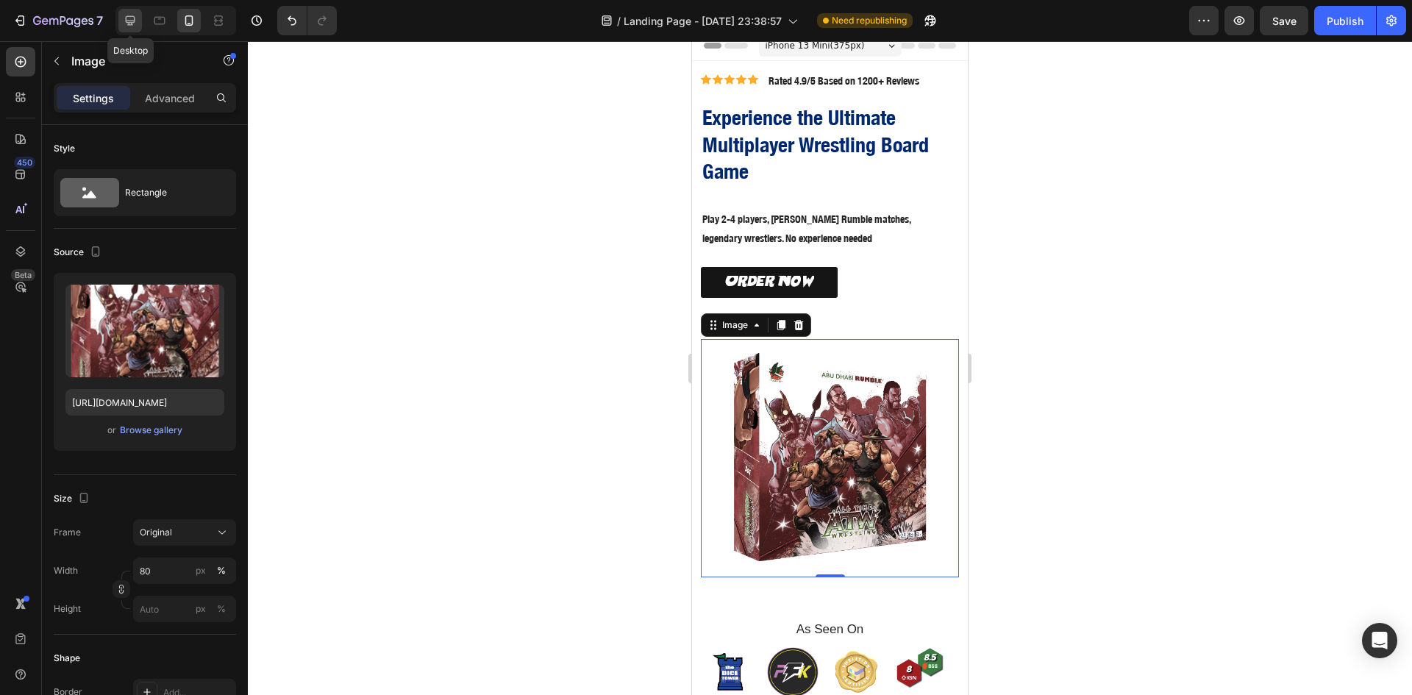
drag, startPoint x: 129, startPoint y: 28, endPoint x: 603, endPoint y: 40, distance: 474.5
click at [129, 28] on div at bounding box center [130, 21] width 24 height 24
type input "100"
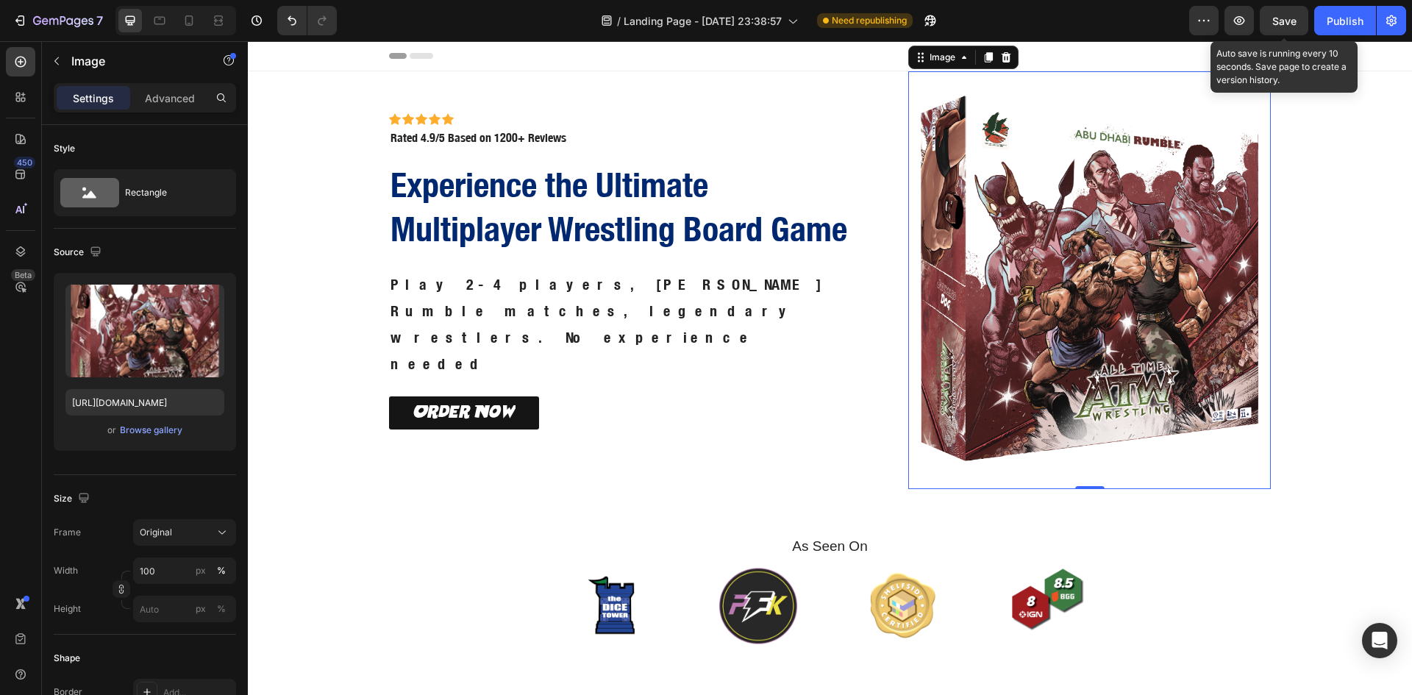
click at [1289, 18] on span "Save" at bounding box center [1284, 21] width 24 height 13
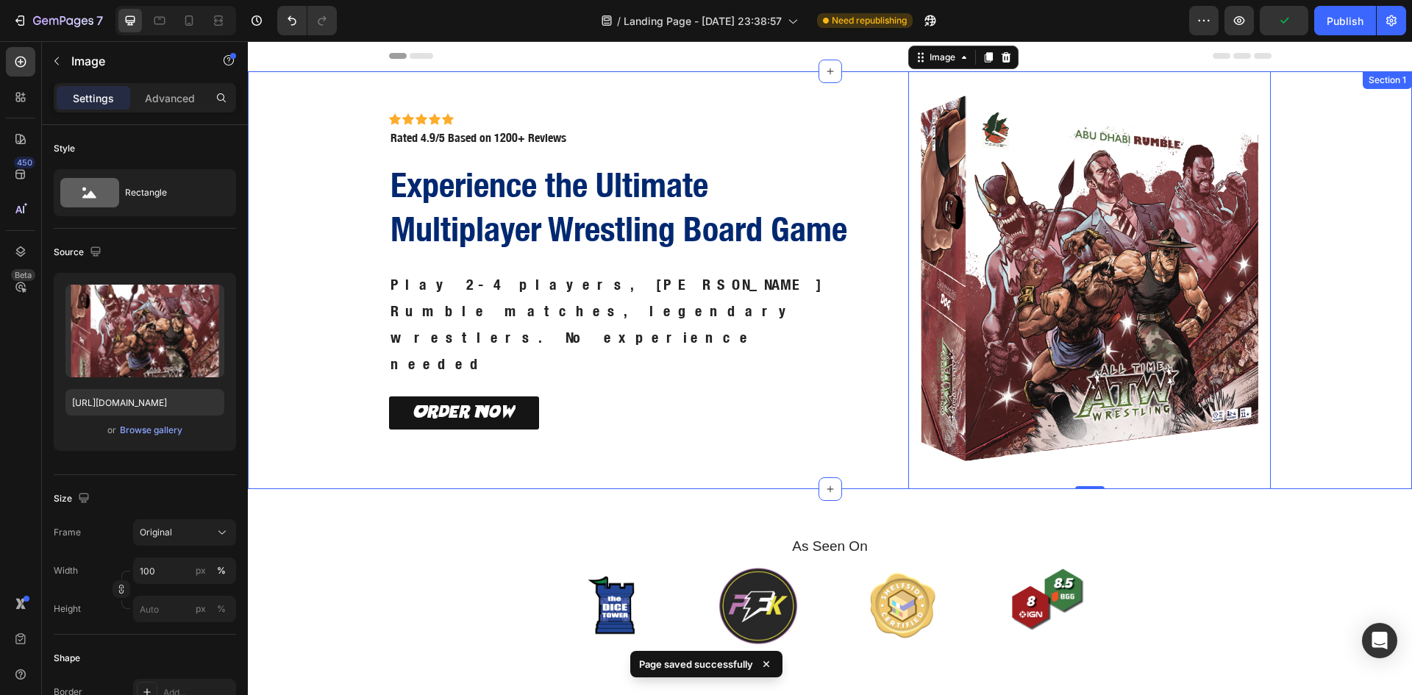
click at [1317, 180] on div "Icon Icon Icon Icon Icon Icon List Icon Icon Icon Icon Icon Icon List Rated 4.9…" at bounding box center [830, 280] width 1146 height 418
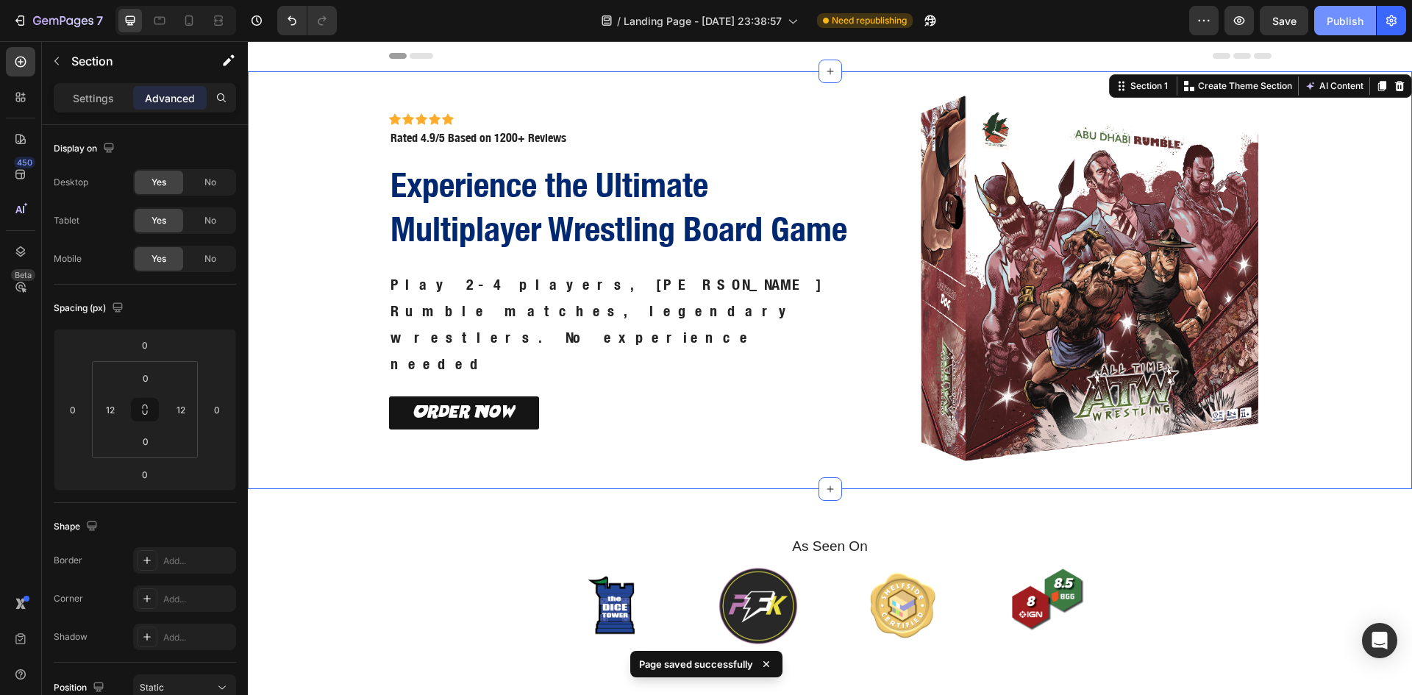
click at [1359, 11] on button "Publish" at bounding box center [1345, 20] width 62 height 29
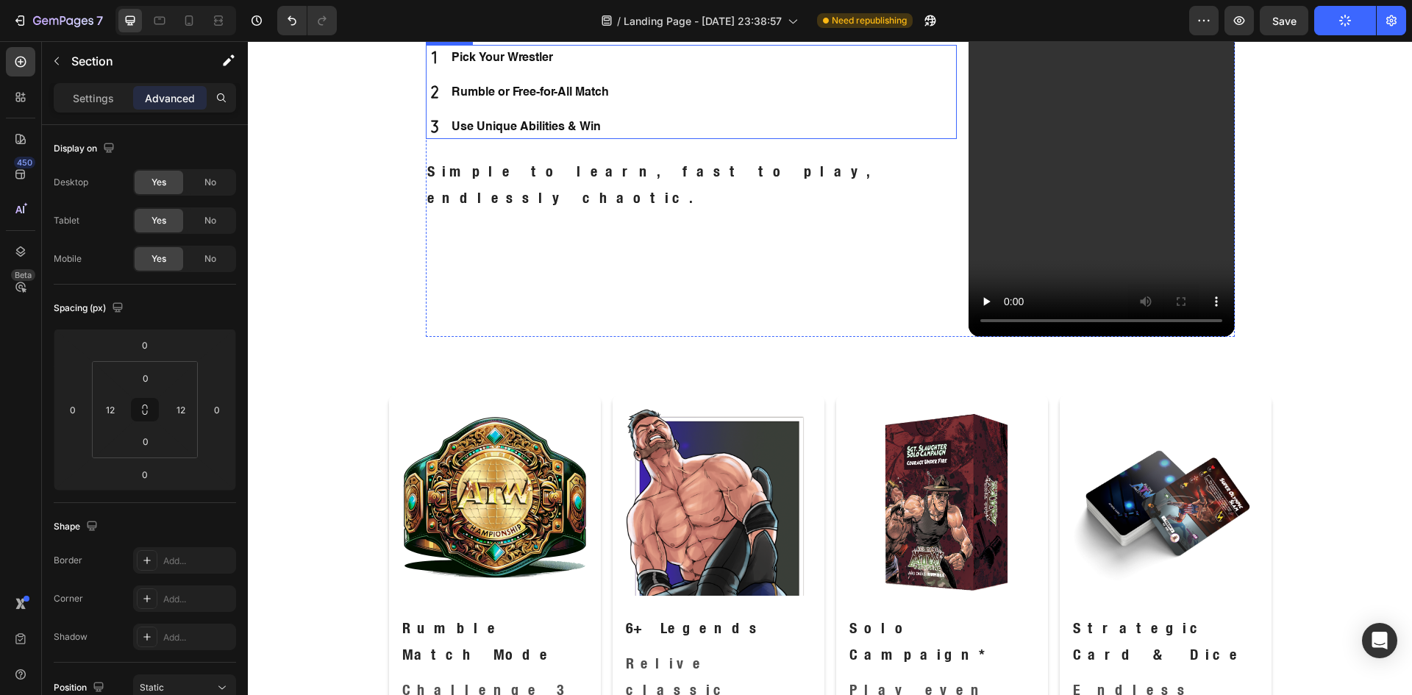
scroll to position [1220, 0]
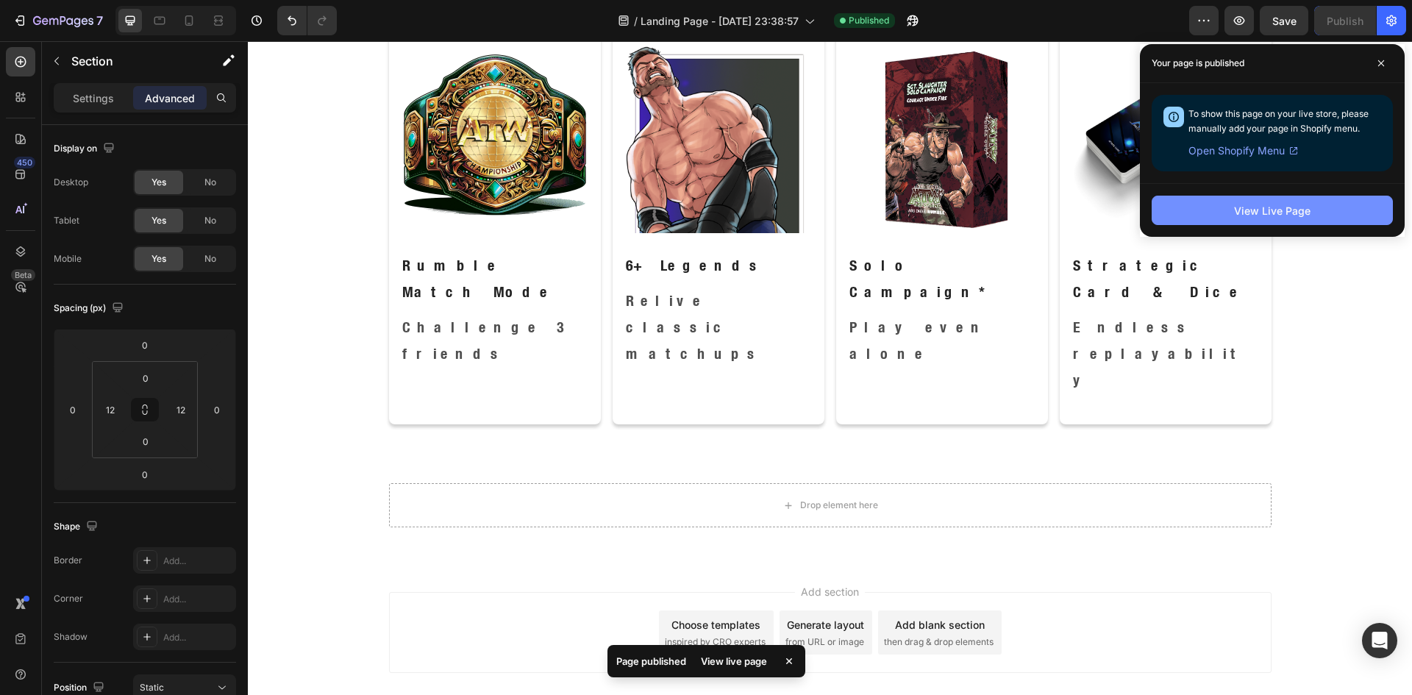
click at [1271, 207] on div "View Live Page" at bounding box center [1272, 210] width 76 height 15
